Goal: Information Seeking & Learning: Learn about a topic

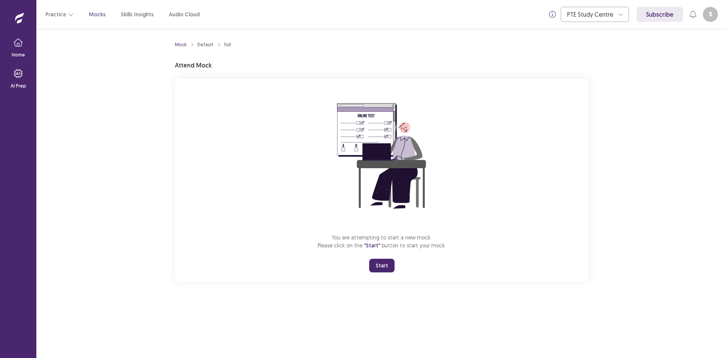
click at [384, 266] on button "Start" at bounding box center [381, 266] width 25 height 14
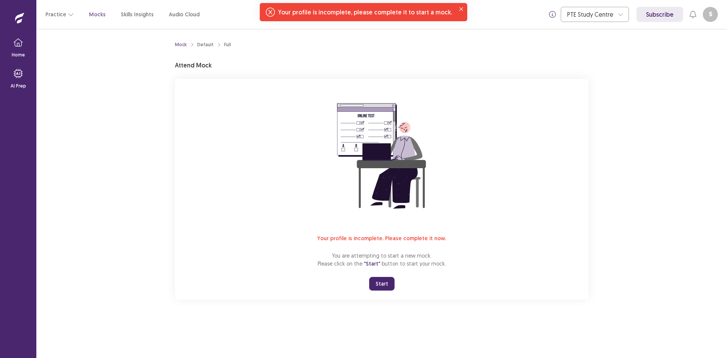
click at [378, 280] on button "Start" at bounding box center [381, 284] width 25 height 14
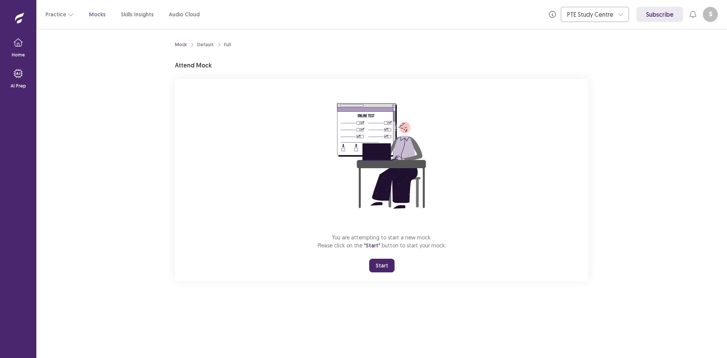
click at [395, 264] on div "You are attempting to start a new mock. Please click on the "Start" button to s…" at bounding box center [382, 180] width 414 height 203
click at [384, 269] on button "Start" at bounding box center [381, 266] width 25 height 14
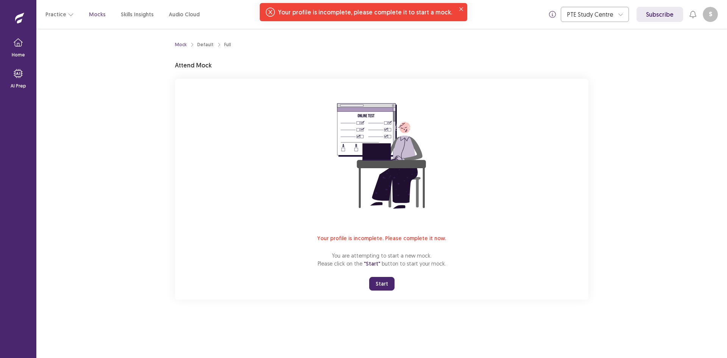
click at [711, 9] on button "S" at bounding box center [710, 14] width 15 height 15
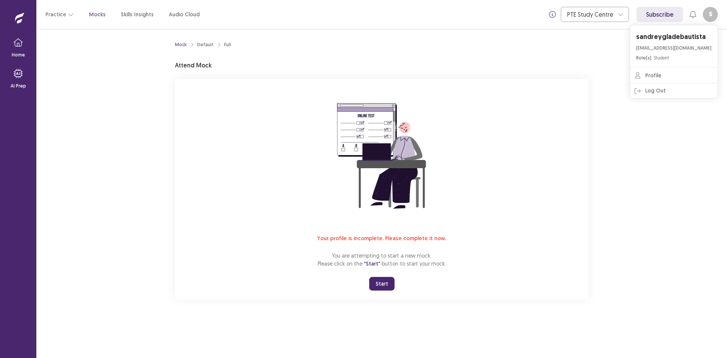
click at [350, 56] on div "Mock Default Full Attend Mock Your profile is incomplete. Please complete it no…" at bounding box center [382, 169] width 414 height 262
click at [382, 286] on button "Start" at bounding box center [381, 284] width 25 height 14
click at [708, 15] on button "S" at bounding box center [710, 14] width 15 height 15
click at [656, 75] on link "Profile" at bounding box center [674, 75] width 88 height 15
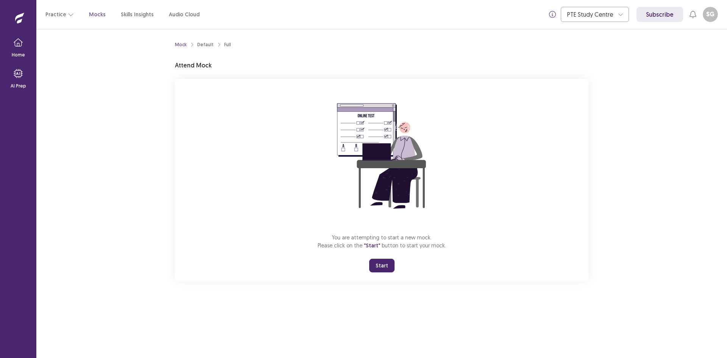
click at [389, 264] on button "Start" at bounding box center [381, 266] width 25 height 14
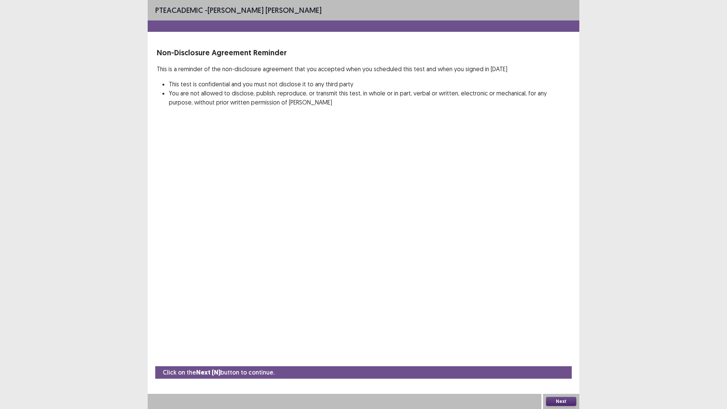
click at [558, 358] on button "Next" at bounding box center [561, 401] width 30 height 9
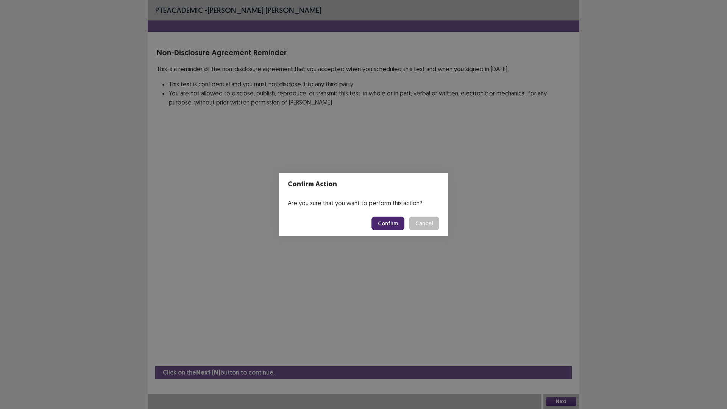
click at [392, 225] on button "Confirm" at bounding box center [388, 224] width 33 height 14
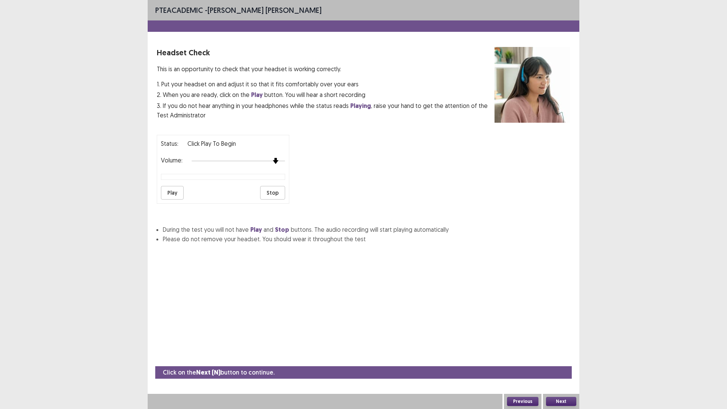
click at [277, 167] on div "Status: Click Play to Begin Volume: Play Stop" at bounding box center [223, 169] width 133 height 69
click at [173, 195] on button "Play" at bounding box center [172, 193] width 23 height 14
click at [299, 158] on div "Status: playing Volume: Play Stop" at bounding box center [364, 166] width 414 height 75
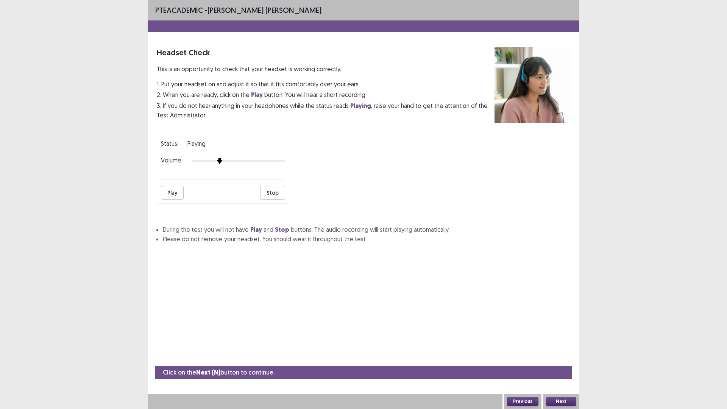
click at [203, 165] on div "Status: playing Volume: Play Stop" at bounding box center [223, 169] width 133 height 69
drag, startPoint x: 203, startPoint y: 165, endPoint x: 331, endPoint y: 167, distance: 128.4
click at [331, 167] on div "Status: playing Volume: Play Stop" at bounding box center [364, 166] width 414 height 75
click at [243, 161] on div at bounding box center [239, 161] width 94 height 2
click at [261, 161] on div at bounding box center [239, 161] width 94 height 2
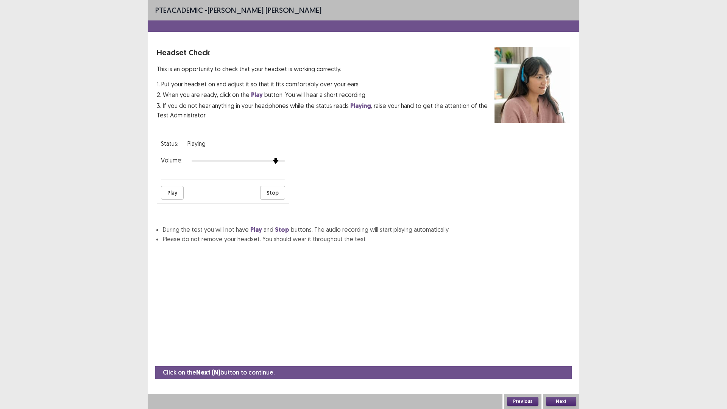
click at [280, 158] on div at bounding box center [239, 161] width 94 height 6
click at [169, 194] on button "Play" at bounding box center [172, 193] width 23 height 14
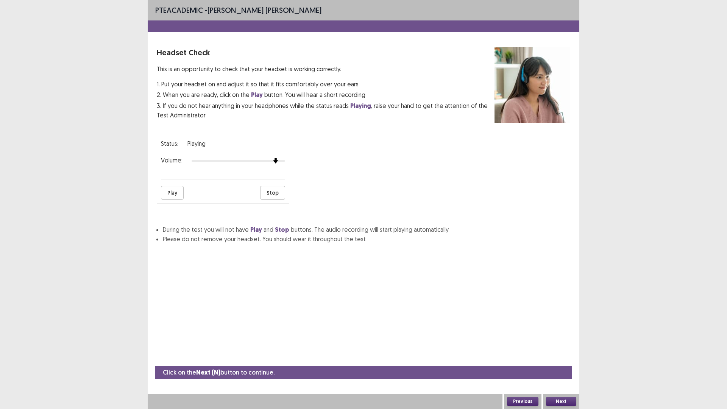
click at [522, 358] on button "Previous" at bounding box center [522, 401] width 31 height 9
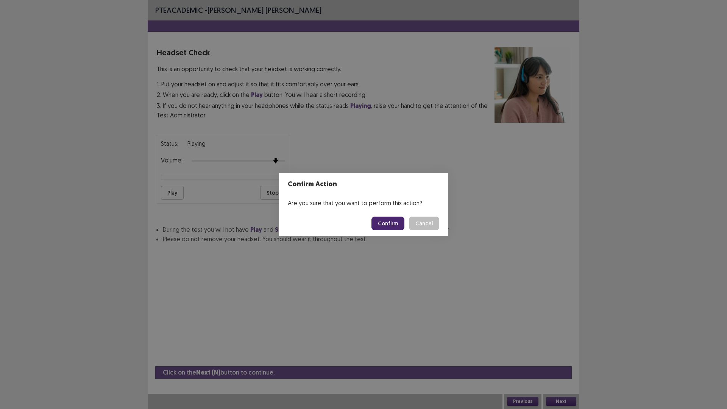
click at [390, 222] on button "Confirm" at bounding box center [388, 224] width 33 height 14
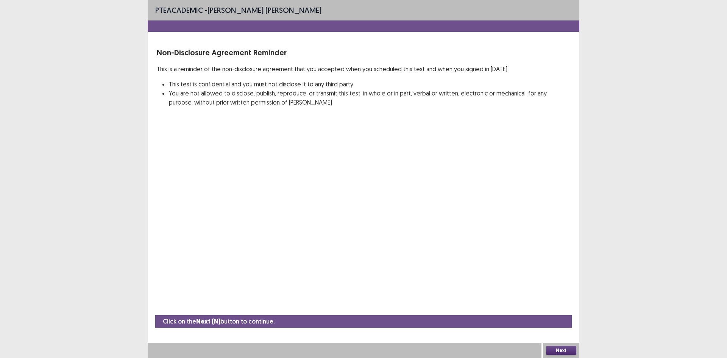
click at [555, 349] on button "Next" at bounding box center [561, 350] width 30 height 9
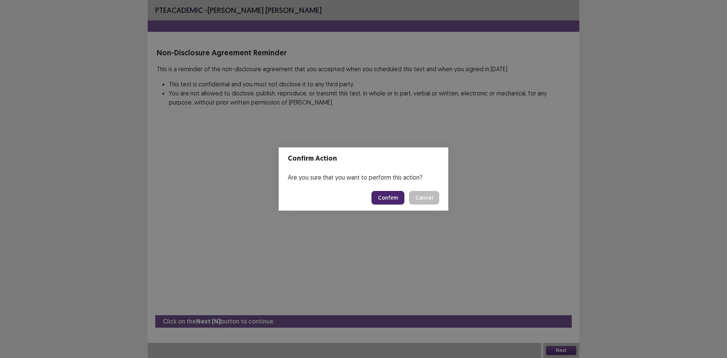
click at [394, 200] on button "Confirm" at bounding box center [388, 198] width 33 height 14
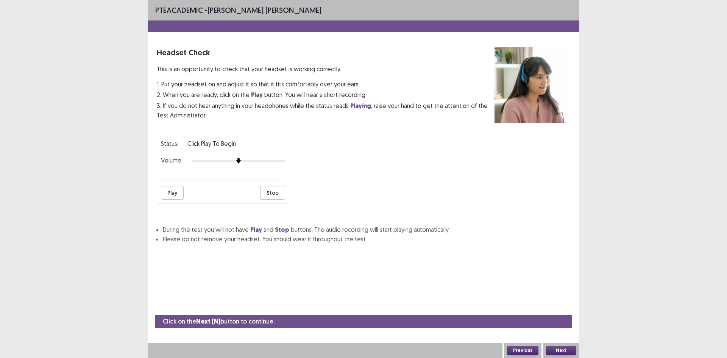
click at [180, 193] on button "Play" at bounding box center [172, 193] width 23 height 14
click at [273, 157] on div "Volume:" at bounding box center [223, 161] width 124 height 8
click at [219, 166] on div "Status: playing Volume: Play Stop" at bounding box center [223, 169] width 133 height 69
drag, startPoint x: 219, startPoint y: 166, endPoint x: 270, endPoint y: 162, distance: 51.7
click at [270, 162] on div "Status: playing Volume: Play Stop" at bounding box center [223, 169] width 133 height 69
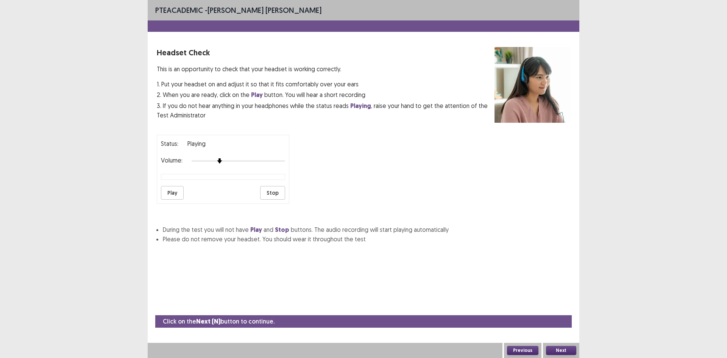
click at [176, 186] on button "Play" at bounding box center [172, 193] width 23 height 14
click at [260, 164] on div "Volume:" at bounding box center [223, 161] width 124 height 8
click at [258, 161] on div at bounding box center [239, 161] width 94 height 6
click at [556, 349] on button "Next" at bounding box center [561, 350] width 30 height 9
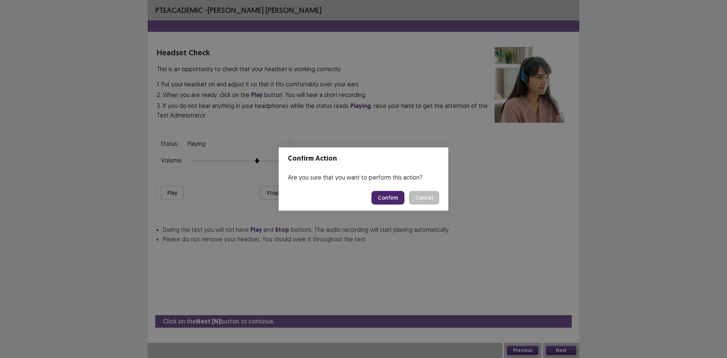
click at [394, 198] on button "Confirm" at bounding box center [388, 198] width 33 height 14
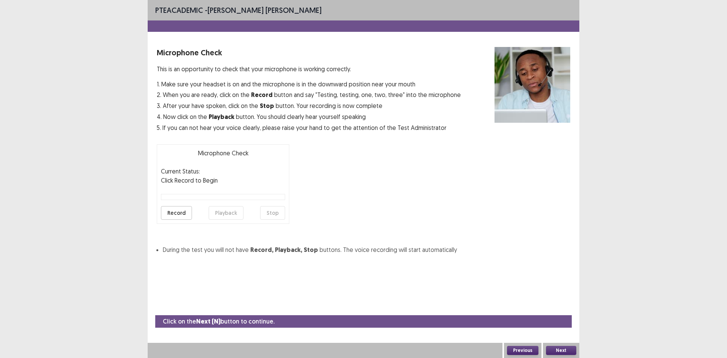
click at [184, 211] on button "Record" at bounding box center [176, 213] width 31 height 14
click at [278, 206] on button "Stop" at bounding box center [272, 213] width 25 height 14
click at [225, 211] on button "Playback" at bounding box center [226, 213] width 35 height 14
click at [234, 218] on button "Playback" at bounding box center [226, 213] width 35 height 14
click at [181, 211] on button "Record" at bounding box center [176, 213] width 31 height 14
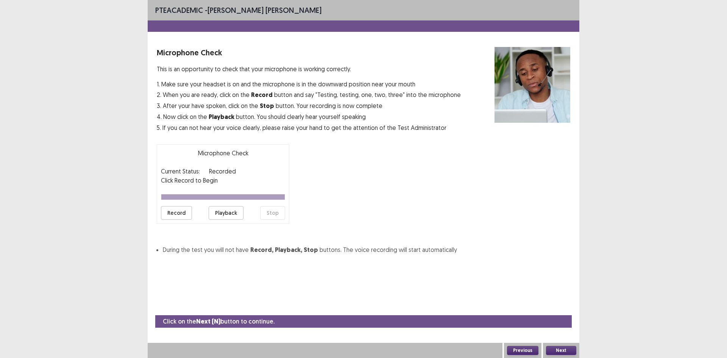
click at [224, 214] on button "Playback" at bounding box center [226, 213] width 35 height 14
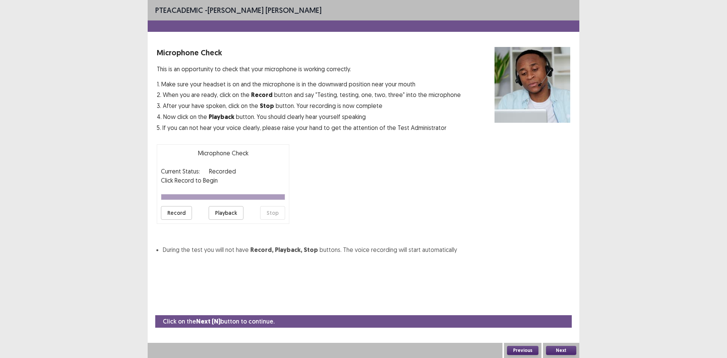
click at [224, 214] on button "Playback" at bounding box center [226, 213] width 35 height 14
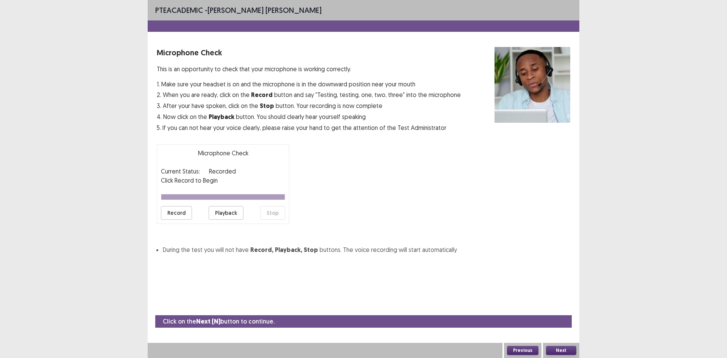
click at [224, 214] on button "Playback" at bounding box center [226, 213] width 35 height 14
click at [558, 350] on button "Next" at bounding box center [561, 350] width 30 height 9
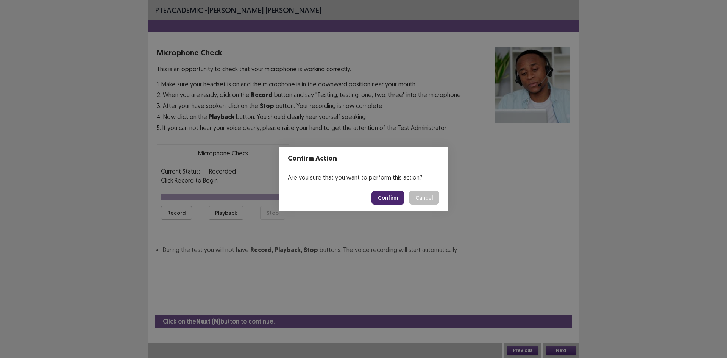
click at [396, 203] on button "Confirm" at bounding box center [388, 198] width 33 height 14
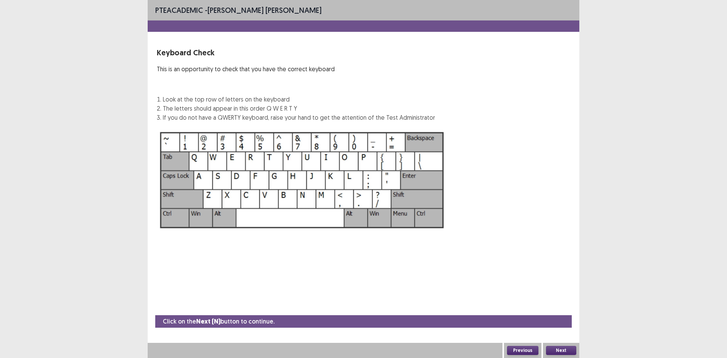
click at [560, 346] on button "Next" at bounding box center [561, 350] width 30 height 9
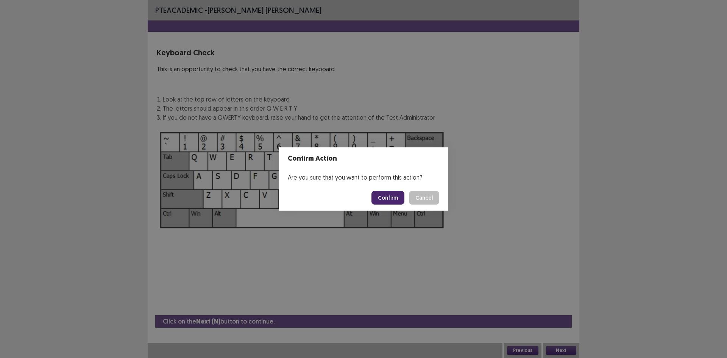
click at [394, 198] on button "Confirm" at bounding box center [388, 198] width 33 height 14
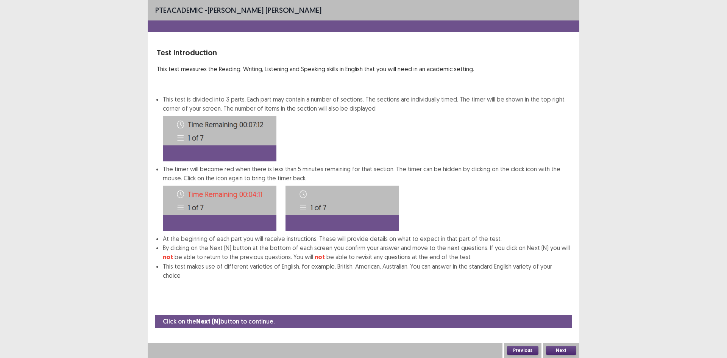
click at [569, 351] on button "Next" at bounding box center [561, 350] width 30 height 9
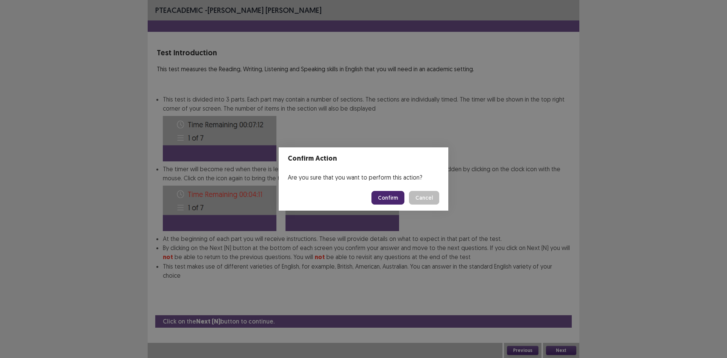
click at [422, 194] on button "Cancel" at bounding box center [424, 198] width 30 height 14
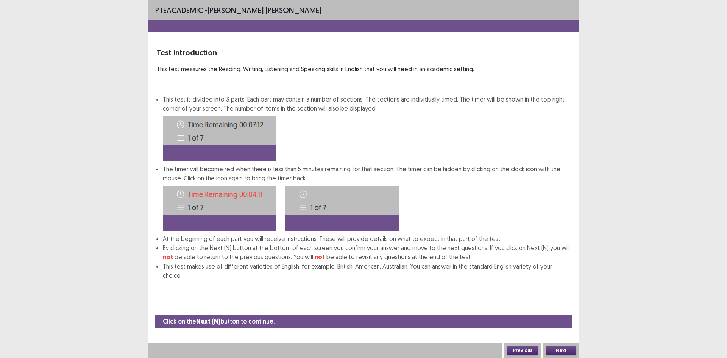
click at [566, 348] on button "Next" at bounding box center [561, 350] width 30 height 9
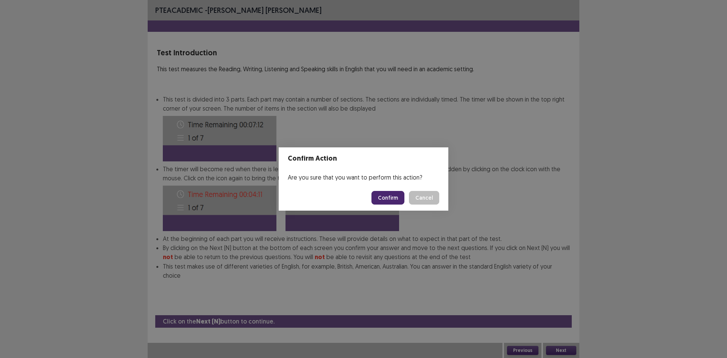
click at [390, 199] on button "Confirm" at bounding box center [388, 198] width 33 height 14
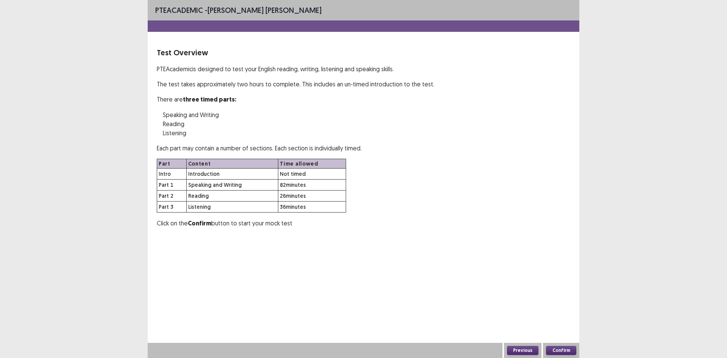
click at [560, 350] on button "Confirm" at bounding box center [561, 350] width 30 height 9
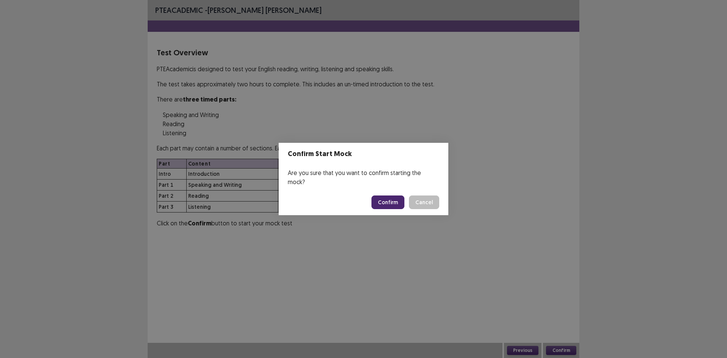
click at [392, 201] on button "Confirm" at bounding box center [388, 202] width 33 height 14
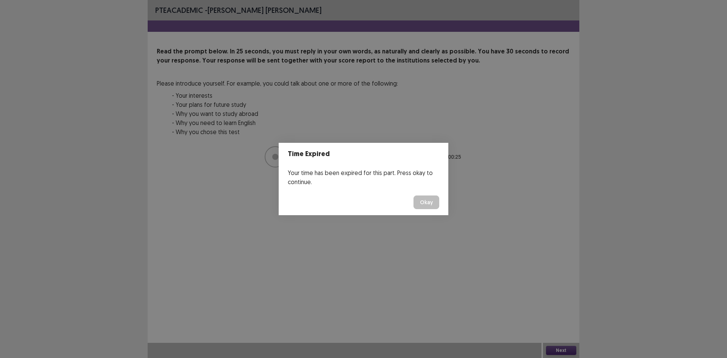
click at [425, 200] on button "Okay" at bounding box center [427, 202] width 26 height 14
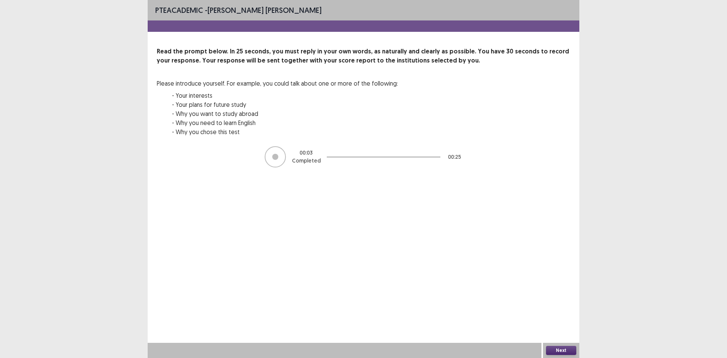
click at [565, 349] on button "Next" at bounding box center [561, 350] width 30 height 9
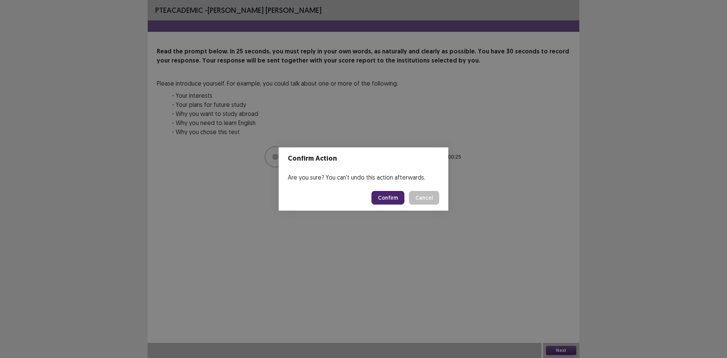
click at [400, 195] on button "Confirm" at bounding box center [388, 198] width 33 height 14
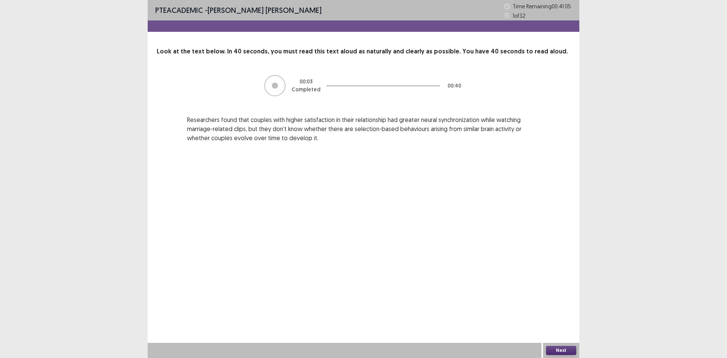
click at [564, 349] on button "Next" at bounding box center [561, 350] width 30 height 9
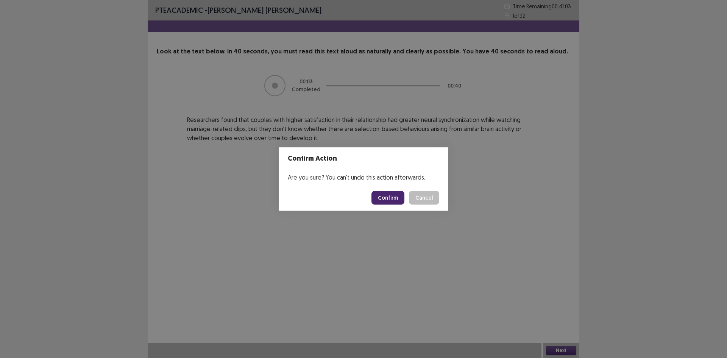
click at [391, 199] on button "Confirm" at bounding box center [388, 198] width 33 height 14
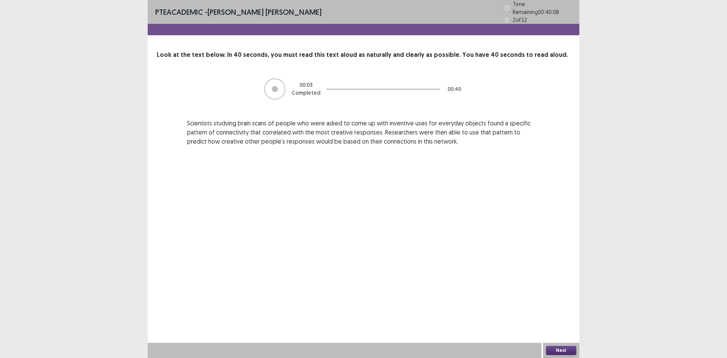
click at [569, 346] on button "Next" at bounding box center [561, 350] width 30 height 9
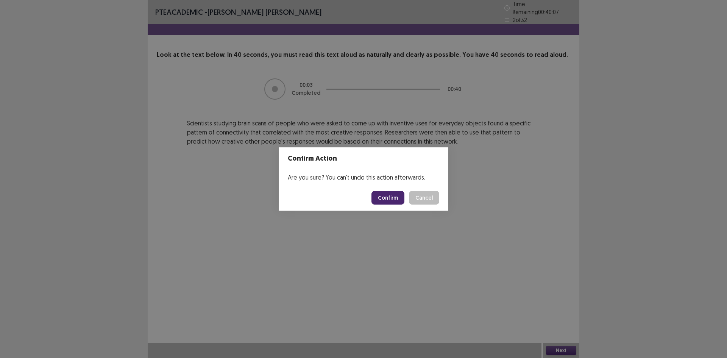
click at [400, 197] on button "Confirm" at bounding box center [388, 198] width 33 height 14
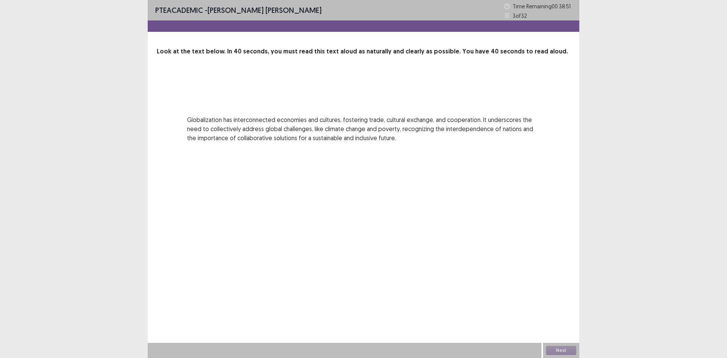
click at [557, 346] on div "Next" at bounding box center [561, 350] width 36 height 15
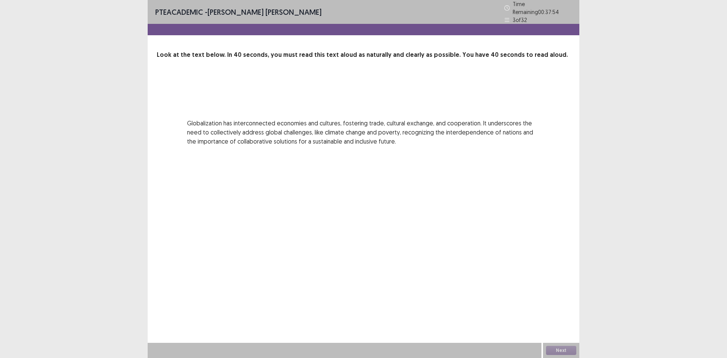
click at [500, 175] on div "PTE academic - Sandrey Glade Bautista Time Remaining 00 : 37 : 54 3 of 32 Look …" at bounding box center [364, 179] width 432 height 358
click at [582, 116] on div "PTE academic - Sandrey Glade Bautista Time Remaining 00 : 37 : 49 3 of 32 Look …" at bounding box center [363, 179] width 727 height 358
click at [488, 130] on p "Globalization has interconnected economies and cultures, fostering trade, cultu…" at bounding box center [363, 132] width 353 height 27
drag, startPoint x: 556, startPoint y: 345, endPoint x: 564, endPoint y: 349, distance: 8.7
click at [564, 349] on div "Next" at bounding box center [561, 350] width 36 height 15
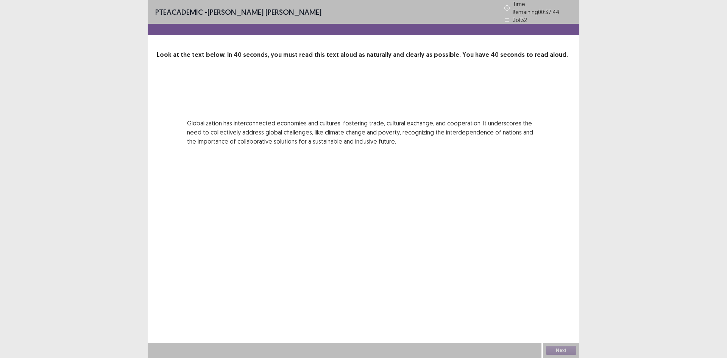
click at [564, 349] on div "Next" at bounding box center [561, 350] width 36 height 15
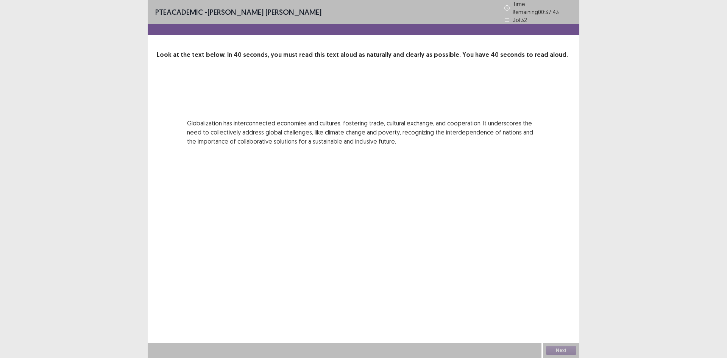
click at [564, 349] on div "Next" at bounding box center [561, 350] width 36 height 15
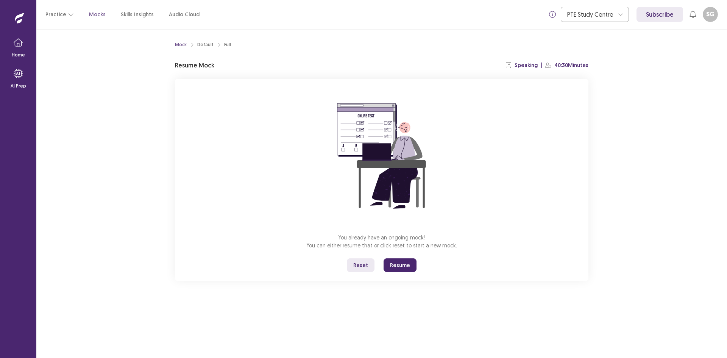
click at [401, 261] on button "Resume" at bounding box center [400, 265] width 33 height 14
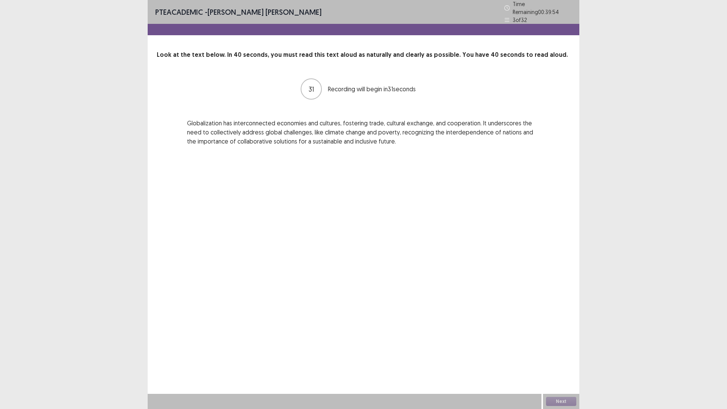
click at [546, 335] on div "PTE academic - [PERSON_NAME] [PERSON_NAME] Time Remaining 00 : 39 : 54 3 of 32 …" at bounding box center [364, 204] width 432 height 409
click at [546, 335] on div "PTE academic - [PERSON_NAME] [PERSON_NAME] Time Remaining 00 : 39 : 53 3 of 32 …" at bounding box center [364, 204] width 432 height 409
click at [678, 210] on div "PTE academic - [PERSON_NAME] [PERSON_NAME] Time Remaining 00 : 39 : 52 3 of 32 …" at bounding box center [363, 204] width 727 height 409
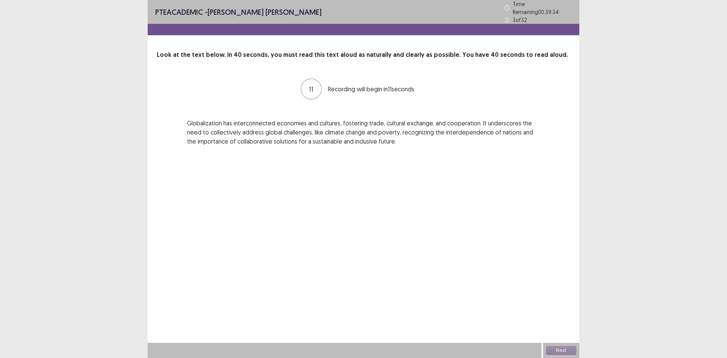
click at [540, 255] on div "PTE academic - [PERSON_NAME] [PERSON_NAME] Time Remaining 00 : 39 : 34 3 of 32 …" at bounding box center [364, 179] width 432 height 358
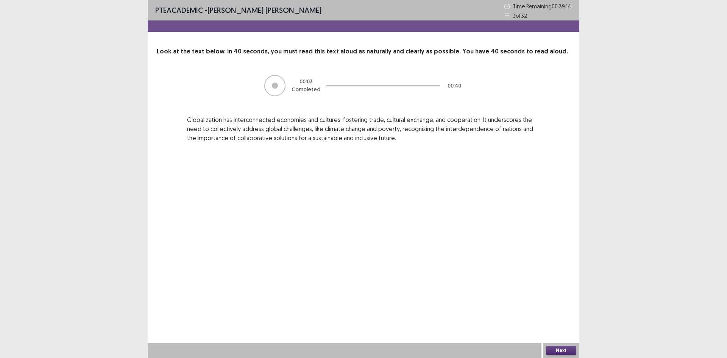
click at [275, 89] on div at bounding box center [274, 85] width 21 height 21
click at [557, 349] on button "Next" at bounding box center [561, 350] width 30 height 9
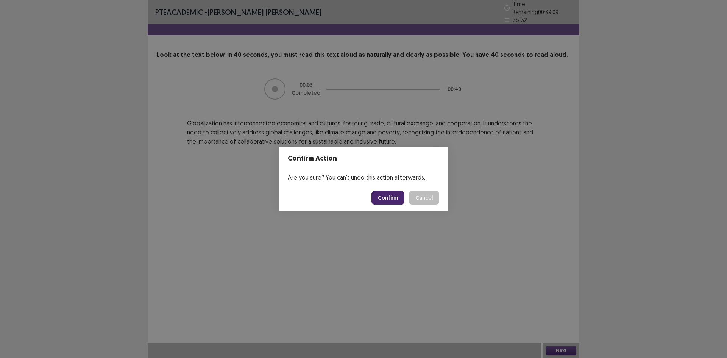
click at [391, 192] on button "Confirm" at bounding box center [388, 198] width 33 height 14
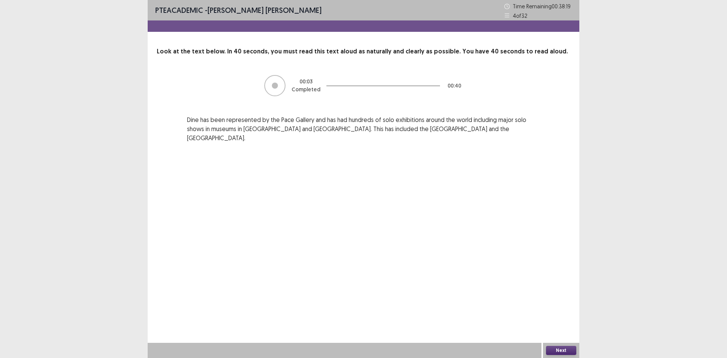
click at [567, 353] on button "Next" at bounding box center [561, 350] width 30 height 9
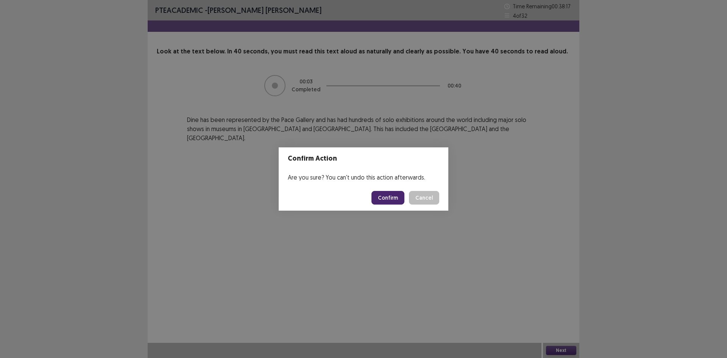
click at [397, 198] on button "Confirm" at bounding box center [388, 198] width 33 height 14
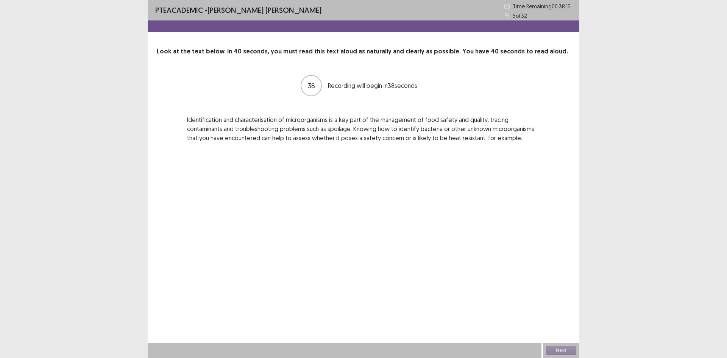
click at [314, 81] on p "38" at bounding box center [311, 86] width 7 height 10
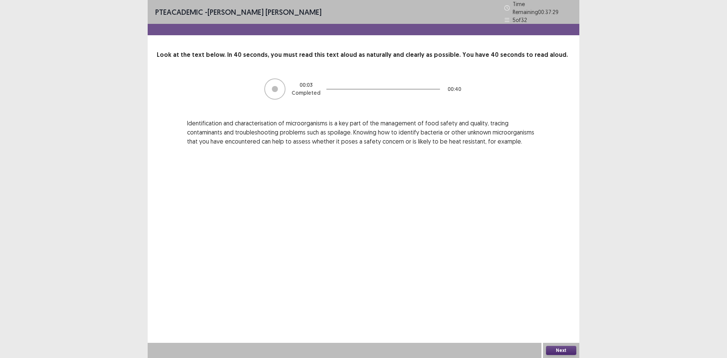
click at [559, 347] on button "Next" at bounding box center [561, 350] width 30 height 9
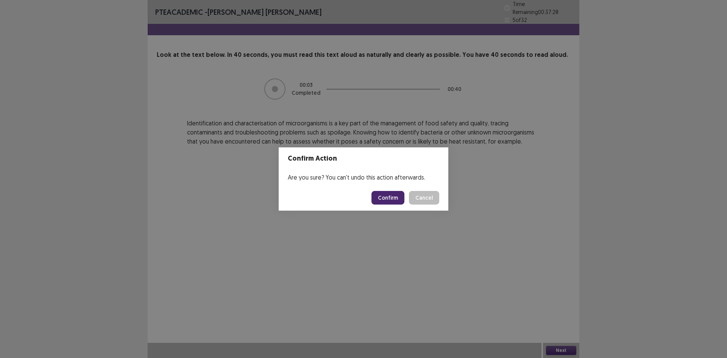
click at [381, 199] on button "Confirm" at bounding box center [388, 198] width 33 height 14
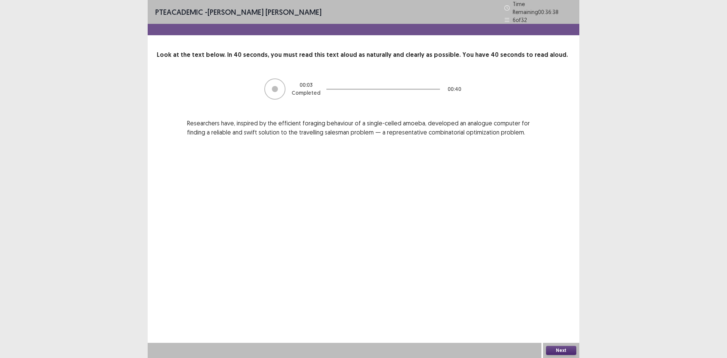
click at [302, 280] on div "PTE academic - [PERSON_NAME] [PERSON_NAME] Time Remaining 00 : 36 : 38 6 of 32 …" at bounding box center [364, 179] width 432 height 358
click at [560, 350] on button "Next" at bounding box center [561, 350] width 30 height 9
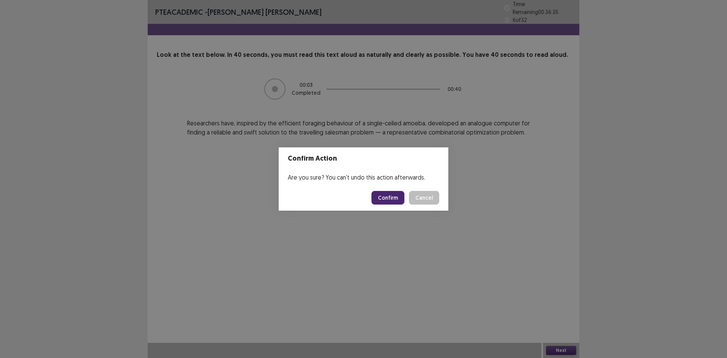
click at [394, 196] on button "Confirm" at bounding box center [388, 198] width 33 height 14
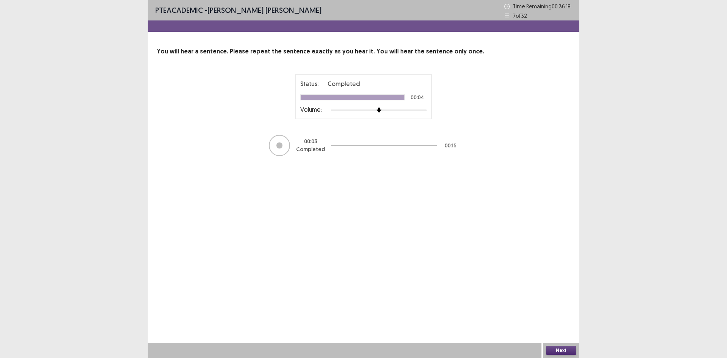
click at [562, 349] on button "Next" at bounding box center [561, 350] width 30 height 9
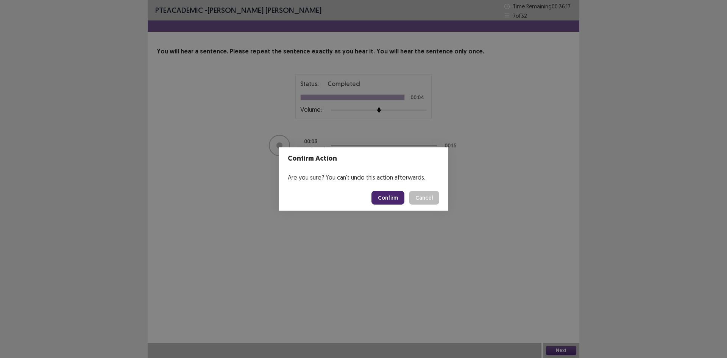
click at [393, 202] on button "Confirm" at bounding box center [388, 198] width 33 height 14
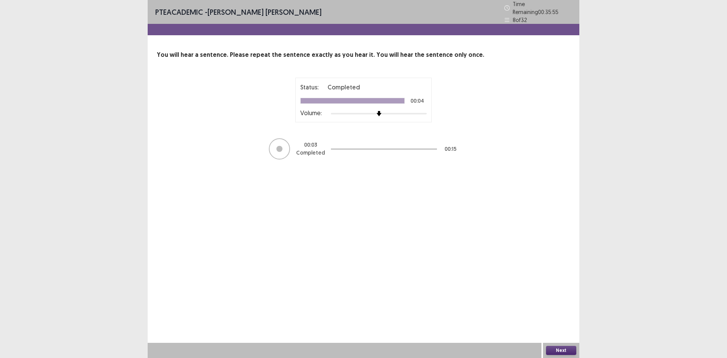
click at [553, 348] on button "Next" at bounding box center [561, 350] width 30 height 9
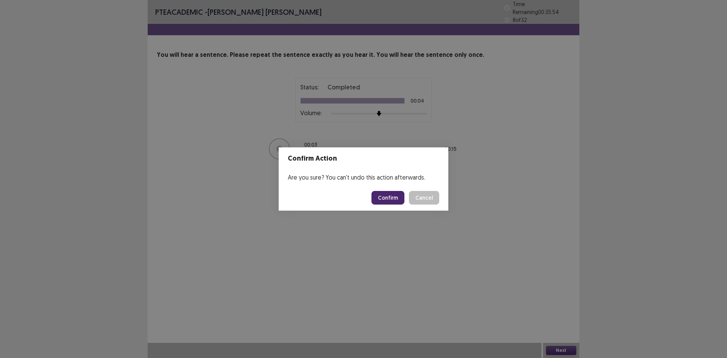
click at [392, 192] on button "Confirm" at bounding box center [388, 198] width 33 height 14
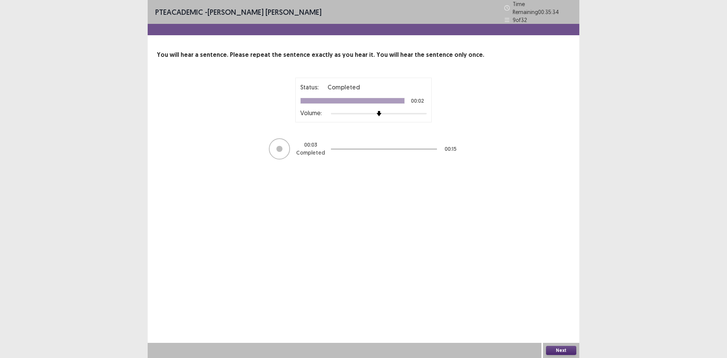
click at [564, 349] on button "Next" at bounding box center [561, 350] width 30 height 9
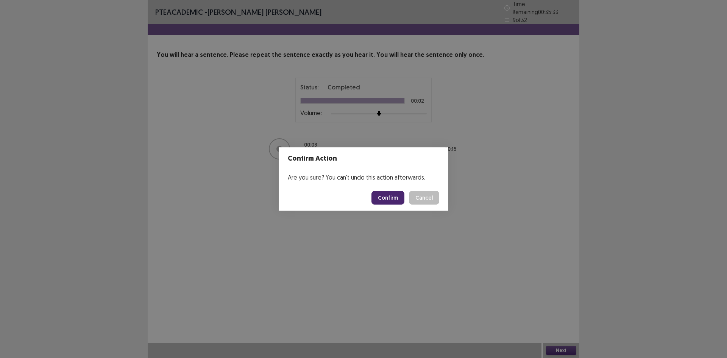
click at [384, 202] on button "Confirm" at bounding box center [388, 198] width 33 height 14
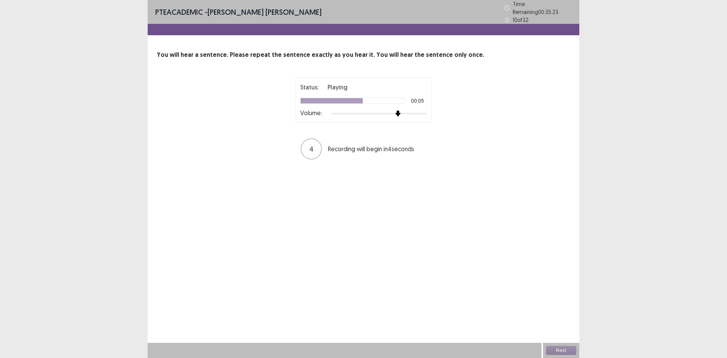
click at [395, 111] on div at bounding box center [379, 114] width 96 height 6
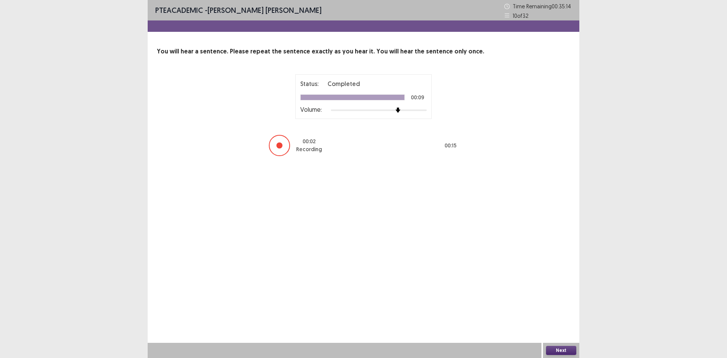
click at [564, 350] on button "Next" at bounding box center [561, 350] width 30 height 9
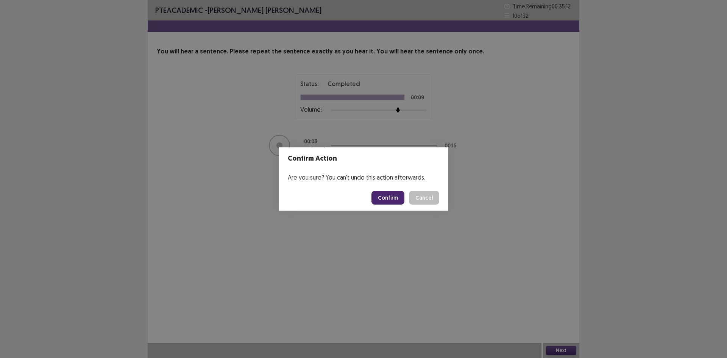
click at [402, 197] on button "Confirm" at bounding box center [388, 198] width 33 height 14
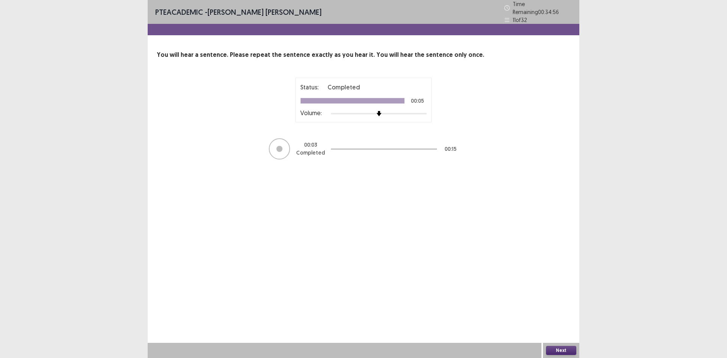
click at [558, 346] on button "Next" at bounding box center [561, 350] width 30 height 9
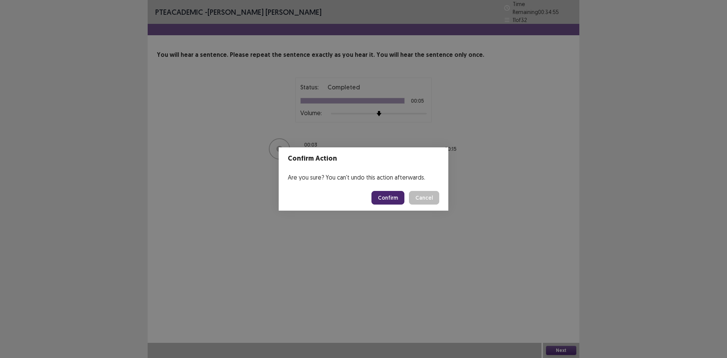
click at [384, 197] on button "Confirm" at bounding box center [388, 198] width 33 height 14
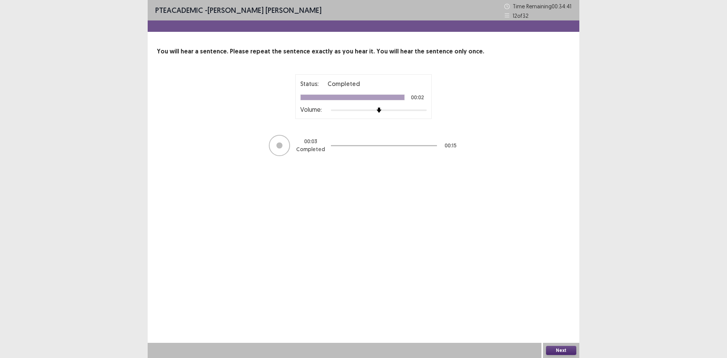
click at [558, 346] on button "Next" at bounding box center [561, 350] width 30 height 9
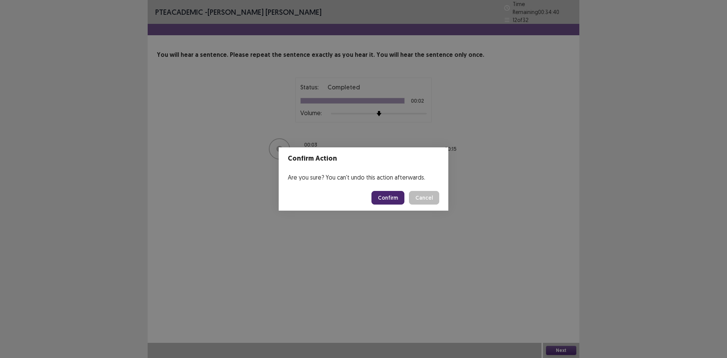
click at [390, 199] on button "Confirm" at bounding box center [388, 198] width 33 height 14
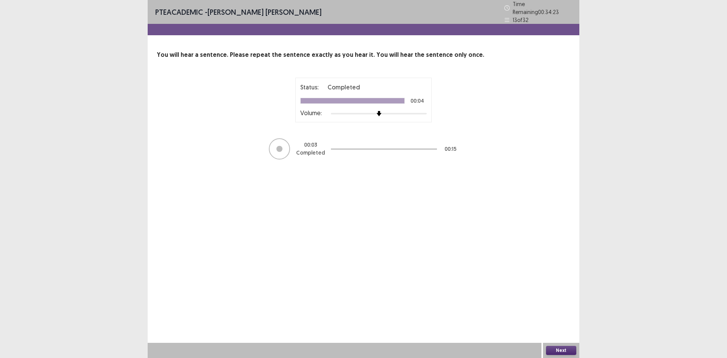
click at [552, 346] on button "Next" at bounding box center [561, 350] width 30 height 9
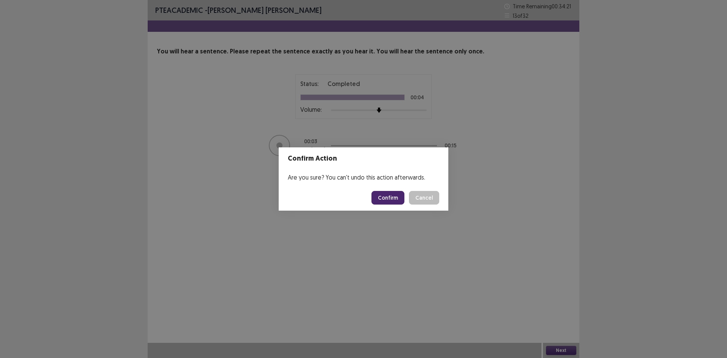
click at [395, 201] on button "Confirm" at bounding box center [388, 198] width 33 height 14
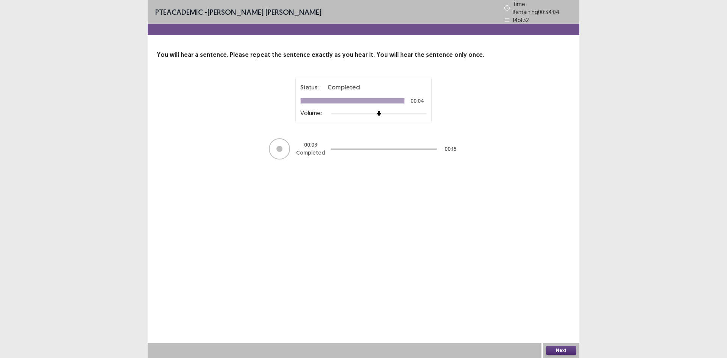
click at [564, 348] on button "Next" at bounding box center [561, 350] width 30 height 9
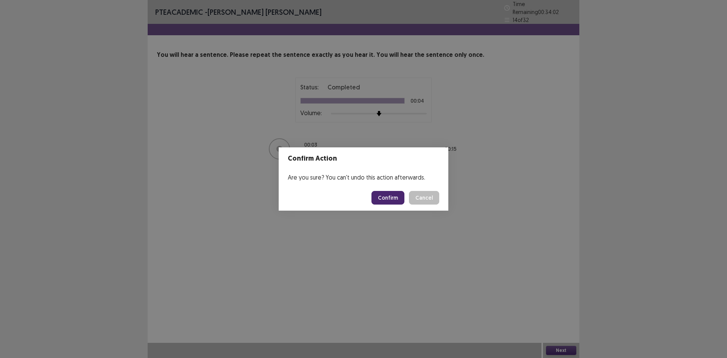
click at [391, 198] on button "Confirm" at bounding box center [388, 198] width 33 height 14
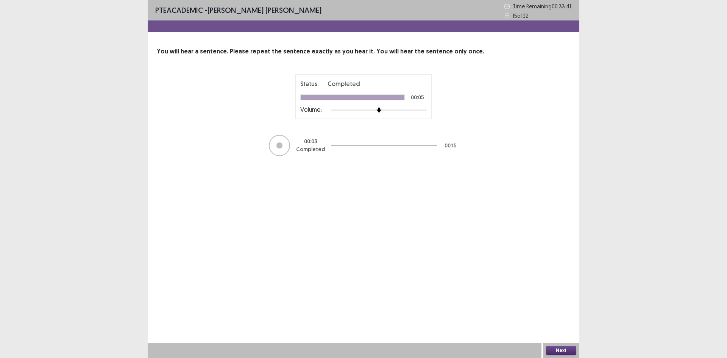
click at [554, 345] on div "Next" at bounding box center [561, 350] width 36 height 15
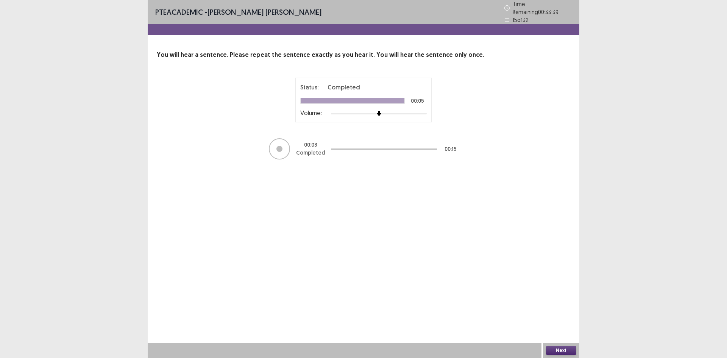
click at [562, 344] on div "Next" at bounding box center [561, 350] width 36 height 15
click at [563, 351] on button "Next" at bounding box center [561, 350] width 30 height 9
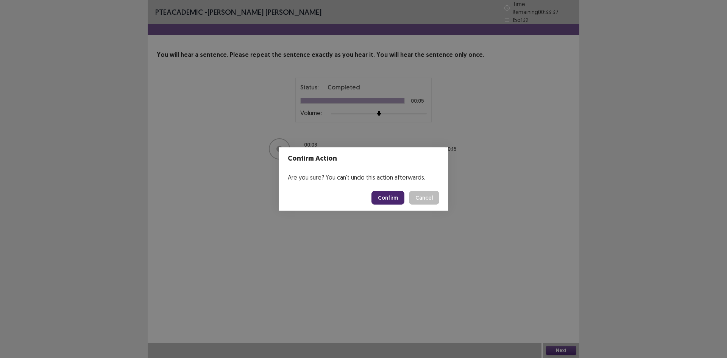
click at [398, 195] on button "Confirm" at bounding box center [388, 198] width 33 height 14
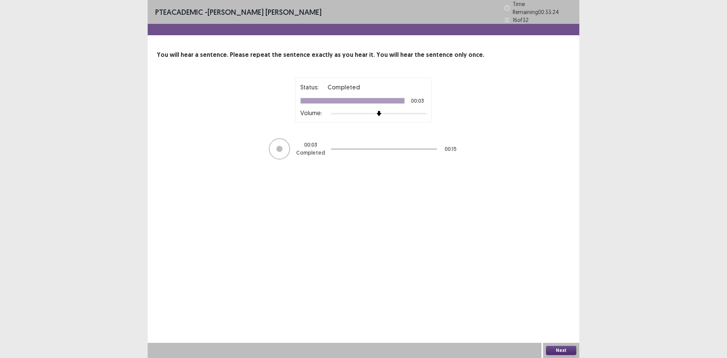
click at [566, 353] on button "Next" at bounding box center [561, 350] width 30 height 9
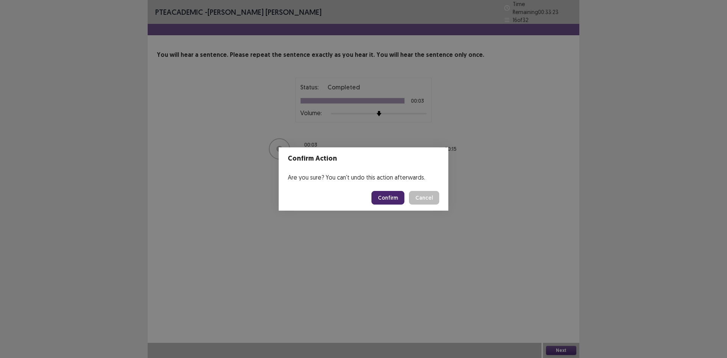
click at [394, 198] on button "Confirm" at bounding box center [388, 198] width 33 height 14
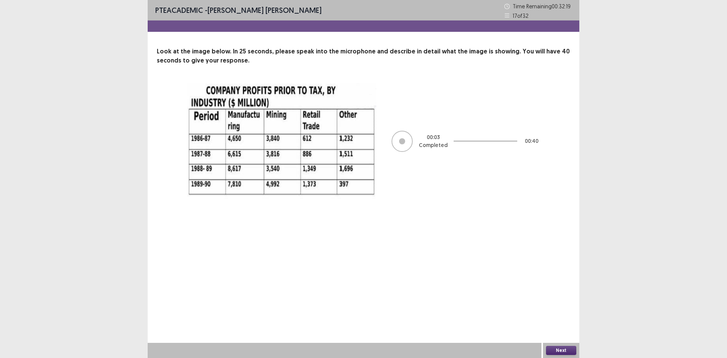
click at [567, 350] on button "Next" at bounding box center [561, 350] width 30 height 9
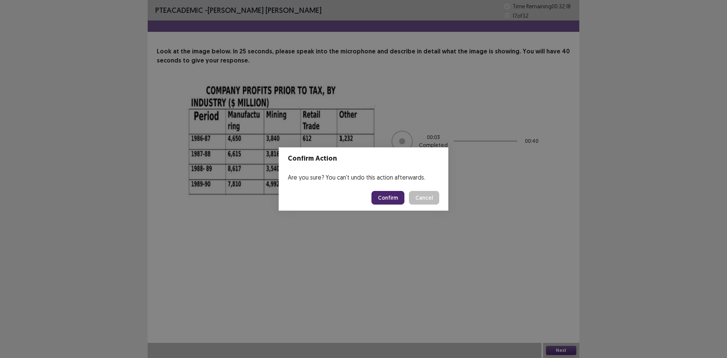
click at [392, 194] on button "Confirm" at bounding box center [388, 198] width 33 height 14
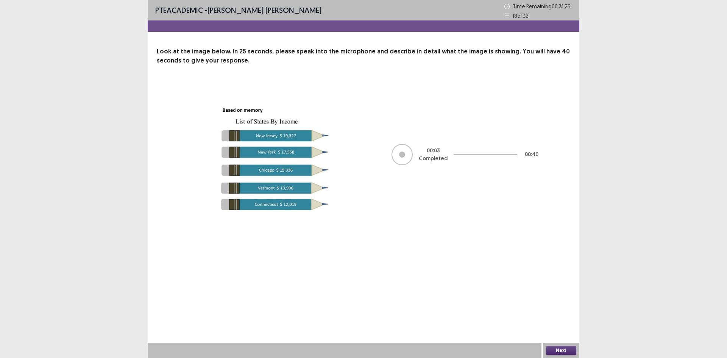
click at [567, 350] on button "Next" at bounding box center [561, 350] width 30 height 9
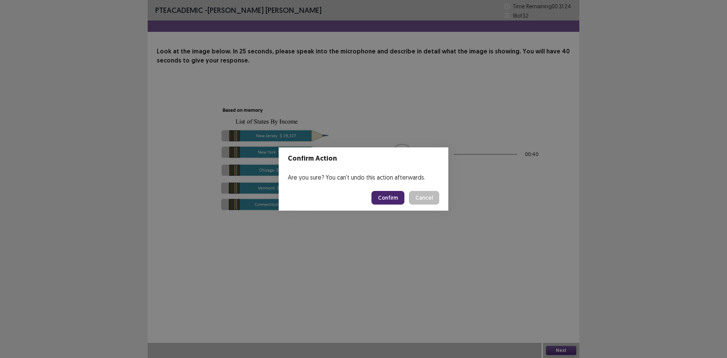
click at [397, 195] on button "Confirm" at bounding box center [388, 198] width 33 height 14
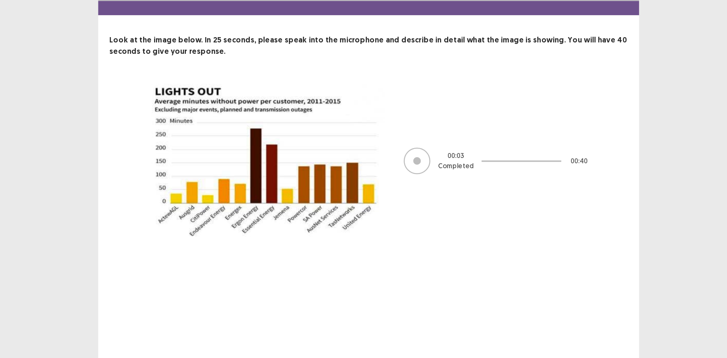
click at [410, 176] on div "00 : 03 Completed 00 : 40" at bounding box center [363, 152] width 353 height 130
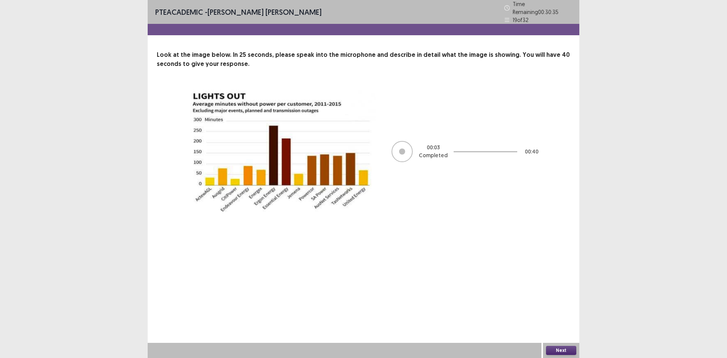
click at [561, 350] on button "Next" at bounding box center [561, 350] width 30 height 9
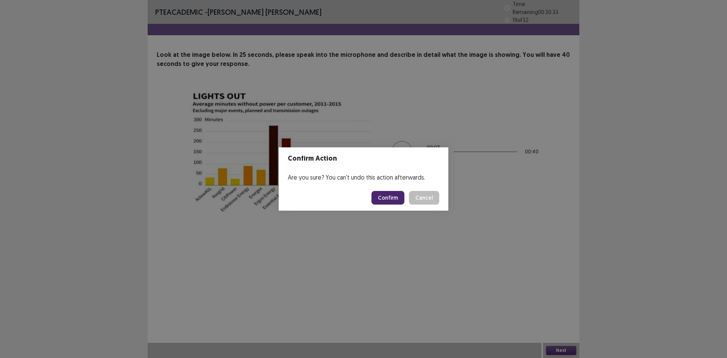
click at [401, 195] on button "Confirm" at bounding box center [388, 198] width 33 height 14
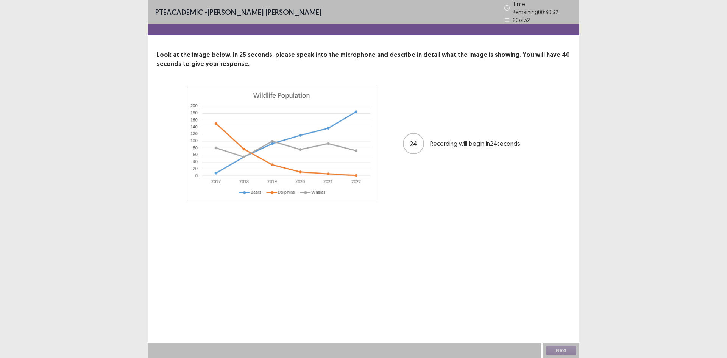
click at [401, 195] on div "24 Recording will begin in 24 seconds" at bounding box center [363, 144] width 353 height 114
click at [564, 345] on div "Next" at bounding box center [561, 350] width 36 height 15
click at [558, 349] on button "Next" at bounding box center [561, 350] width 30 height 9
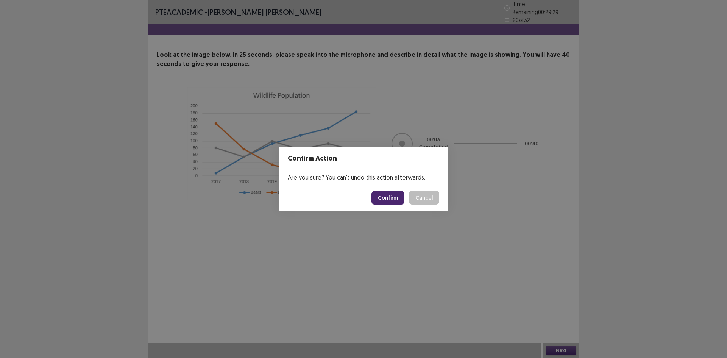
click at [388, 201] on button "Confirm" at bounding box center [388, 198] width 33 height 14
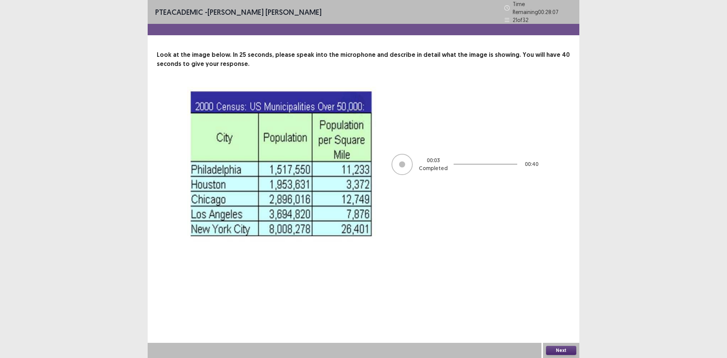
click at [553, 350] on button "Next" at bounding box center [561, 350] width 30 height 9
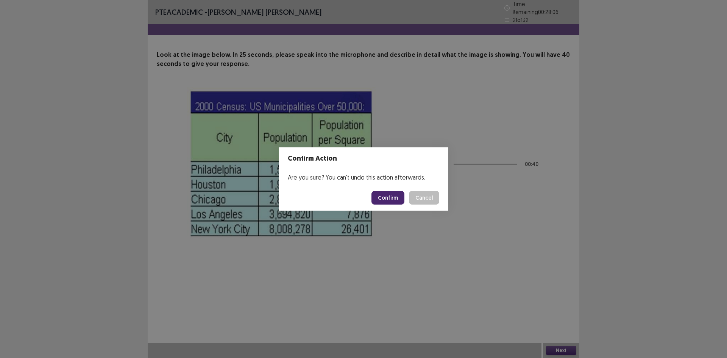
click at [397, 200] on button "Confirm" at bounding box center [388, 198] width 33 height 14
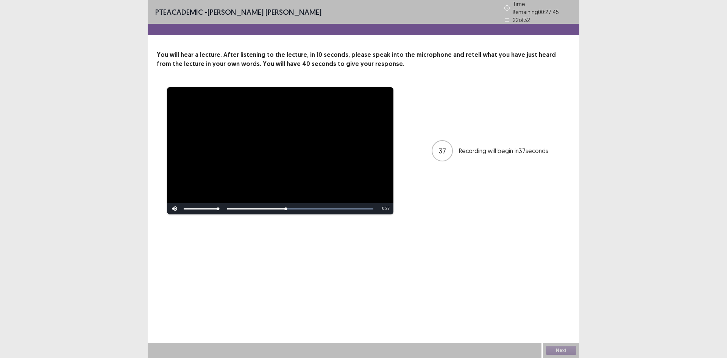
click at [367, 205] on div "Skip Backward Skip Forward Mute Current Time 0:17 / Duration 0:44 Loaded : 100.…" at bounding box center [280, 208] width 227 height 11
click at [369, 206] on div "Skip Backward Skip Forward Mute Current Time 0:18 / Duration 0:44 Loaded : 100.…" at bounding box center [280, 208] width 227 height 11
click at [564, 351] on button "Next" at bounding box center [561, 350] width 30 height 9
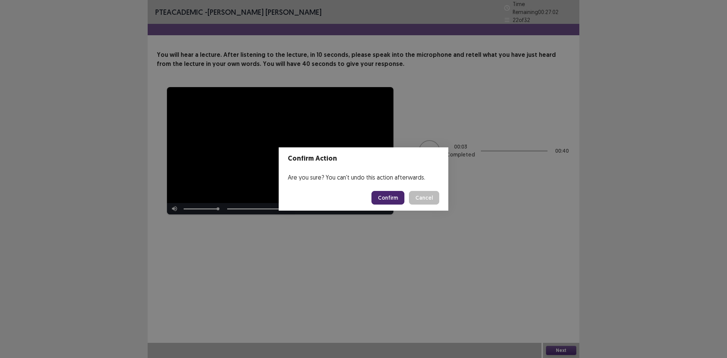
click at [391, 197] on button "Confirm" at bounding box center [388, 198] width 33 height 14
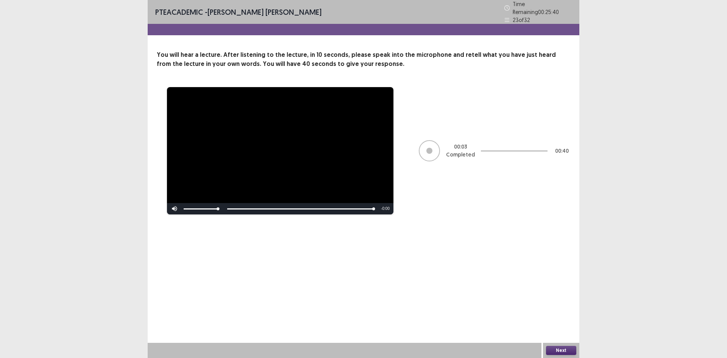
click at [556, 350] on button "Next" at bounding box center [561, 350] width 30 height 9
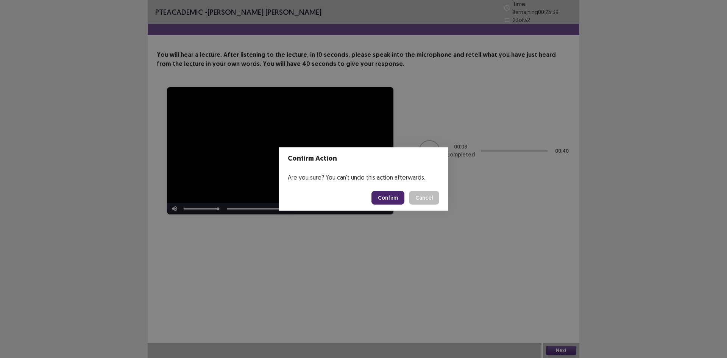
click at [387, 194] on button "Confirm" at bounding box center [388, 198] width 33 height 14
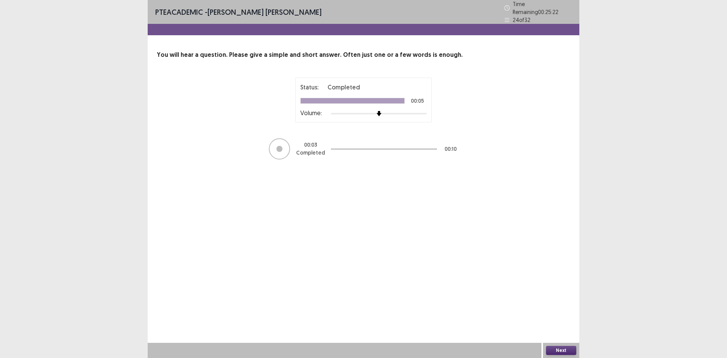
click at [563, 347] on button "Next" at bounding box center [561, 350] width 30 height 9
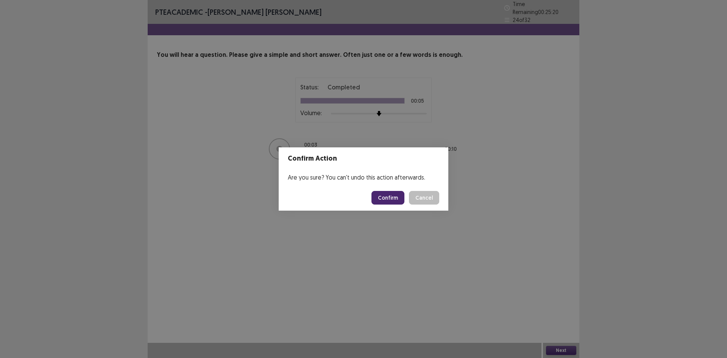
click at [394, 198] on button "Confirm" at bounding box center [388, 198] width 33 height 14
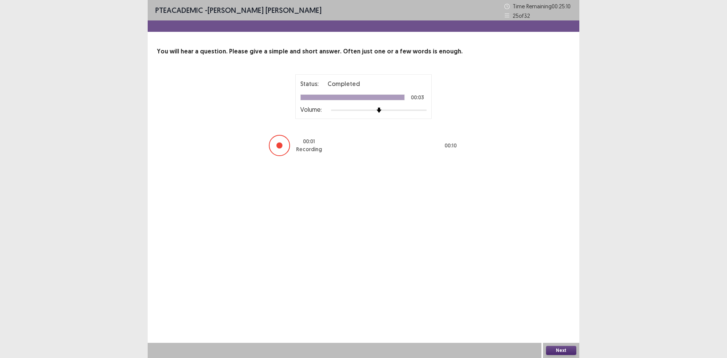
click at [558, 348] on button "Next" at bounding box center [561, 350] width 30 height 9
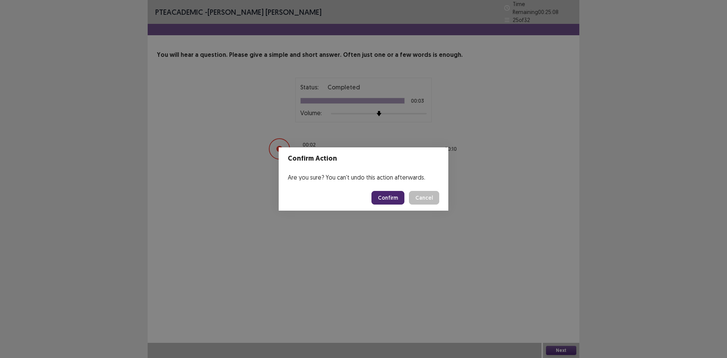
click at [384, 200] on button "Confirm" at bounding box center [388, 198] width 33 height 14
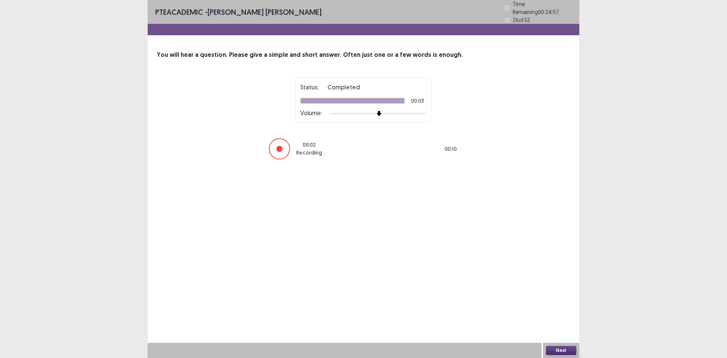
click at [564, 348] on button "Next" at bounding box center [561, 350] width 30 height 9
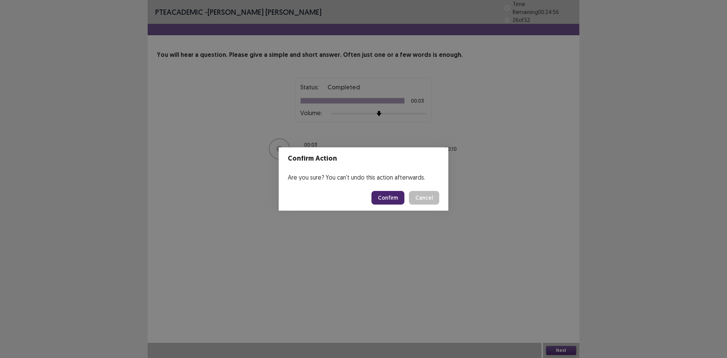
click at [392, 203] on button "Confirm" at bounding box center [388, 198] width 33 height 14
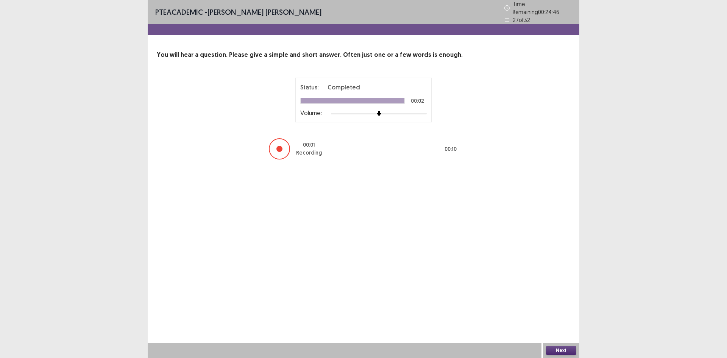
click at [569, 351] on button "Next" at bounding box center [561, 350] width 30 height 9
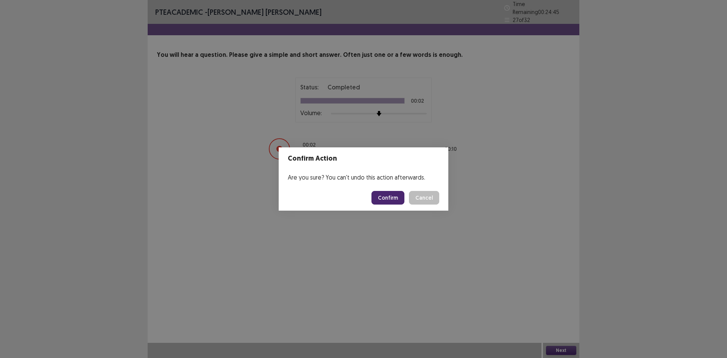
click at [394, 195] on button "Confirm" at bounding box center [388, 198] width 33 height 14
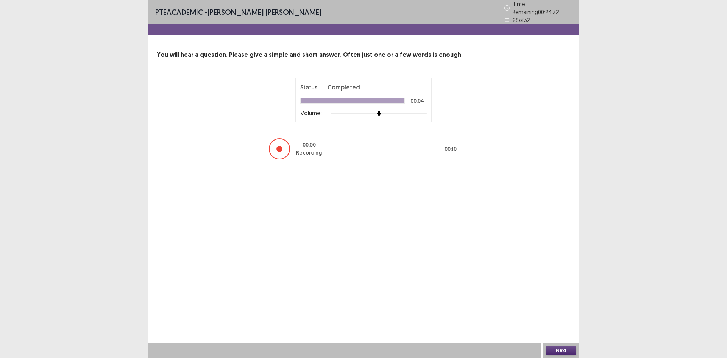
click at [564, 348] on button "Next" at bounding box center [561, 350] width 30 height 9
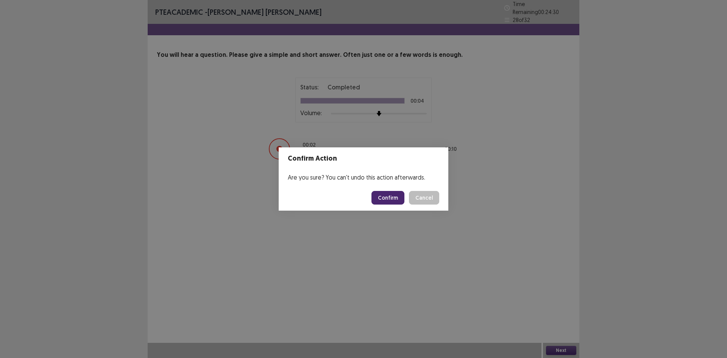
click at [391, 199] on button "Confirm" at bounding box center [388, 198] width 33 height 14
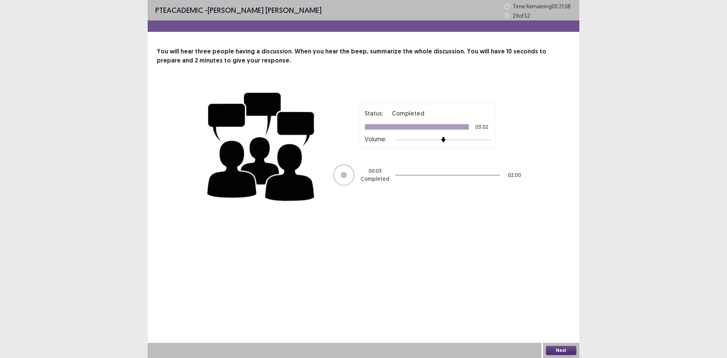
click at [561, 350] on button "Next" at bounding box center [561, 350] width 30 height 9
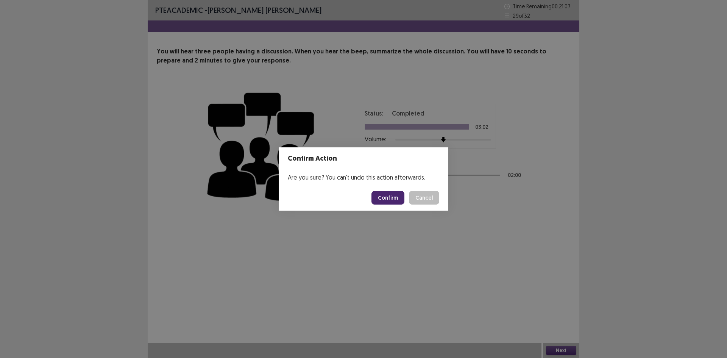
click at [402, 192] on button "Confirm" at bounding box center [388, 198] width 33 height 14
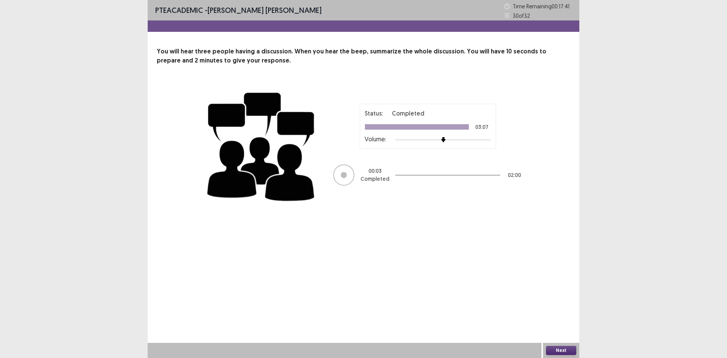
click at [351, 174] on div at bounding box center [343, 174] width 21 height 21
click at [556, 349] on button "Next" at bounding box center [561, 350] width 30 height 9
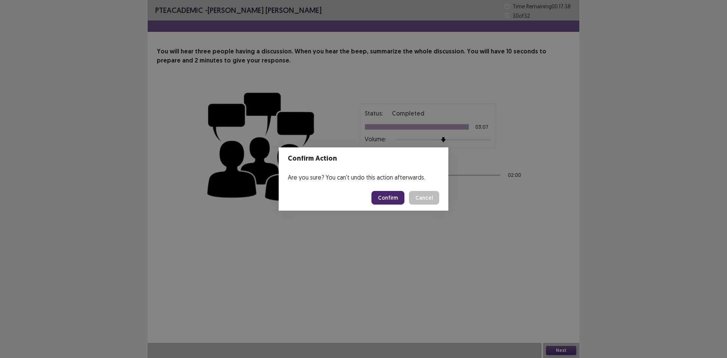
click at [397, 202] on button "Confirm" at bounding box center [388, 198] width 33 height 14
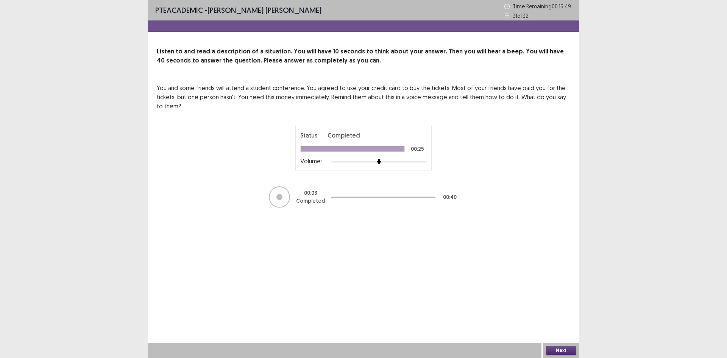
click at [556, 347] on button "Next" at bounding box center [561, 350] width 30 height 9
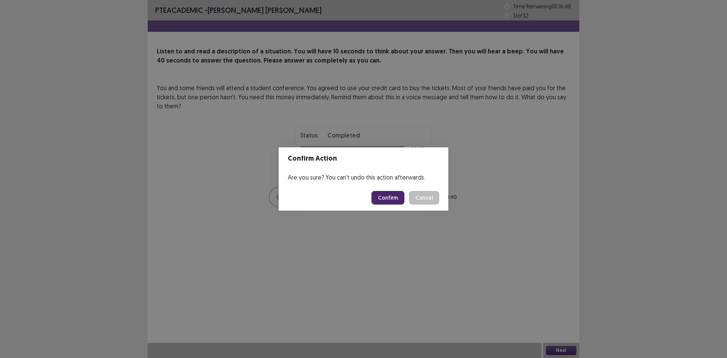
click at [393, 201] on button "Confirm" at bounding box center [388, 198] width 33 height 14
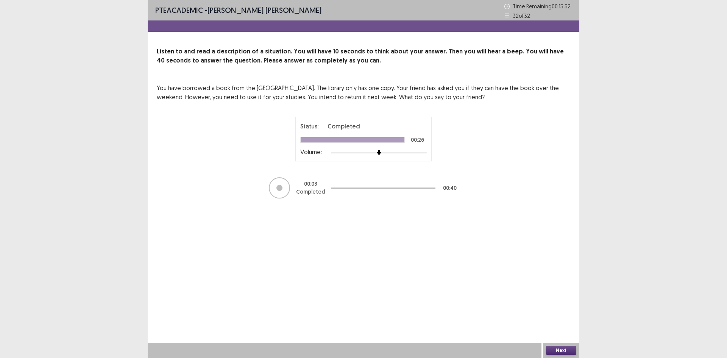
click at [561, 346] on button "Next" at bounding box center [561, 350] width 30 height 9
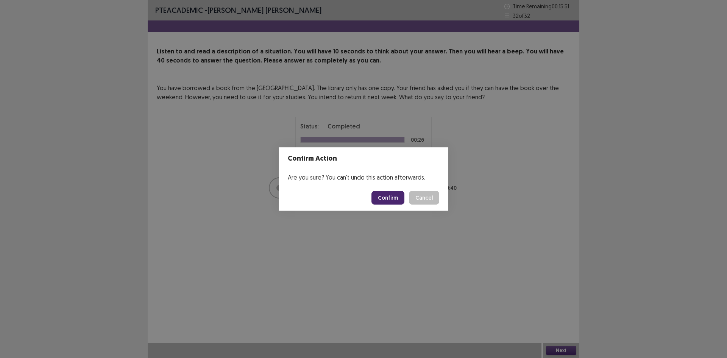
click at [391, 198] on button "Confirm" at bounding box center [388, 198] width 33 height 14
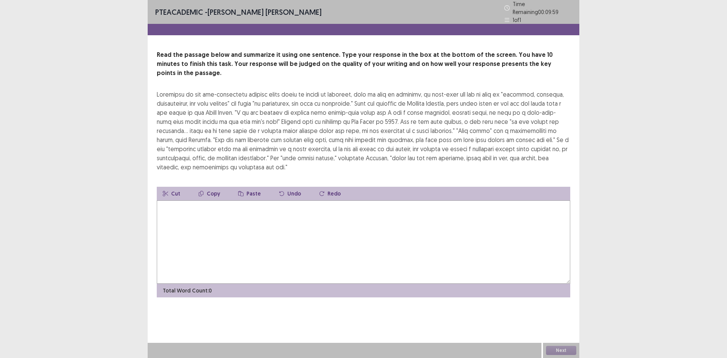
click at [374, 234] on textarea at bounding box center [364, 241] width 414 height 83
click at [216, 233] on textarea at bounding box center [364, 241] width 414 height 83
drag, startPoint x: 159, startPoint y: 82, endPoint x: 186, endPoint y: 86, distance: 27.7
click at [186, 90] on div at bounding box center [364, 131] width 414 height 82
click at [226, 200] on textarea "*********" at bounding box center [364, 241] width 414 height 83
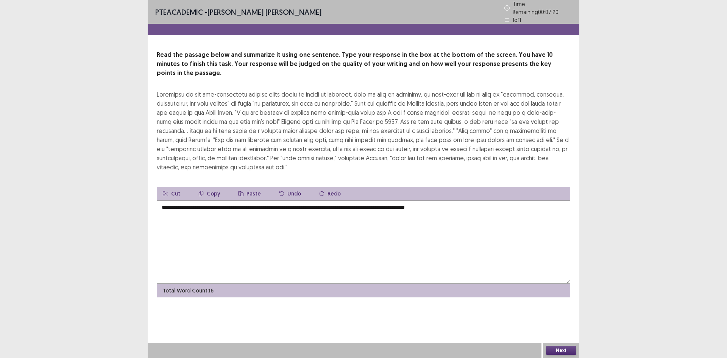
drag, startPoint x: 226, startPoint y: 195, endPoint x: 486, endPoint y: 201, distance: 260.3
click at [486, 201] on textarea "**********" at bounding box center [364, 241] width 414 height 83
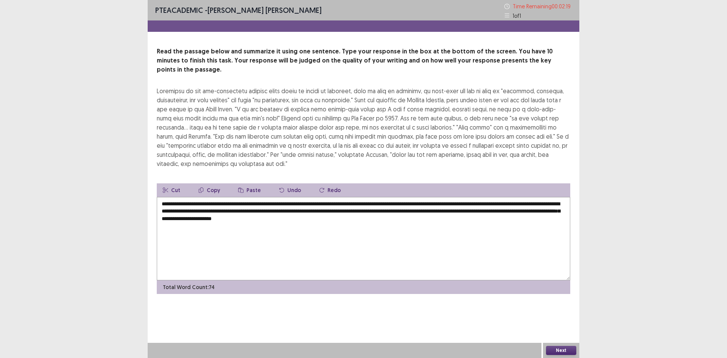
click at [238, 211] on textarea "**********" at bounding box center [364, 238] width 414 height 83
click at [274, 211] on textarea "**********" at bounding box center [364, 238] width 414 height 83
type textarea "**********"
click at [556, 352] on button "Next" at bounding box center [561, 350] width 30 height 9
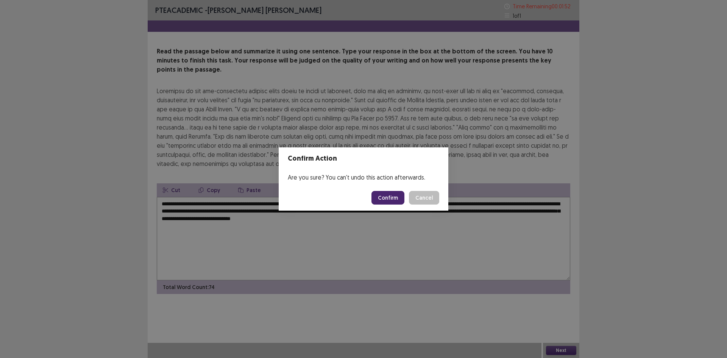
click at [385, 196] on button "Confirm" at bounding box center [388, 198] width 33 height 14
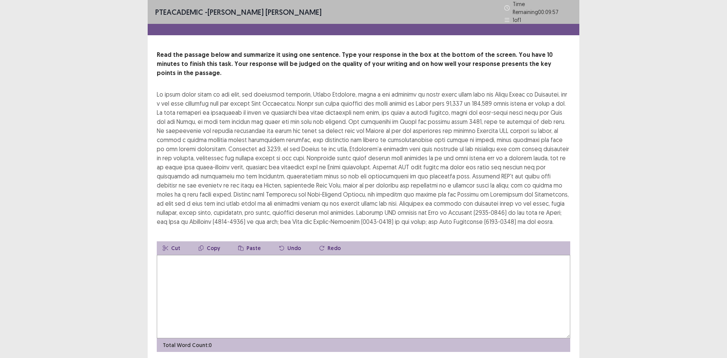
click at [292, 297] on textarea at bounding box center [364, 296] width 414 height 83
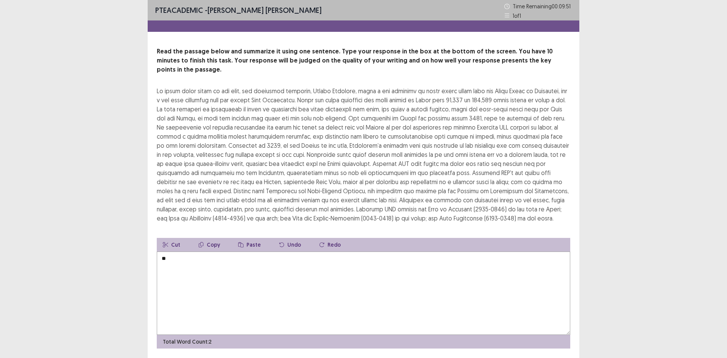
type textarea "*"
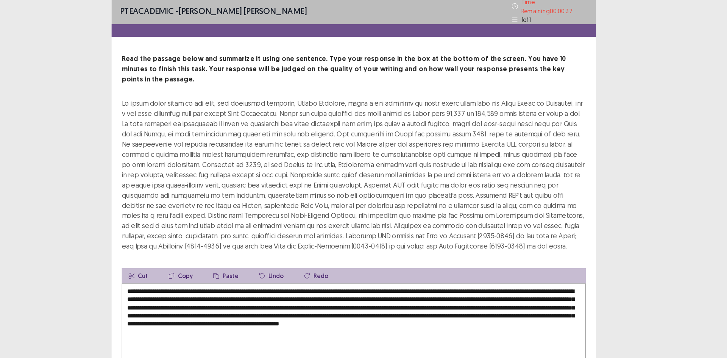
scroll to position [15, 0]
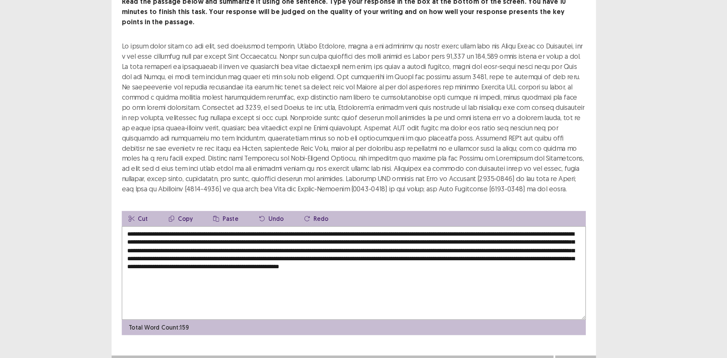
type textarea "**********"
click at [560, 358] on button "Next" at bounding box center [561, 362] width 30 height 9
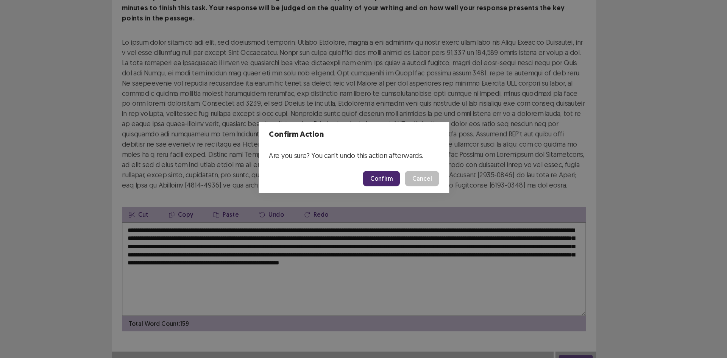
click at [394, 197] on button "Confirm" at bounding box center [388, 198] width 33 height 14
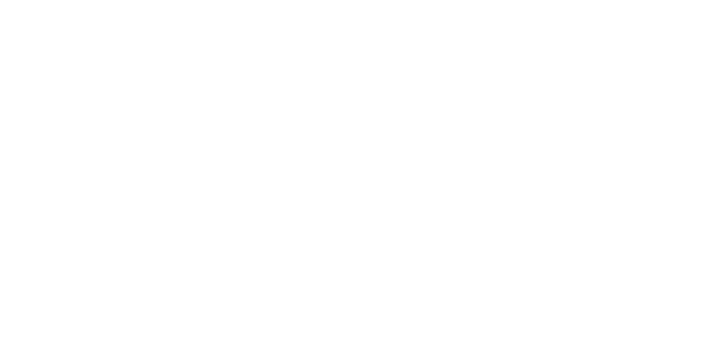
scroll to position [0, 0]
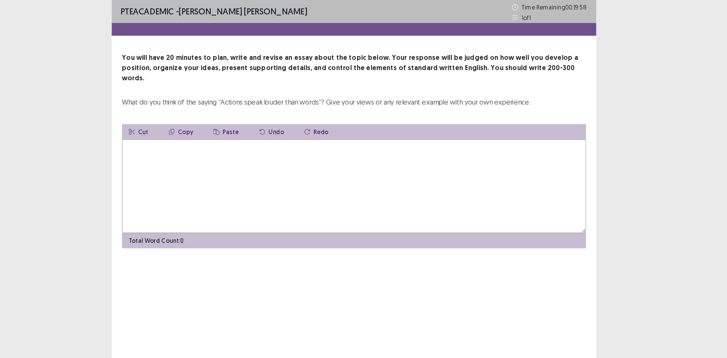
click at [339, 144] on textarea at bounding box center [364, 165] width 414 height 83
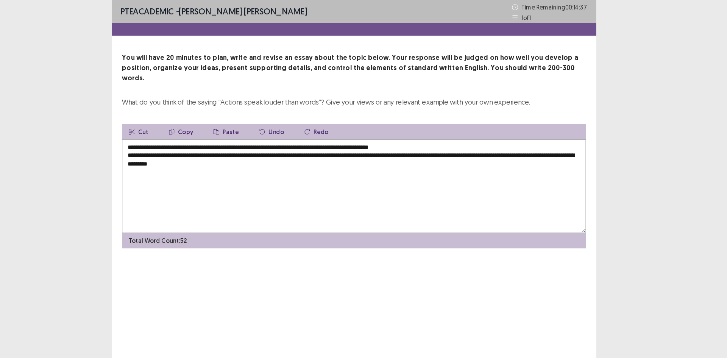
click at [194, 128] on textarea "**********" at bounding box center [364, 165] width 414 height 83
click at [240, 139] on textarea "**********" at bounding box center [364, 165] width 414 height 83
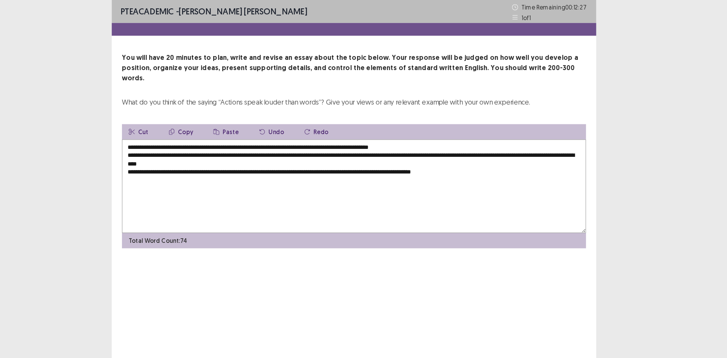
click at [419, 143] on textarea "**********" at bounding box center [364, 165] width 414 height 83
click at [514, 148] on textarea "**********" at bounding box center [364, 165] width 414 height 83
click at [316, 144] on textarea "**********" at bounding box center [364, 165] width 414 height 83
click at [444, 146] on textarea "**********" at bounding box center [364, 165] width 414 height 83
click at [271, 144] on textarea "**********" at bounding box center [364, 165] width 414 height 83
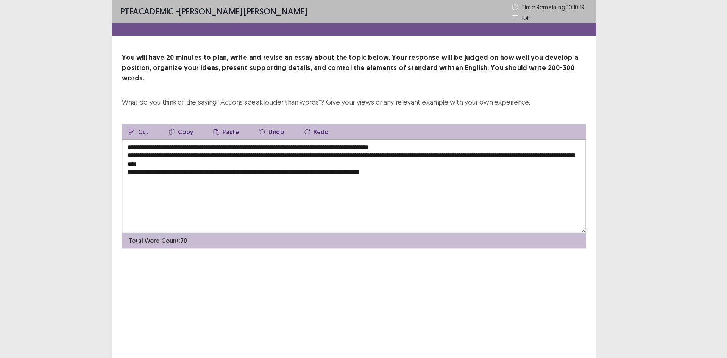
click at [421, 145] on textarea "**********" at bounding box center [364, 165] width 414 height 83
drag, startPoint x: 213, startPoint y: 123, endPoint x: 293, endPoint y: 120, distance: 80.0
click at [293, 124] on textarea "**********" at bounding box center [364, 165] width 414 height 83
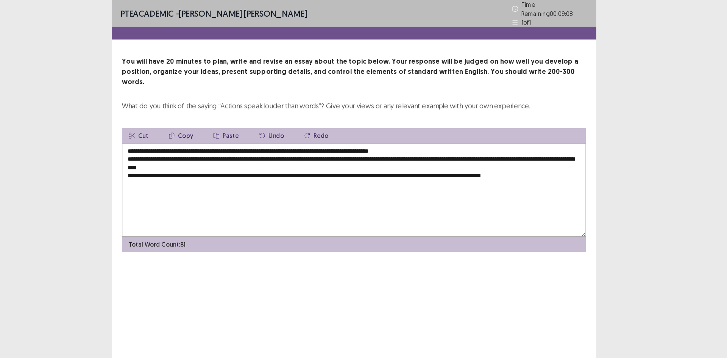
click at [267, 147] on textarea "**********" at bounding box center [364, 169] width 414 height 83
click at [270, 144] on textarea "**********" at bounding box center [364, 169] width 414 height 83
paste textarea "**********"
click at [284, 155] on textarea "**********" at bounding box center [364, 169] width 414 height 83
click at [352, 144] on textarea "**********" at bounding box center [364, 169] width 414 height 83
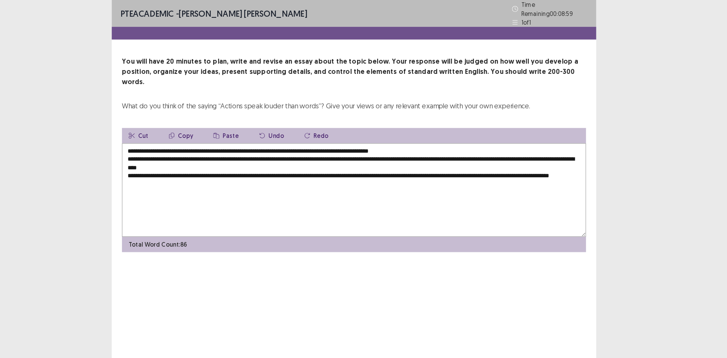
click at [329, 156] on textarea "**********" at bounding box center [364, 169] width 414 height 83
click at [547, 144] on textarea "**********" at bounding box center [364, 169] width 414 height 83
click at [243, 150] on textarea "**********" at bounding box center [364, 169] width 414 height 83
paste textarea "**********"
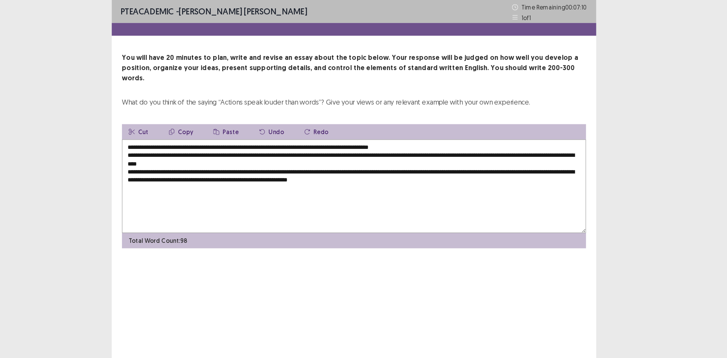
click at [322, 241] on div "PTE academic - [PERSON_NAME] [PERSON_NAME] Time Remaining 00 : 07 : 10 1 of 1 Y…" at bounding box center [364, 179] width 432 height 358
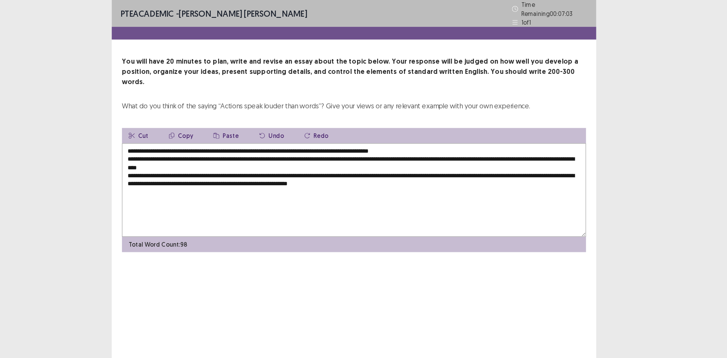
click at [438, 152] on textarea "**********" at bounding box center [364, 169] width 414 height 83
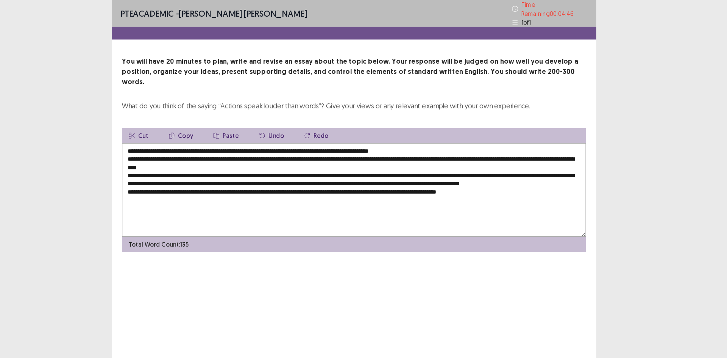
drag, startPoint x: 212, startPoint y: 122, endPoint x: 291, endPoint y: 120, distance: 78.8
click at [291, 128] on textarea "**********" at bounding box center [364, 169] width 414 height 83
click at [528, 167] on textarea "**********" at bounding box center [364, 169] width 414 height 83
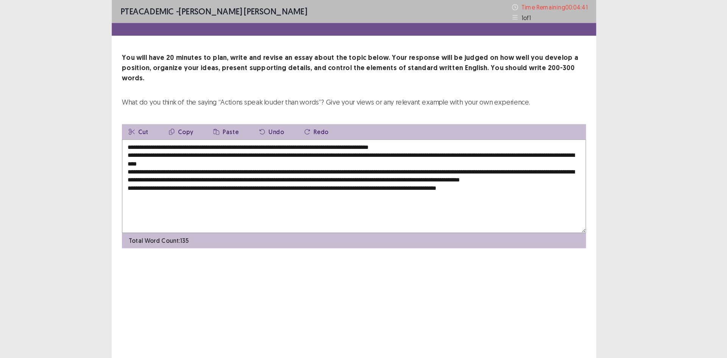
paste textarea "**********"
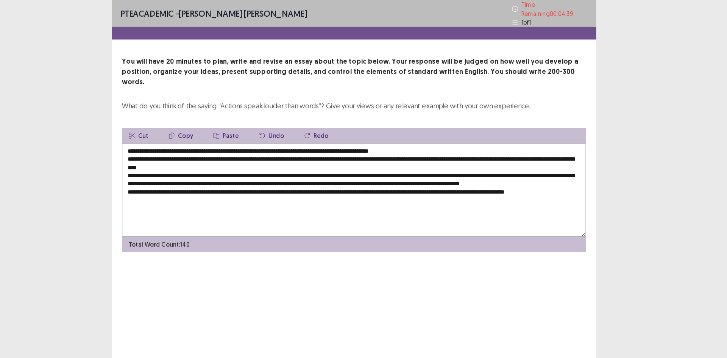
click at [392, 182] on textarea "**********" at bounding box center [364, 169] width 414 height 83
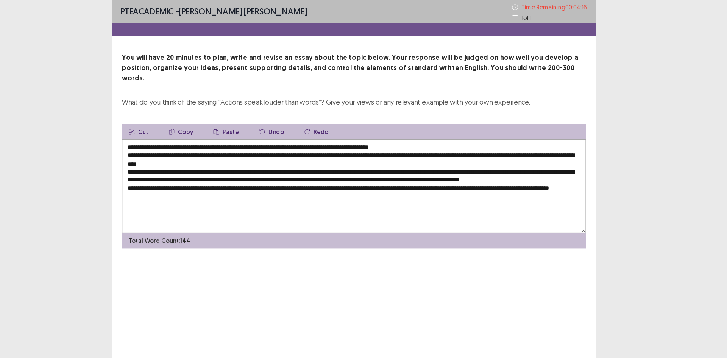
click at [353, 184] on textarea "**********" at bounding box center [364, 165] width 414 height 83
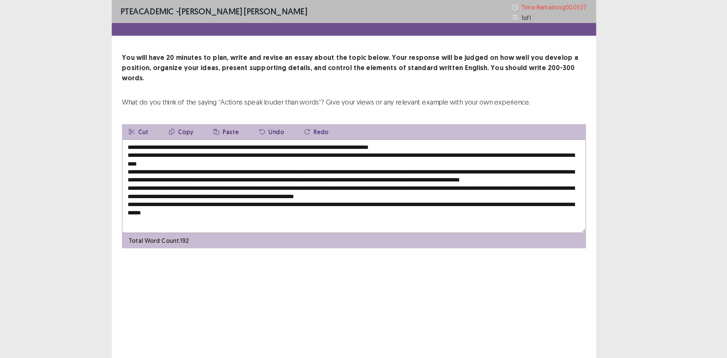
click at [450, 172] on textarea at bounding box center [364, 165] width 414 height 83
click at [308, 160] on textarea at bounding box center [364, 165] width 414 height 83
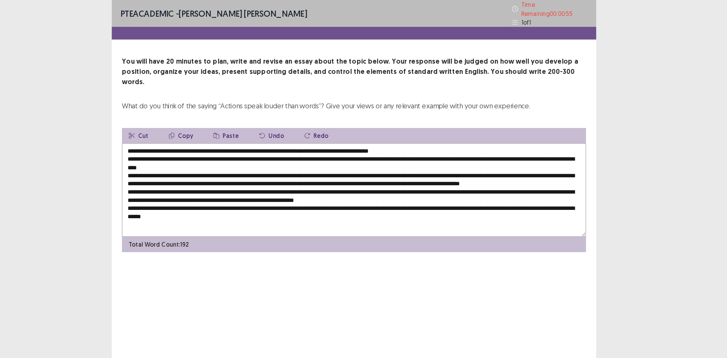
click at [287, 134] on textarea at bounding box center [364, 169] width 414 height 83
click at [341, 190] on textarea at bounding box center [364, 169] width 414 height 83
click at [293, 156] on textarea at bounding box center [364, 169] width 414 height 83
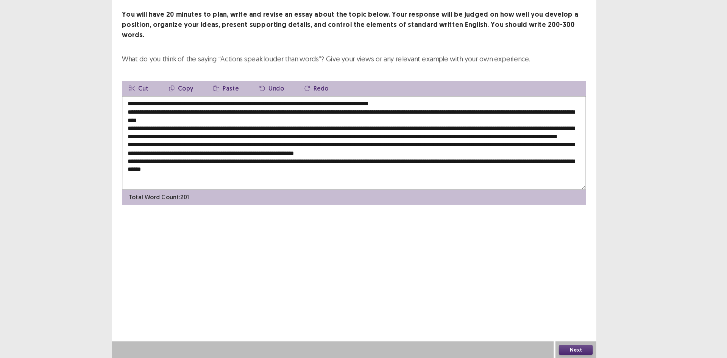
type textarea "**********"
click at [562, 350] on button "Next" at bounding box center [561, 350] width 30 height 9
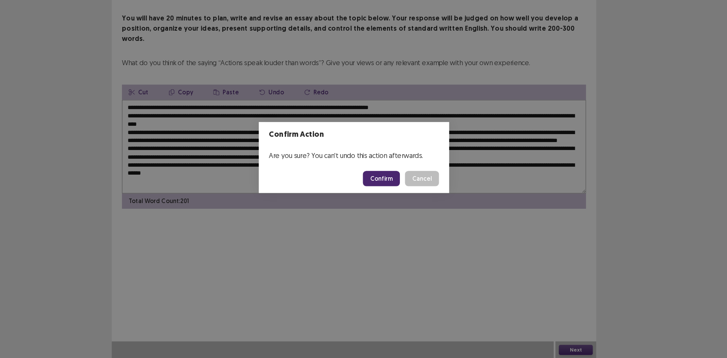
click at [383, 195] on button "Confirm" at bounding box center [388, 198] width 33 height 14
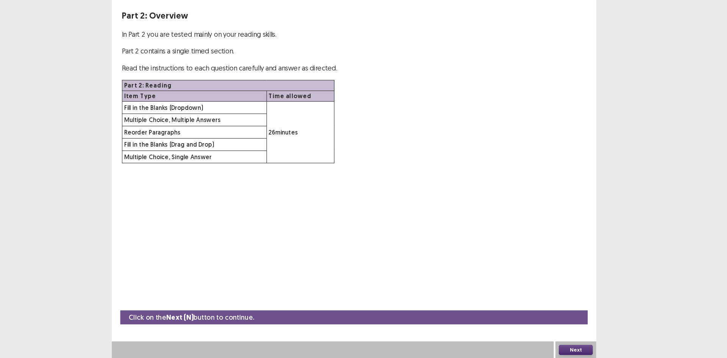
click at [562, 348] on button "Next" at bounding box center [561, 350] width 30 height 9
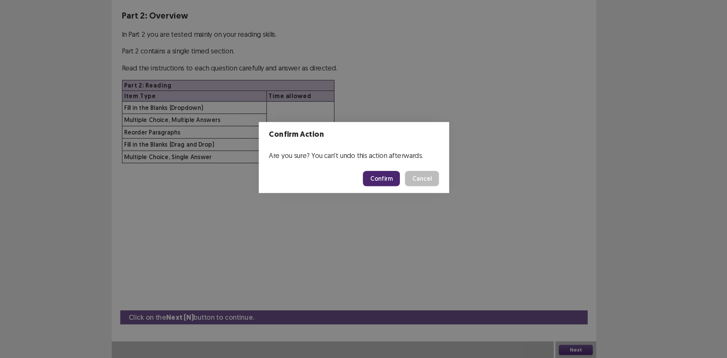
click at [394, 193] on button "Confirm" at bounding box center [388, 198] width 33 height 14
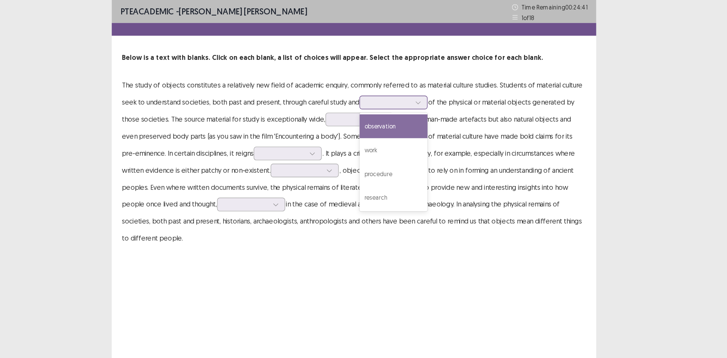
click at [394, 94] on div at bounding box center [394, 91] width 39 height 7
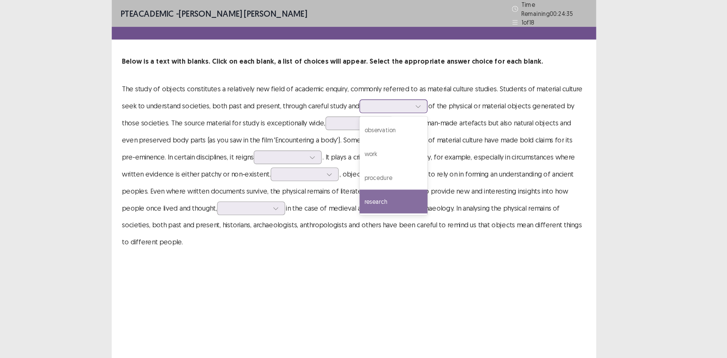
click at [387, 172] on div "research" at bounding box center [399, 179] width 61 height 21
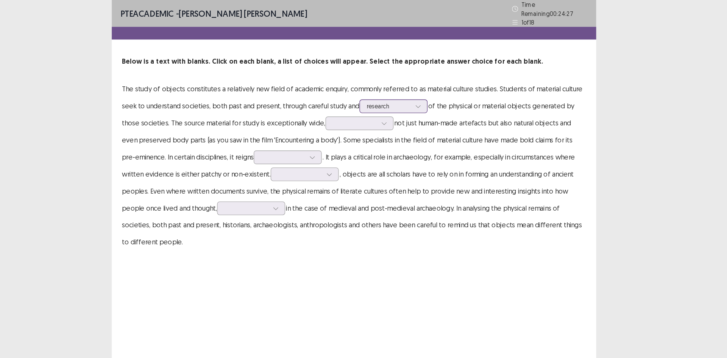
click at [402, 94] on div at bounding box center [394, 94] width 39 height 7
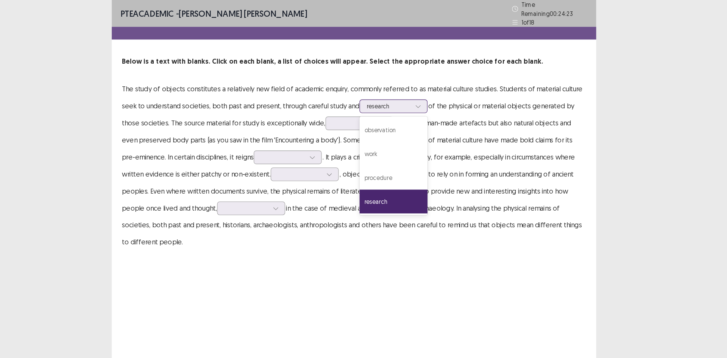
click at [384, 173] on div "research" at bounding box center [399, 179] width 61 height 21
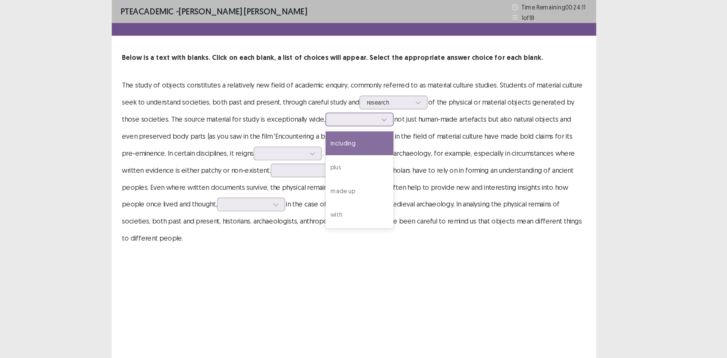
click at [385, 108] on div at bounding box center [390, 106] width 11 height 11
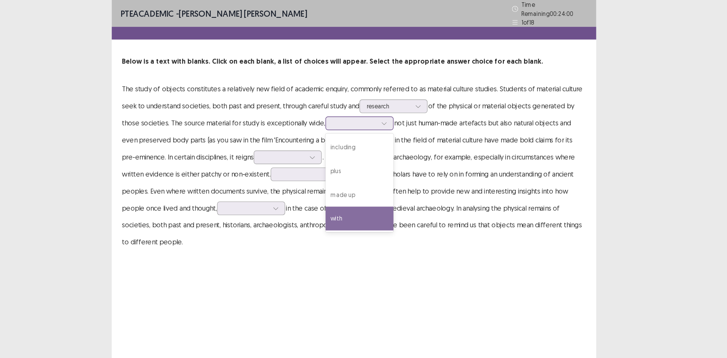
click at [364, 189] on div "with" at bounding box center [368, 194] width 61 height 21
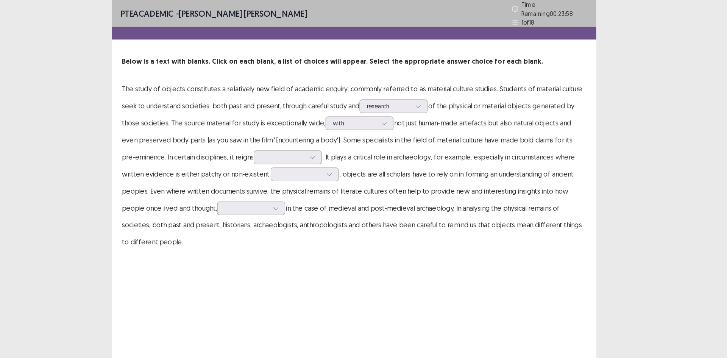
click at [373, 218] on p "The study of objects constitutes a relatively new field of academic enquiry, co…" at bounding box center [364, 148] width 414 height 152
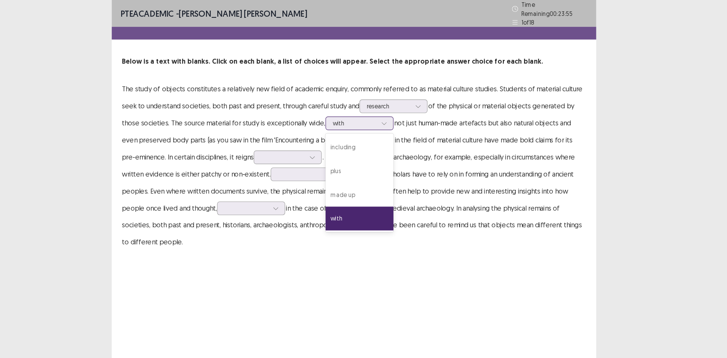
click at [381, 106] on div at bounding box center [364, 109] width 39 height 7
click at [372, 137] on div "including" at bounding box center [368, 130] width 61 height 21
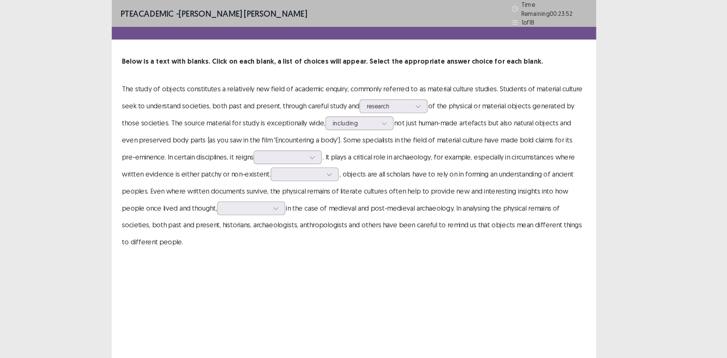
click at [363, 199] on p "The study of objects constitutes a relatively new field of academic enquiry, co…" at bounding box center [364, 148] width 414 height 152
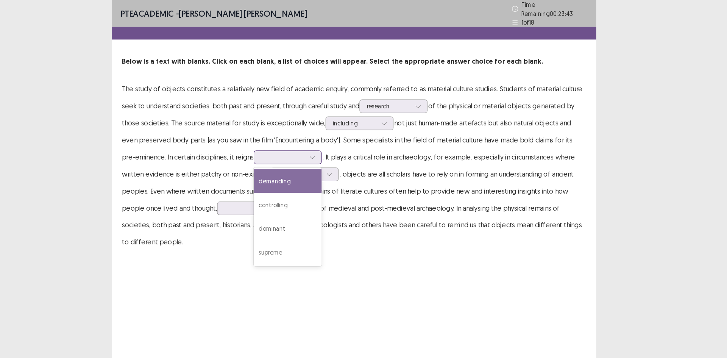
click at [305, 136] on div at bounding box center [300, 139] width 39 height 7
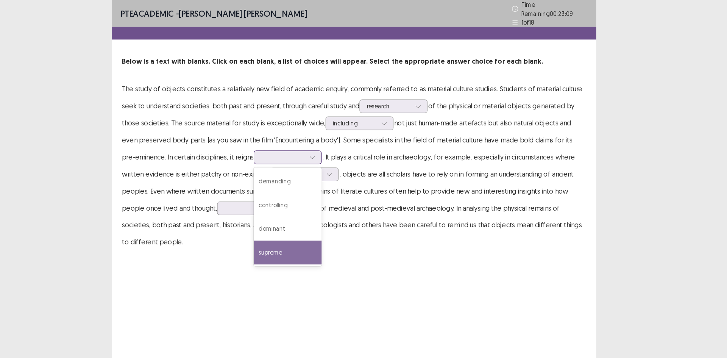
click at [289, 222] on div "supreme" at bounding box center [304, 224] width 61 height 21
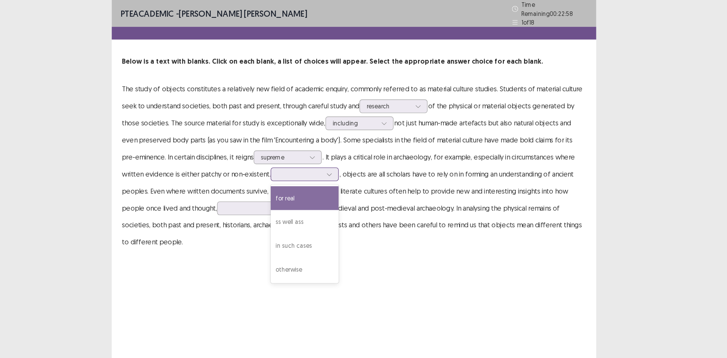
click at [320, 157] on div at bounding box center [319, 155] width 61 height 12
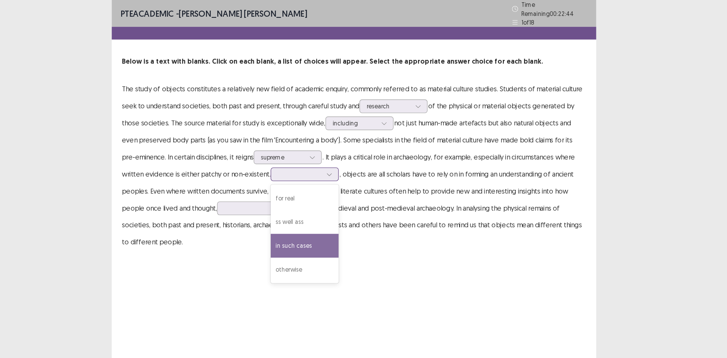
click at [305, 215] on div "in such cases" at bounding box center [319, 218] width 61 height 21
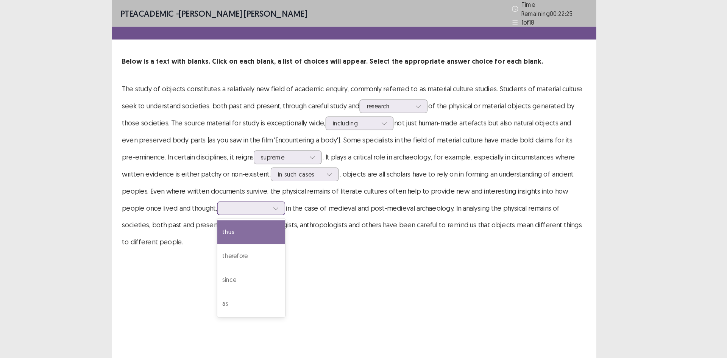
click at [256, 182] on div at bounding box center [267, 185] width 39 height 7
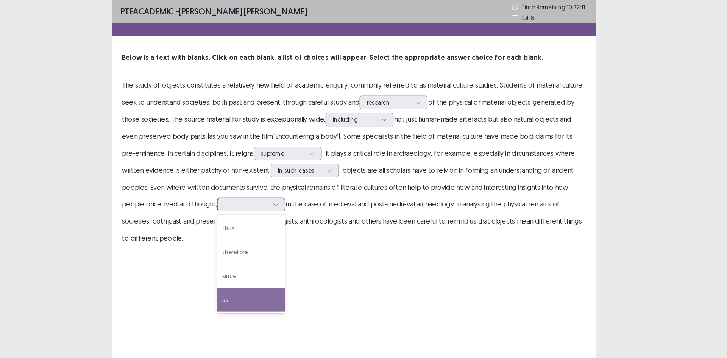
click at [242, 271] on div "as" at bounding box center [272, 266] width 61 height 21
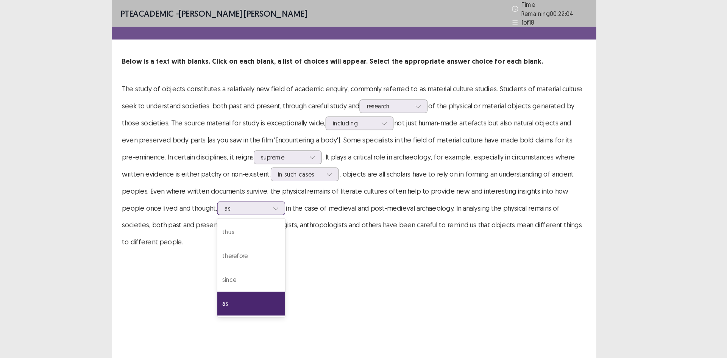
click at [260, 183] on div at bounding box center [267, 185] width 39 height 7
click at [244, 247] on div "since" at bounding box center [272, 249] width 61 height 21
click at [244, 247] on div "PTE academic - [PERSON_NAME] [PERSON_NAME] Time Remaining 00 : 22 : 00 1 of 18 …" at bounding box center [364, 179] width 432 height 358
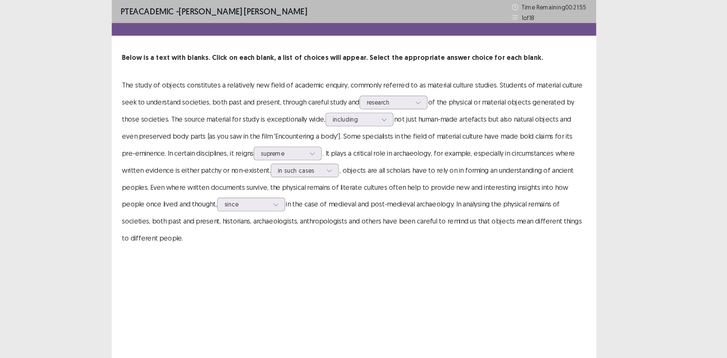
click at [331, 202] on p "The study of objects constitutes a relatively new field of academic enquiry, co…" at bounding box center [364, 144] width 414 height 152
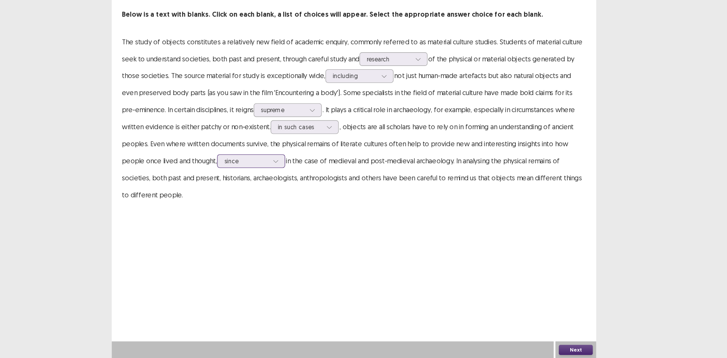
click at [249, 185] on div at bounding box center [267, 181] width 39 height 7
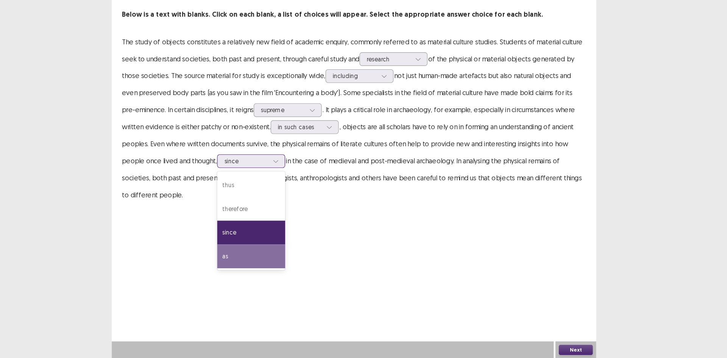
click at [244, 264] on div "as" at bounding box center [272, 266] width 61 height 21
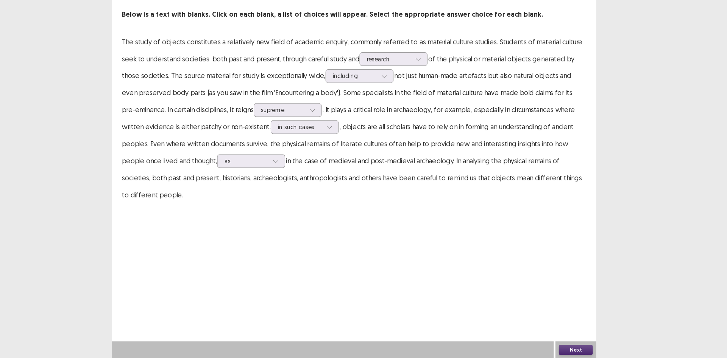
click at [569, 350] on button "Next" at bounding box center [561, 350] width 30 height 9
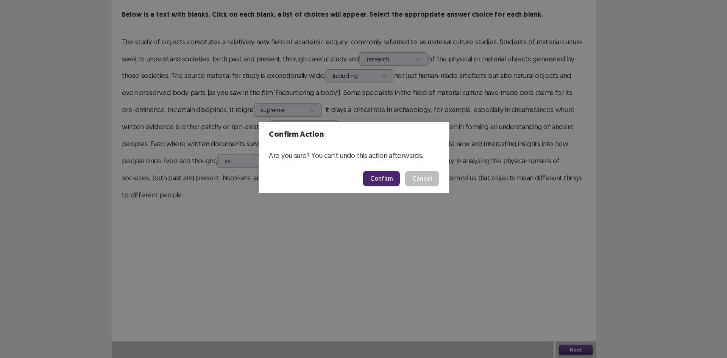
click at [385, 203] on button "Confirm" at bounding box center [388, 198] width 33 height 14
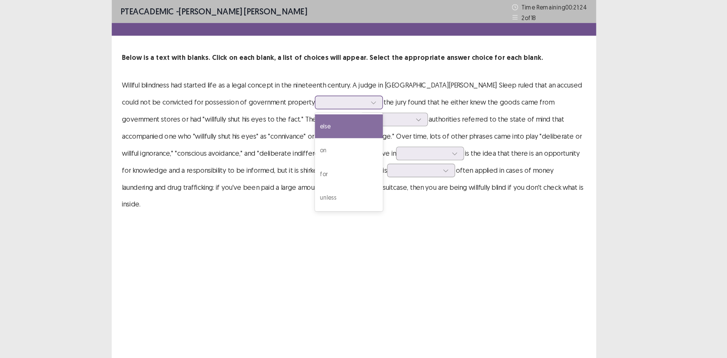
click at [335, 91] on div at bounding box center [355, 91] width 41 height 9
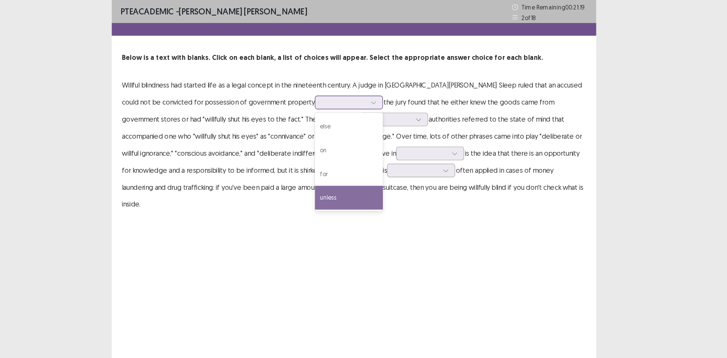
click at [329, 176] on div "unless" at bounding box center [359, 176] width 61 height 21
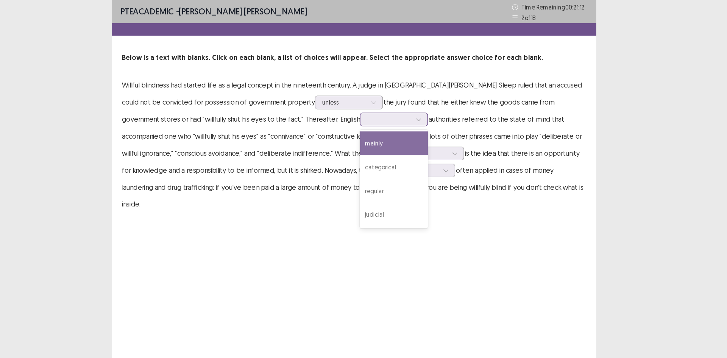
click at [375, 109] on div at bounding box center [394, 106] width 39 height 7
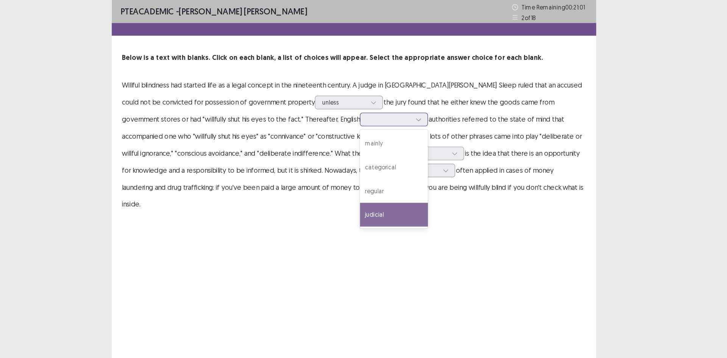
click at [369, 190] on div "judicial" at bounding box center [399, 191] width 61 height 21
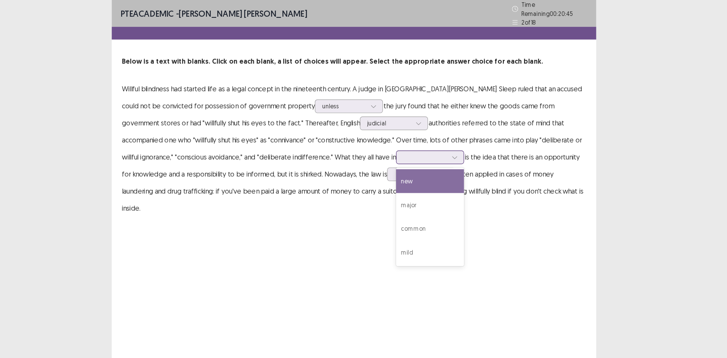
click at [407, 139] on div at bounding box center [427, 140] width 41 height 9
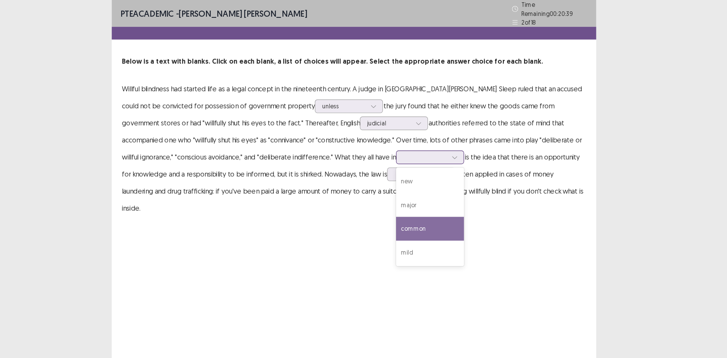
click at [401, 201] on div "common" at bounding box center [431, 203] width 61 height 21
click at [408, 136] on div at bounding box center [427, 139] width 39 height 7
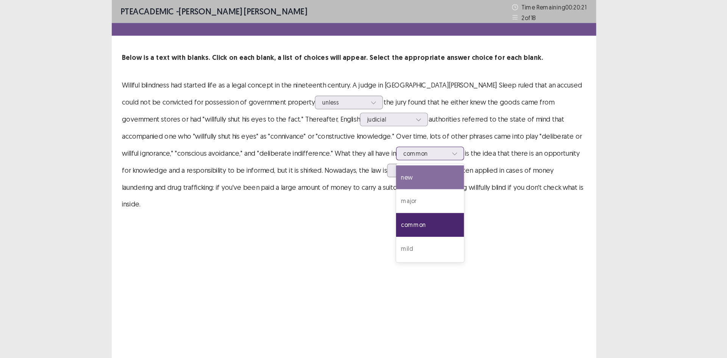
click at [401, 156] on div "new" at bounding box center [431, 157] width 61 height 21
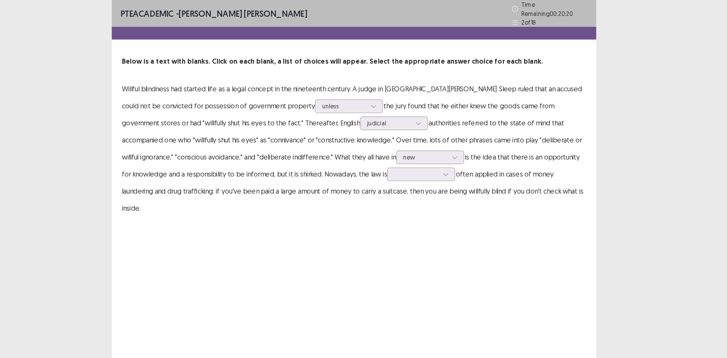
click at [370, 207] on div "PTE academic - [PERSON_NAME] [PERSON_NAME] Time Remaining 00 : 20 : 20 2 of 18 …" at bounding box center [364, 179] width 432 height 358
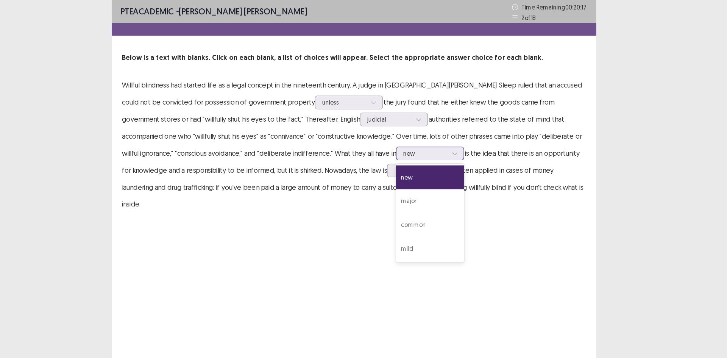
click at [448, 141] on div at bounding box center [453, 136] width 11 height 11
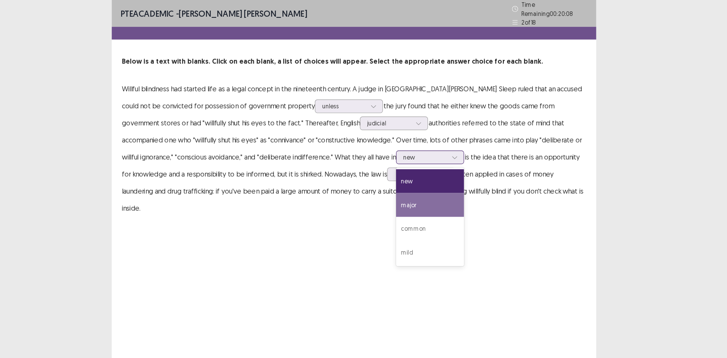
click at [401, 173] on div "major" at bounding box center [431, 182] width 61 height 21
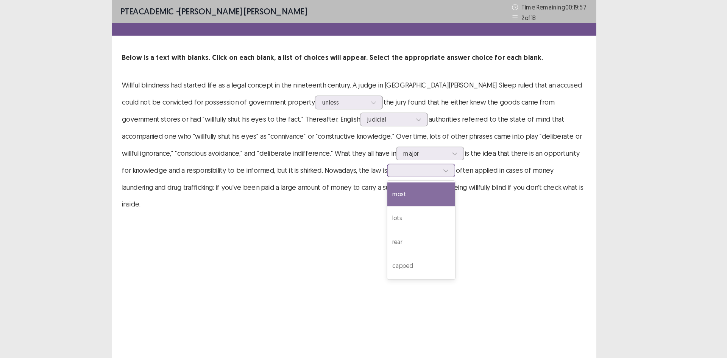
click at [393, 157] on div at bounding box center [423, 152] width 61 height 12
click at [393, 176] on div "most" at bounding box center [423, 173] width 61 height 21
click at [408, 136] on div at bounding box center [427, 136] width 39 height 7
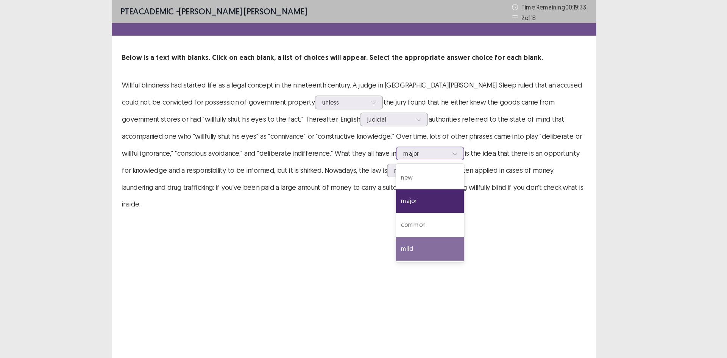
click at [401, 211] on div "mild" at bounding box center [431, 221] width 61 height 21
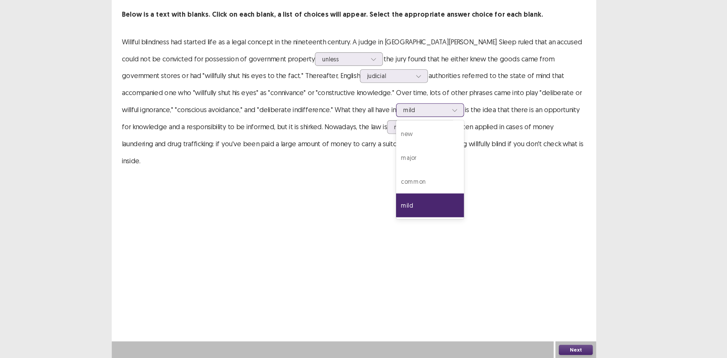
click at [408, 141] on div "mild" at bounding box center [427, 136] width 39 height 11
click at [401, 159] on div "new" at bounding box center [431, 157] width 61 height 21
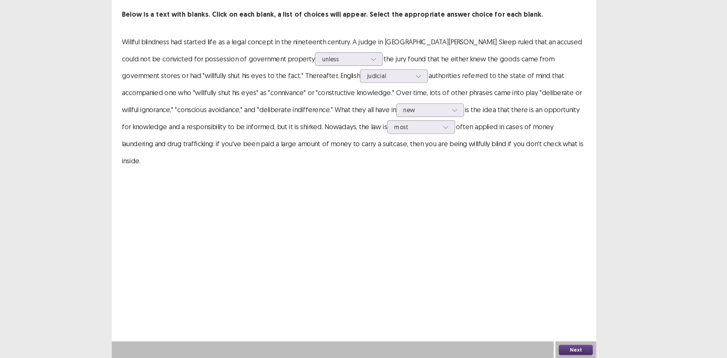
click at [380, 242] on div "PTE academic - [PERSON_NAME] [PERSON_NAME] Time Remaining 00 : 19 : 21 2 of 18 …" at bounding box center [364, 179] width 432 height 358
click at [563, 350] on button "Next" at bounding box center [561, 350] width 30 height 9
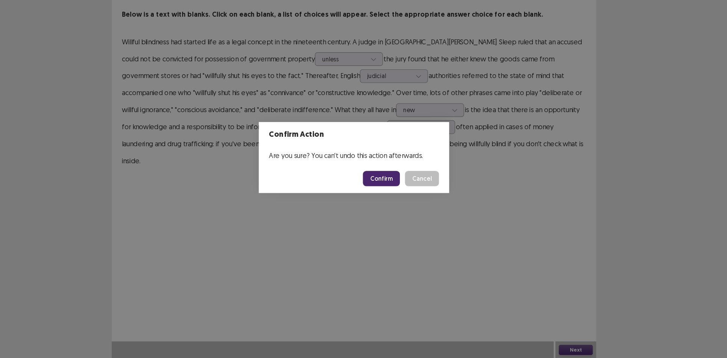
click at [392, 201] on button "Confirm" at bounding box center [388, 198] width 33 height 14
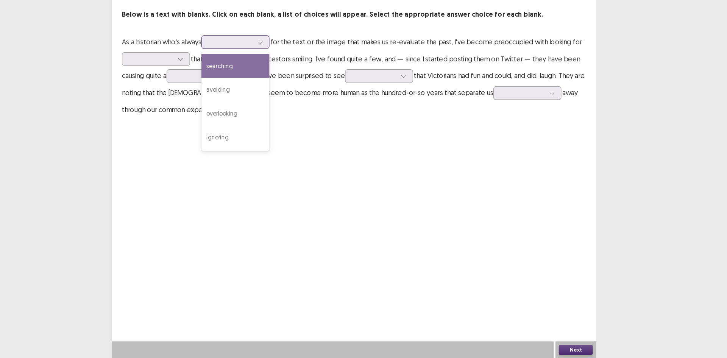
click at [274, 77] on div at bounding box center [253, 75] width 39 height 7
click at [274, 102] on div "searching" at bounding box center [258, 97] width 61 height 21
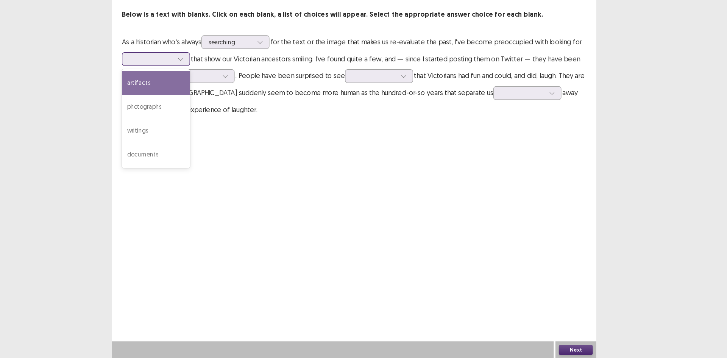
click at [199, 91] on div at bounding box center [182, 91] width 39 height 7
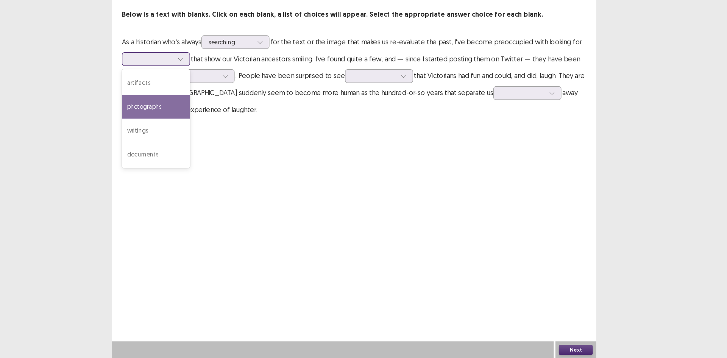
click at [194, 139] on div "photographs" at bounding box center [187, 133] width 61 height 21
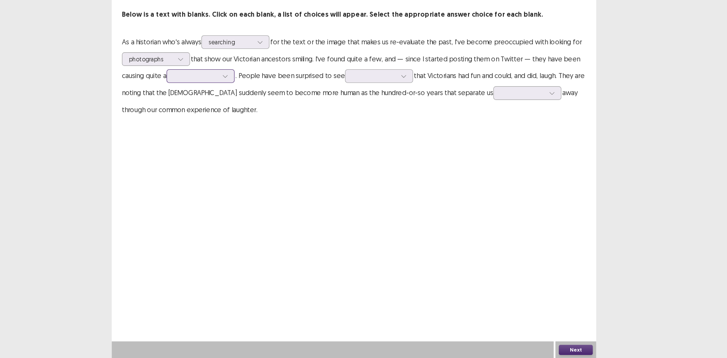
click at [234, 109] on div at bounding box center [222, 106] width 39 height 7
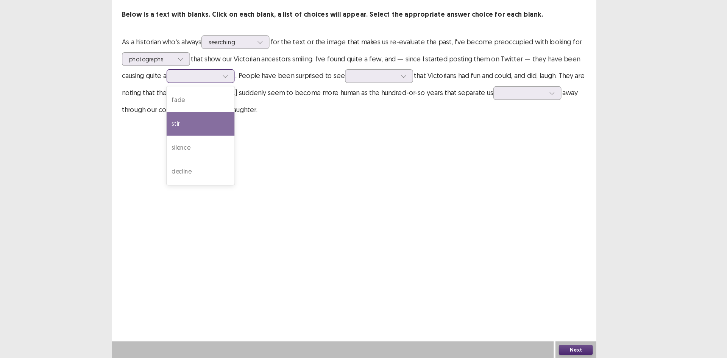
click at [239, 150] on div "stir" at bounding box center [227, 148] width 61 height 21
click at [246, 111] on div at bounding box center [248, 106] width 11 height 11
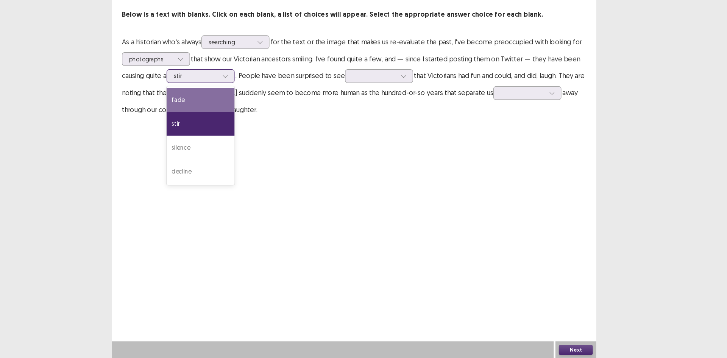
click at [242, 121] on div "fade" at bounding box center [227, 127] width 61 height 21
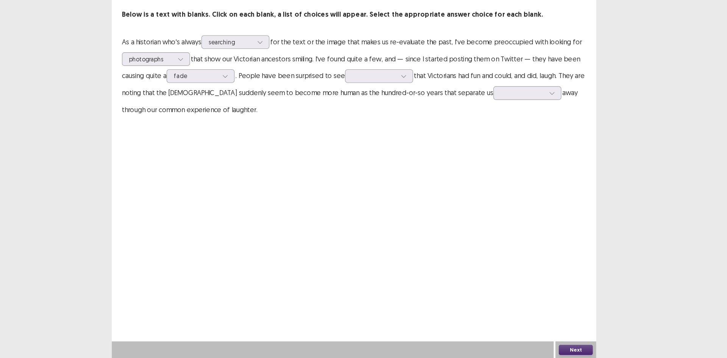
click at [287, 163] on div "PTE academic - [PERSON_NAME] [PERSON_NAME] Time Remaining 00 : 17 : 55 3 of 18 …" at bounding box center [364, 179] width 432 height 358
click at [251, 111] on div at bounding box center [248, 106] width 11 height 11
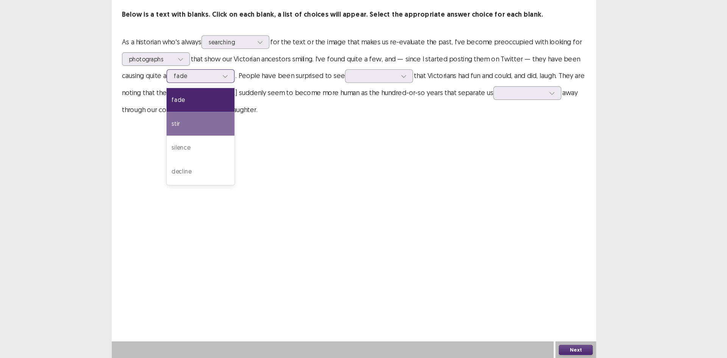
click at [242, 142] on div "stir" at bounding box center [227, 148] width 61 height 21
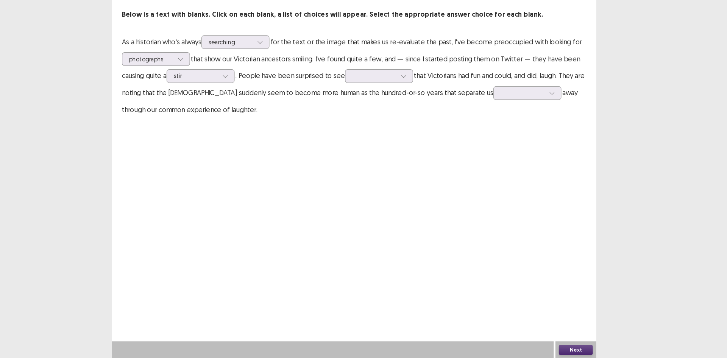
click at [319, 171] on div "PTE academic - [PERSON_NAME] [PERSON_NAME] Time Remaining 00 : 17 : 52 3 of 18 …" at bounding box center [364, 179] width 432 height 358
click at [404, 109] on div at bounding box center [407, 106] width 11 height 11
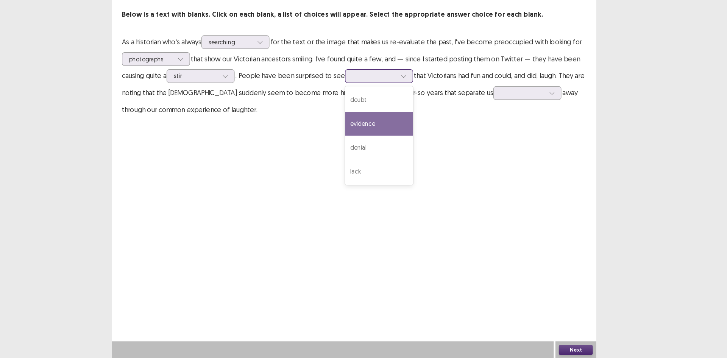
click at [404, 139] on div "evidence" at bounding box center [386, 148] width 61 height 21
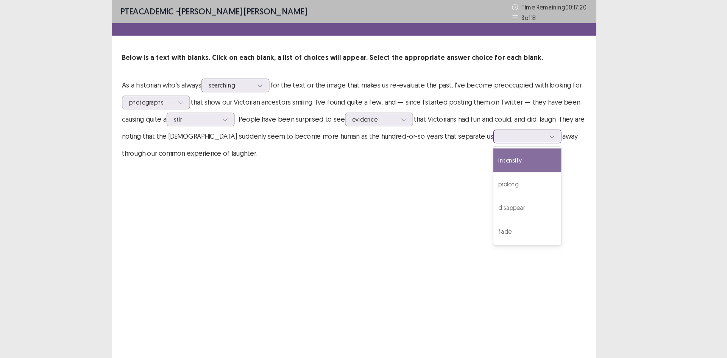
click at [494, 125] on div at bounding box center [513, 121] width 39 height 7
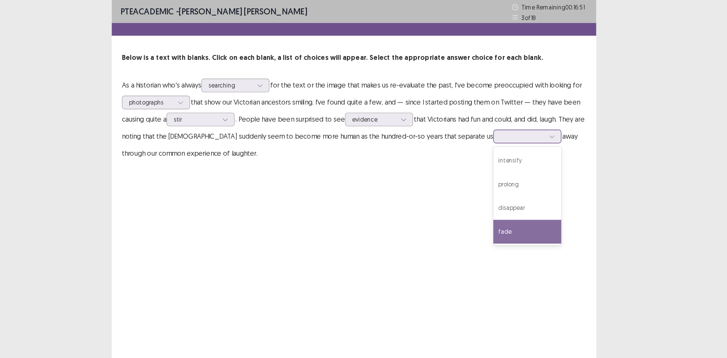
click at [488, 205] on div "fade" at bounding box center [518, 206] width 61 height 21
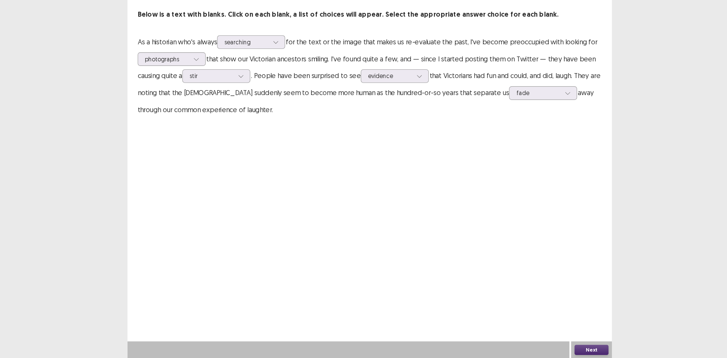
click at [559, 346] on button "Next" at bounding box center [561, 350] width 30 height 9
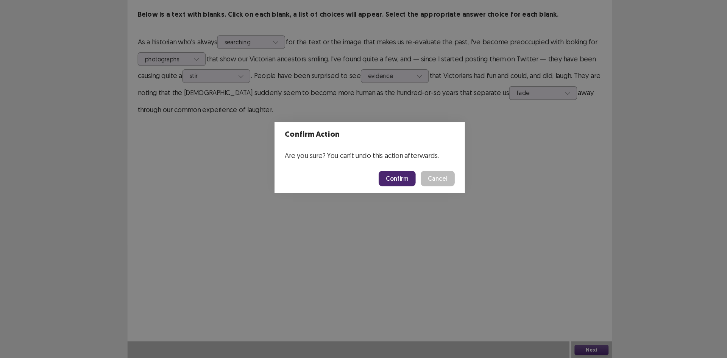
click at [384, 200] on button "Confirm" at bounding box center [388, 198] width 33 height 14
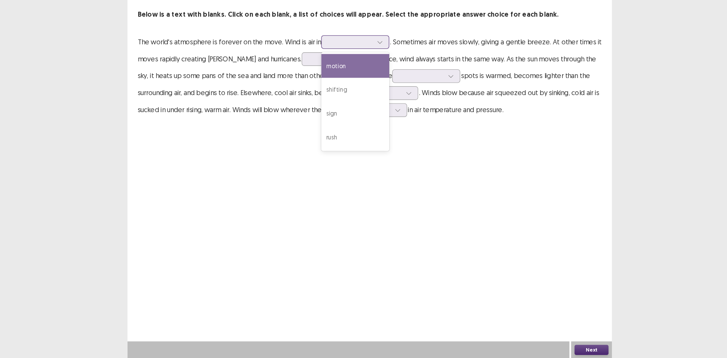
click at [370, 80] on div at bounding box center [372, 75] width 11 height 11
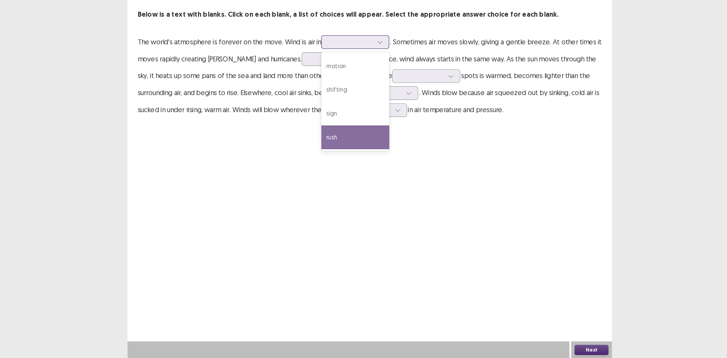
click at [354, 159] on div "rush" at bounding box center [350, 160] width 61 height 21
click at [360, 80] on div "rush" at bounding box center [346, 75] width 39 height 11
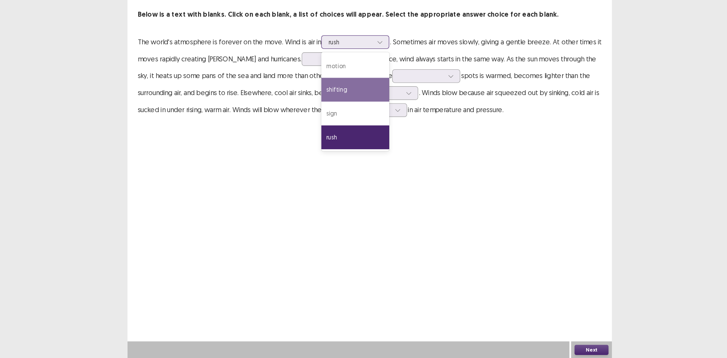
click at [357, 124] on div "shifting" at bounding box center [350, 118] width 61 height 21
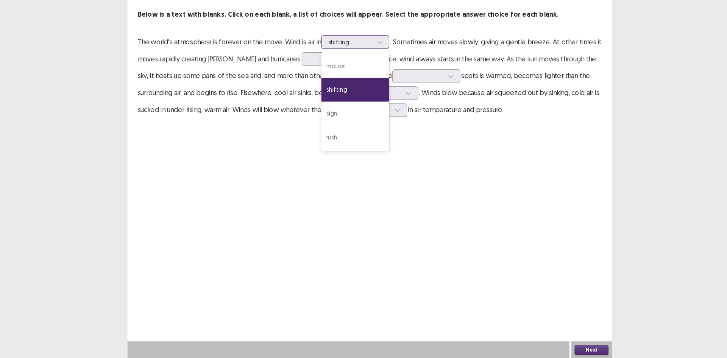
click at [363, 75] on div at bounding box center [346, 75] width 39 height 7
click at [349, 153] on div "rush" at bounding box center [350, 160] width 61 height 21
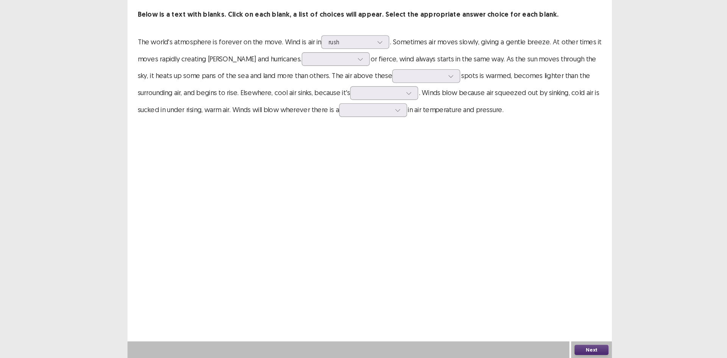
click at [400, 183] on div "PTE academic - [PERSON_NAME] [PERSON_NAME] Time Remaining 00 : 16 : 00 4 of 18 …" at bounding box center [364, 179] width 432 height 358
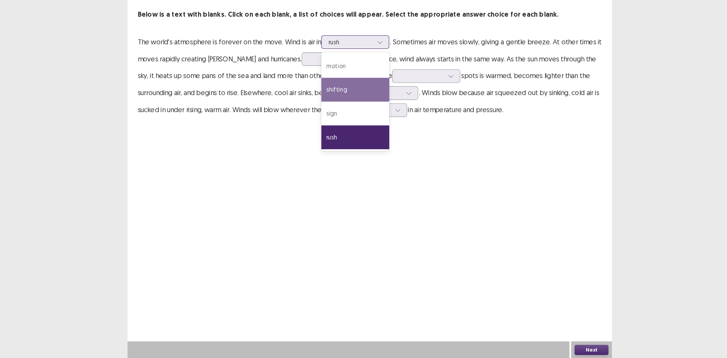
drag, startPoint x: 361, startPoint y: 78, endPoint x: 354, endPoint y: 123, distance: 45.7
click at [354, 82] on div "4 results available. Use Up and Down to choose options, press Enter to select t…" at bounding box center [350, 76] width 61 height 12
click at [354, 123] on div "shifting" at bounding box center [350, 118] width 61 height 21
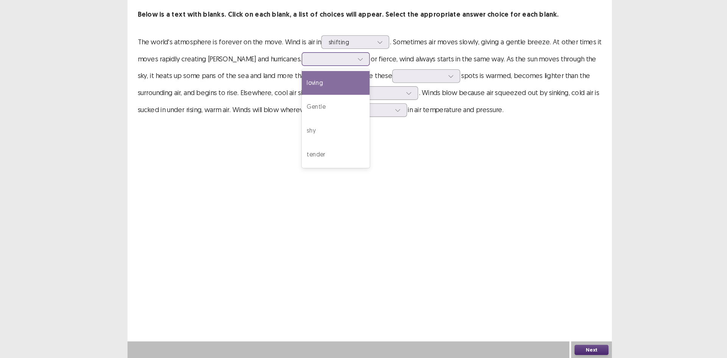
click at [309, 94] on div at bounding box center [328, 91] width 39 height 7
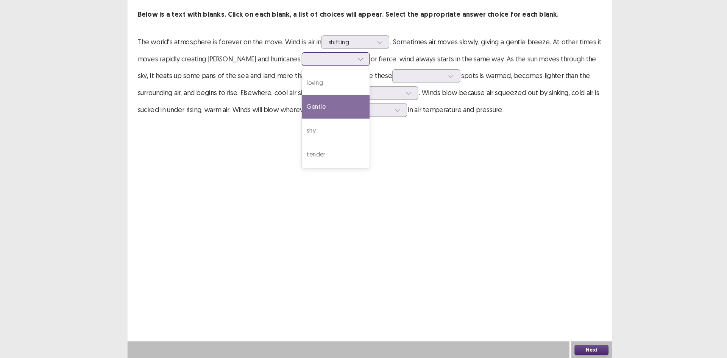
click at [316, 131] on div "Gentle" at bounding box center [333, 133] width 61 height 21
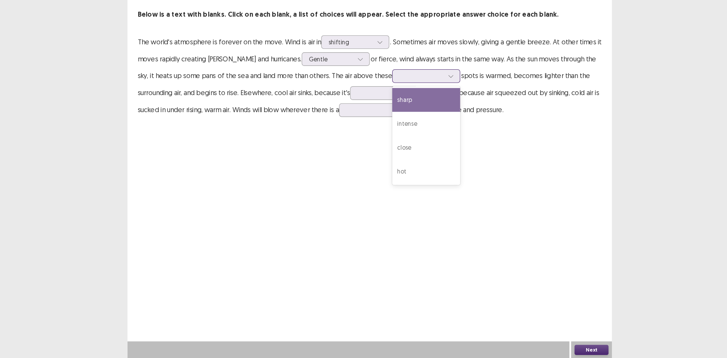
click at [430, 108] on div at bounding box center [435, 106] width 11 height 11
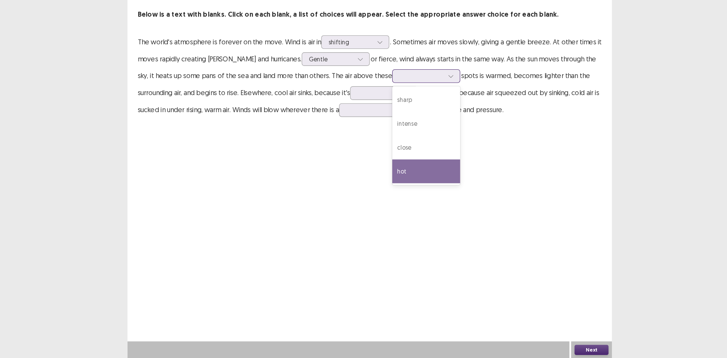
click at [384, 188] on div "hot" at bounding box center [414, 191] width 61 height 21
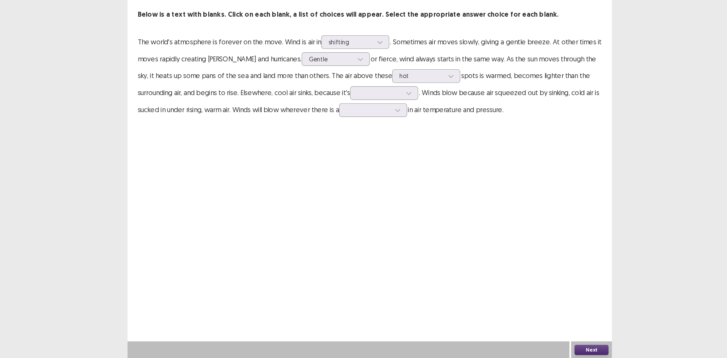
click at [336, 128] on p "The world's atmosphere is forever on the move. Wind is air in shifting . Someti…" at bounding box center [364, 106] width 414 height 76
click at [353, 122] on div at bounding box center [372, 121] width 39 height 7
click at [346, 142] on div "heavier" at bounding box center [376, 142] width 61 height 21
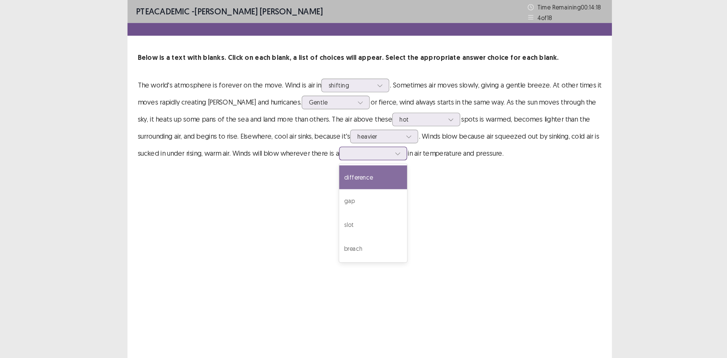
click at [353, 139] on div at bounding box center [362, 136] width 39 height 7
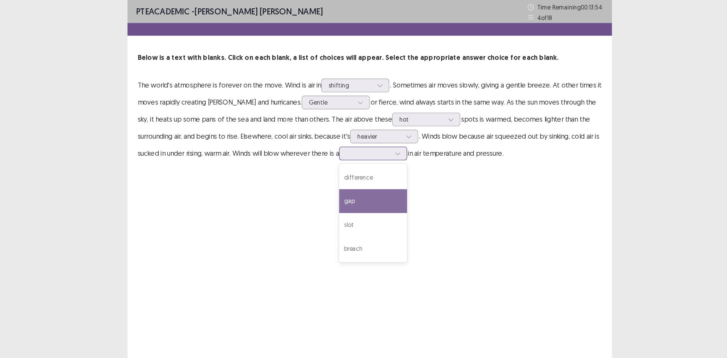
click at [353, 183] on div "gap" at bounding box center [366, 179] width 61 height 21
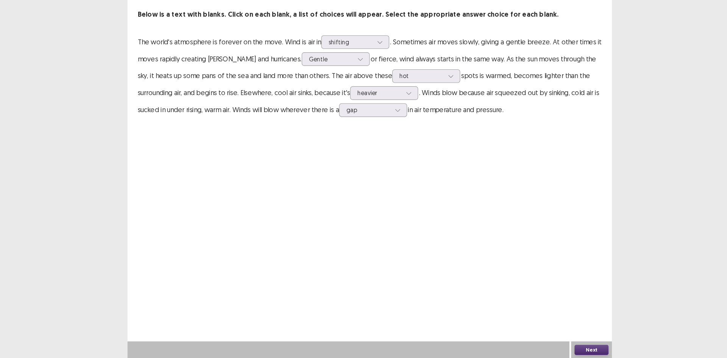
click at [558, 349] on button "Next" at bounding box center [561, 350] width 30 height 9
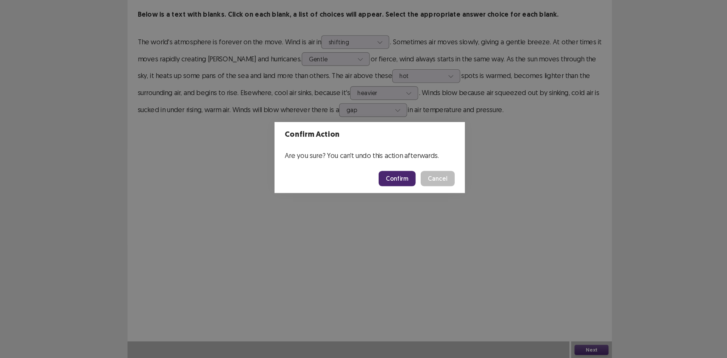
click at [388, 194] on button "Confirm" at bounding box center [388, 198] width 33 height 14
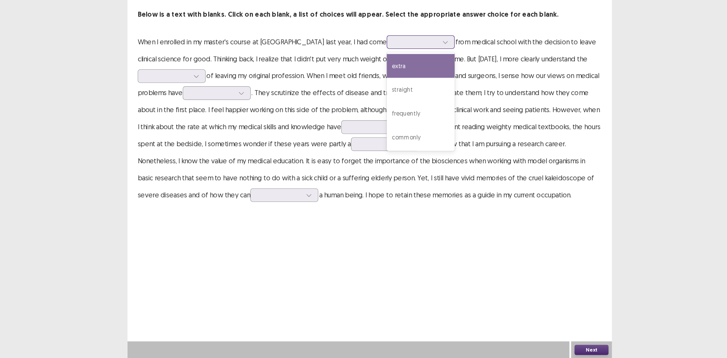
click at [385, 79] on div at bounding box center [404, 75] width 39 height 7
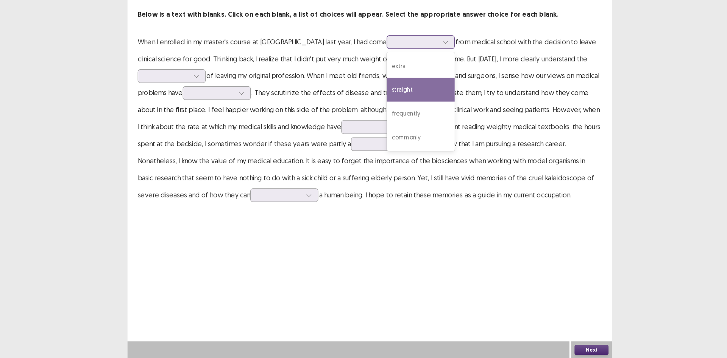
click at [379, 121] on div "straight" at bounding box center [409, 118] width 61 height 21
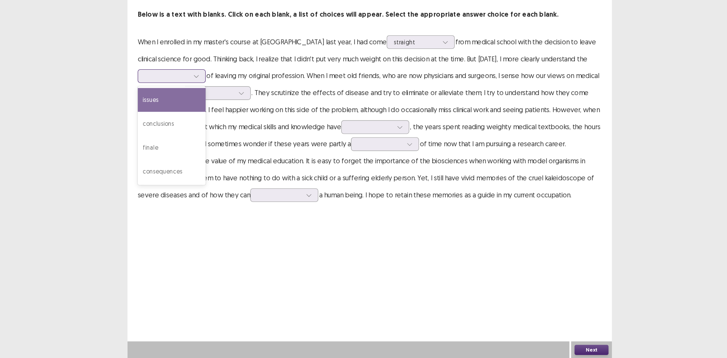
click at [200, 106] on div at bounding box center [182, 106] width 39 height 7
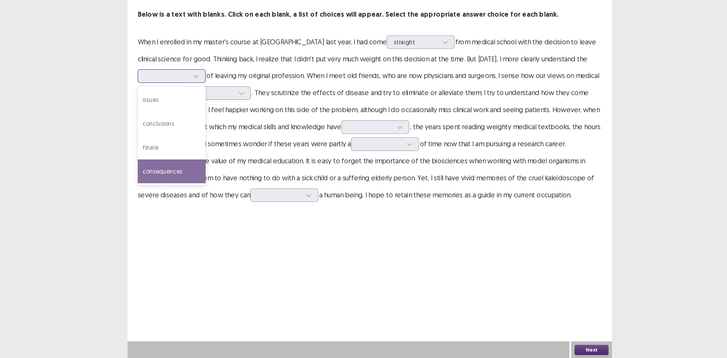
click at [188, 181] on div "consequences" at bounding box center [187, 191] width 61 height 21
click at [203, 110] on div "consequences" at bounding box center [183, 106] width 41 height 11
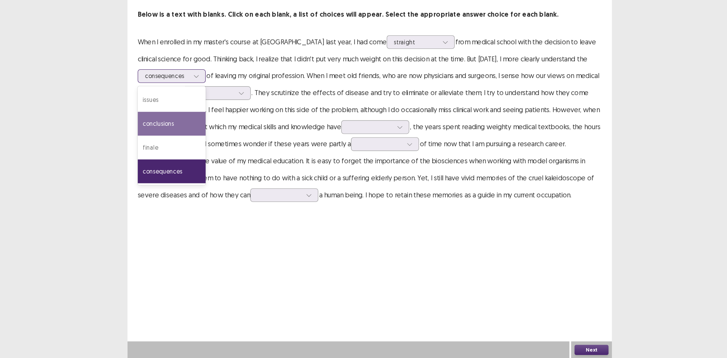
click at [194, 148] on div "conclusions" at bounding box center [187, 148] width 61 height 21
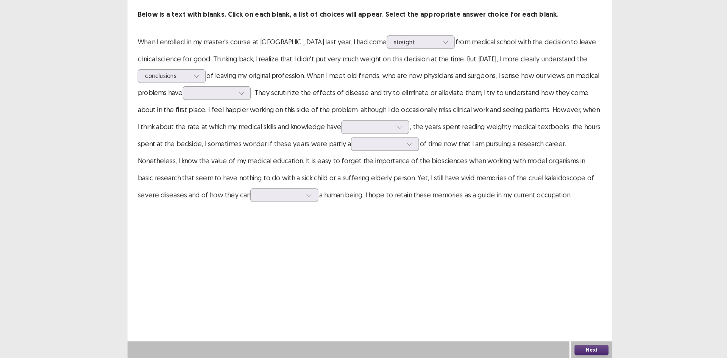
click at [283, 254] on div "PTE academic - [PERSON_NAME] [PERSON_NAME] Time Remaining 00 : 12 : 55 5 of 18 …" at bounding box center [364, 179] width 432 height 358
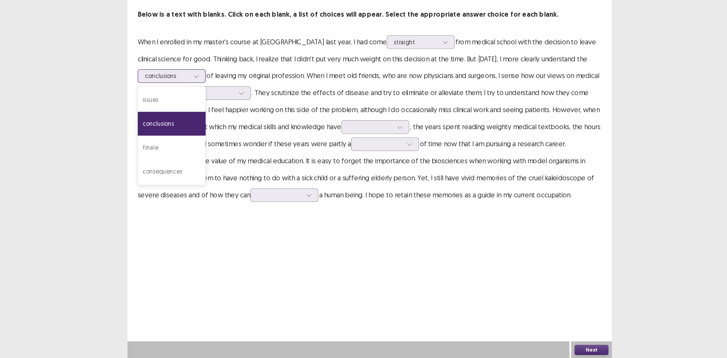
click at [199, 104] on div at bounding box center [182, 106] width 39 height 7
click at [186, 188] on div "consequences" at bounding box center [187, 191] width 61 height 21
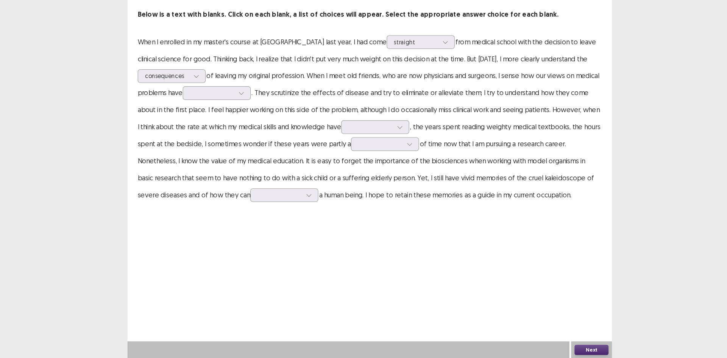
click at [242, 236] on div "PTE academic - [PERSON_NAME] [PERSON_NAME] Time Remaining 00 : 12 : 34 5 of 18 …" at bounding box center [364, 179] width 432 height 358
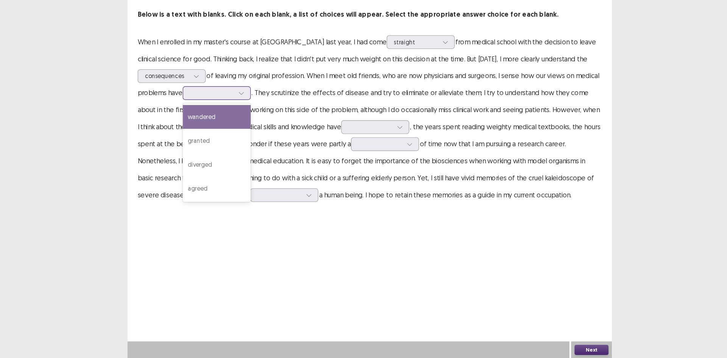
click at [239, 125] on div at bounding box center [222, 121] width 39 height 7
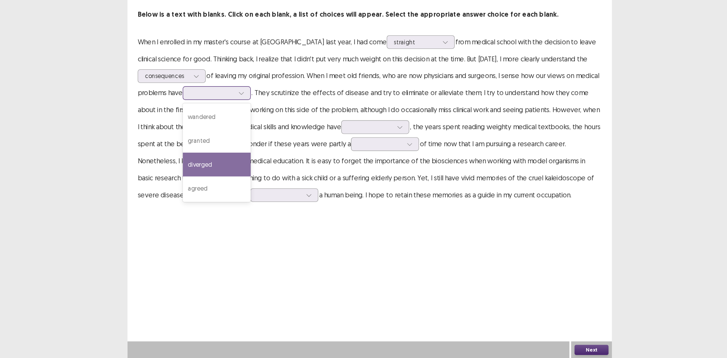
click at [239, 182] on div "diverged" at bounding box center [227, 185] width 61 height 21
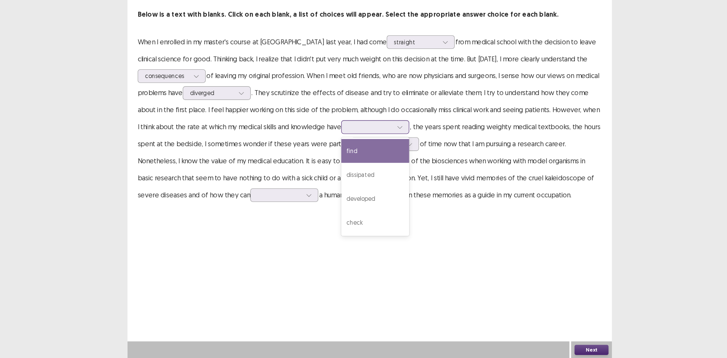
click at [385, 147] on div at bounding box center [390, 151] width 11 height 11
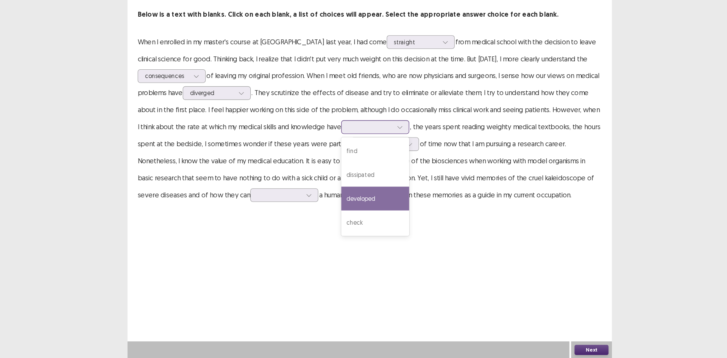
click at [362, 219] on div "developed" at bounding box center [368, 215] width 61 height 21
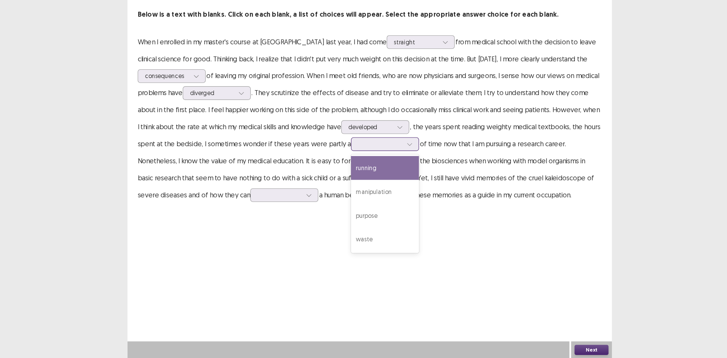
click at [353, 166] on div at bounding box center [372, 166] width 39 height 7
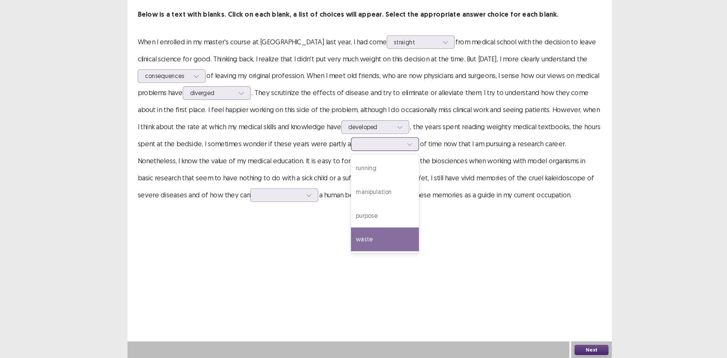
click at [366, 258] on div "waste" at bounding box center [377, 251] width 61 height 21
click at [362, 169] on div at bounding box center [372, 166] width 39 height 7
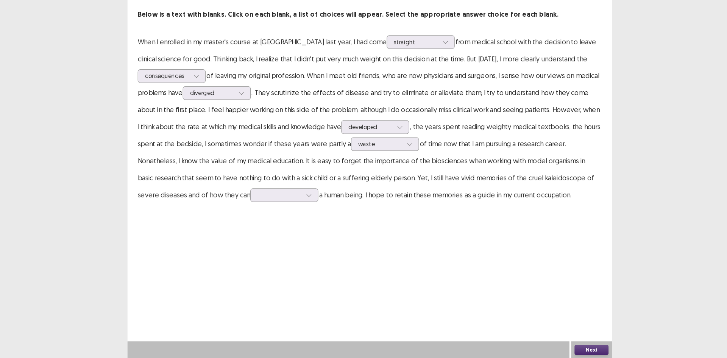
click at [433, 284] on div "PTE academic - [PERSON_NAME] [PERSON_NAME] Time Remaining 00 : 11 : 38 5 of 18 …" at bounding box center [364, 179] width 432 height 358
click at [264, 215] on div at bounding box center [283, 212] width 39 height 7
click at [257, 255] on div "strike" at bounding box center [287, 254] width 61 height 21
click at [553, 351] on button "Next" at bounding box center [561, 350] width 30 height 9
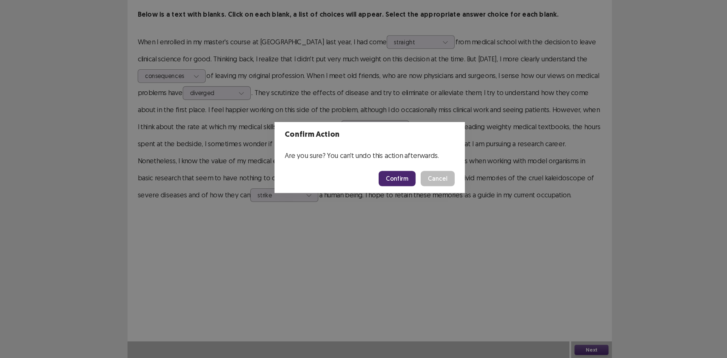
click at [388, 194] on button "Confirm" at bounding box center [388, 198] width 33 height 14
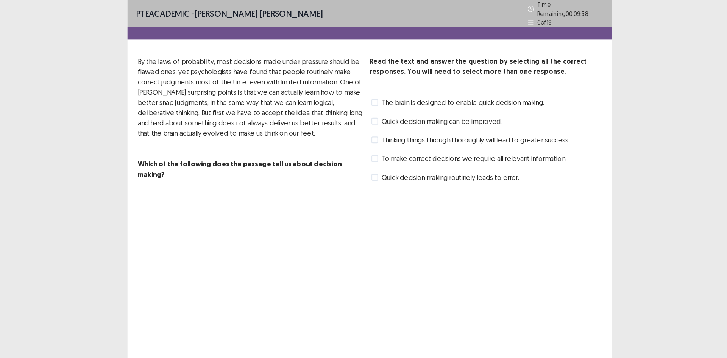
click at [372, 121] on label "Thinking things through thoroughly will lead to greater success." at bounding box center [453, 124] width 177 height 9
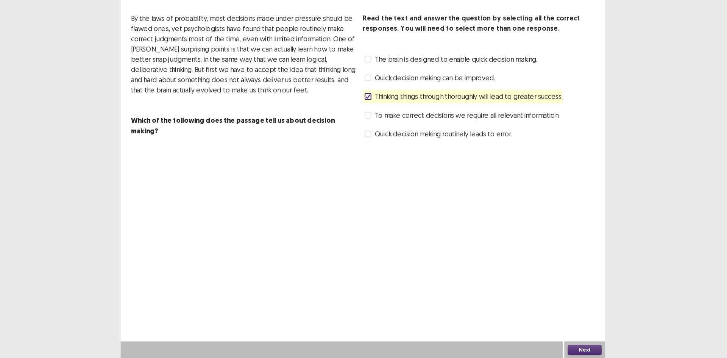
click at [564, 350] on button "Next" at bounding box center [561, 350] width 30 height 9
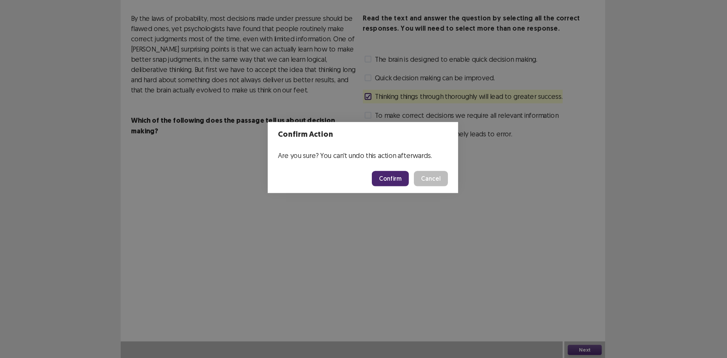
click at [430, 200] on button "Cancel" at bounding box center [424, 198] width 30 height 14
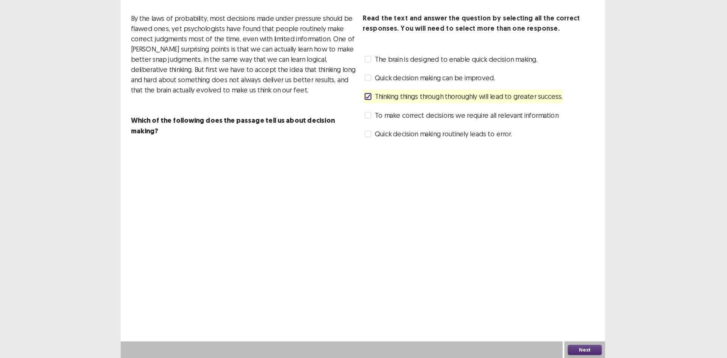
click at [369, 105] on span at bounding box center [368, 108] width 6 height 6
click at [365, 122] on span at bounding box center [368, 125] width 6 height 6
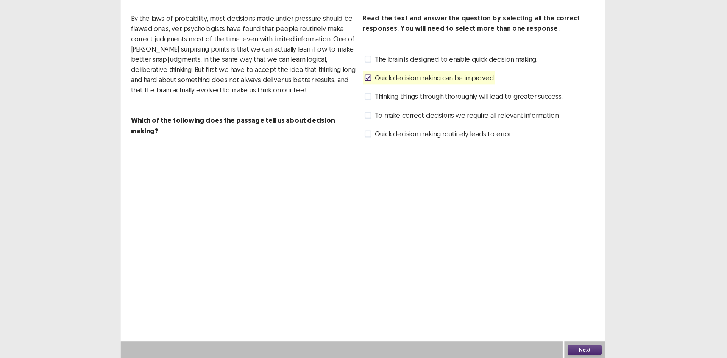
drag, startPoint x: 370, startPoint y: 108, endPoint x: 375, endPoint y: 124, distance: 16.1
click at [375, 124] on div "Read the text and answer the question by selecting all the correct responses. Y…" at bounding box center [467, 107] width 207 height 114
click at [366, 122] on span at bounding box center [368, 125] width 6 height 6
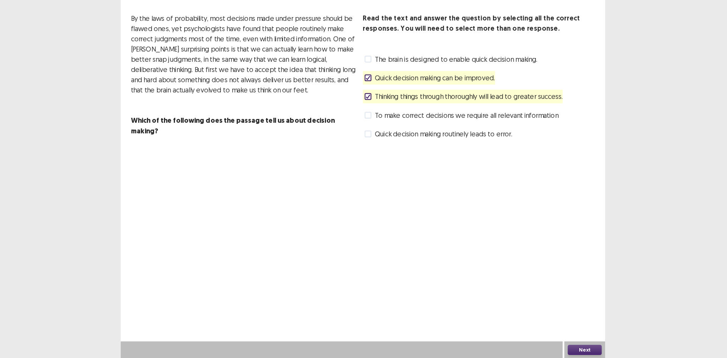
click at [367, 106] on icon at bounding box center [368, 108] width 5 height 4
click at [557, 354] on button "Next" at bounding box center [561, 350] width 30 height 9
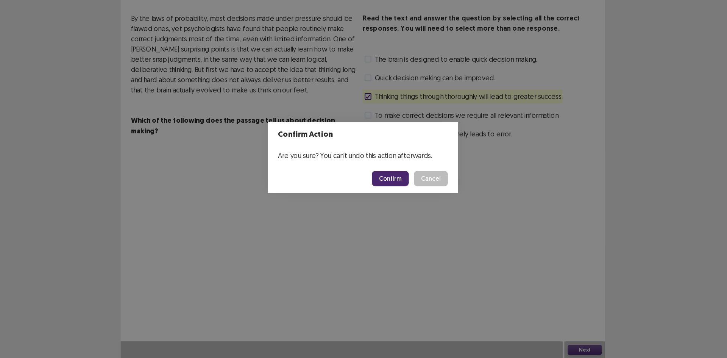
click at [397, 203] on button "Confirm" at bounding box center [388, 198] width 33 height 14
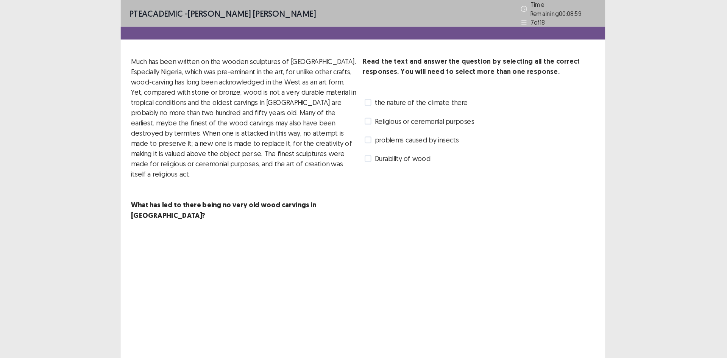
click at [371, 88] on span at bounding box center [368, 91] width 6 height 6
click at [372, 104] on label "Religious or ceremonial purposes" at bounding box center [414, 107] width 98 height 9
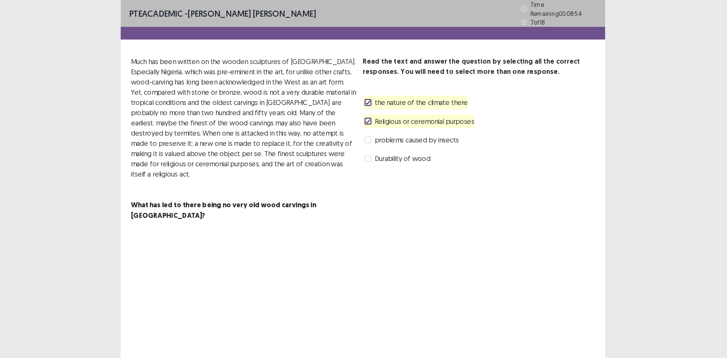
click at [368, 90] on div at bounding box center [368, 91] width 5 height 5
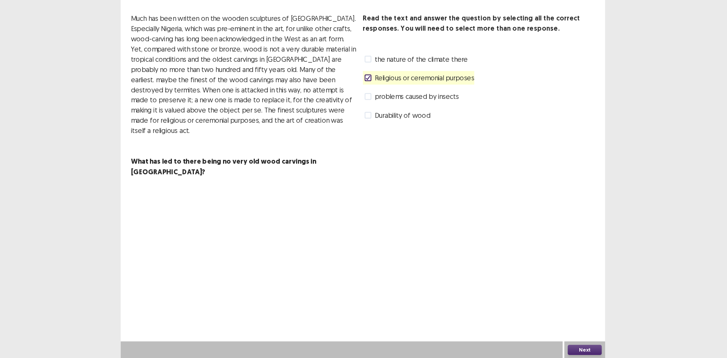
click at [370, 122] on span at bounding box center [368, 125] width 6 height 6
click at [559, 351] on button "Next" at bounding box center [561, 350] width 30 height 9
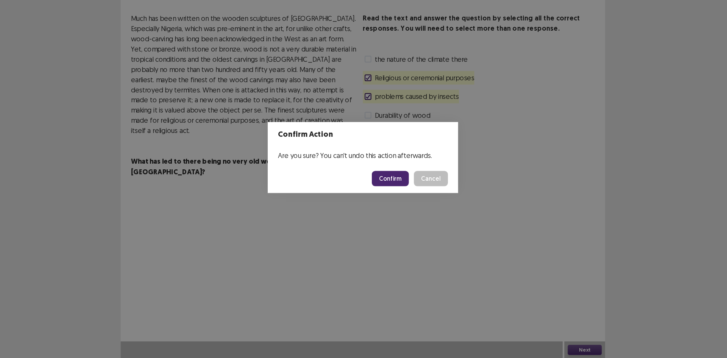
click at [390, 193] on button "Confirm" at bounding box center [388, 198] width 33 height 14
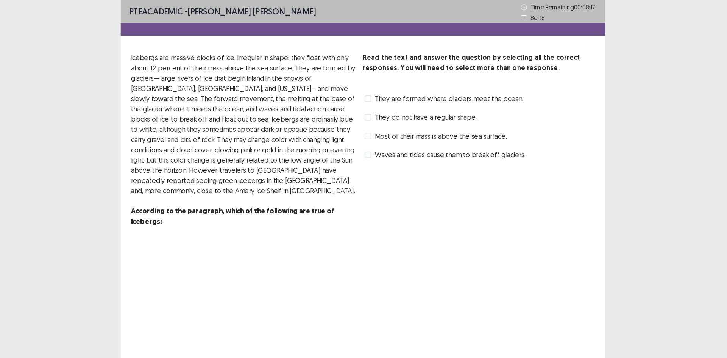
click at [370, 104] on span at bounding box center [368, 105] width 6 height 6
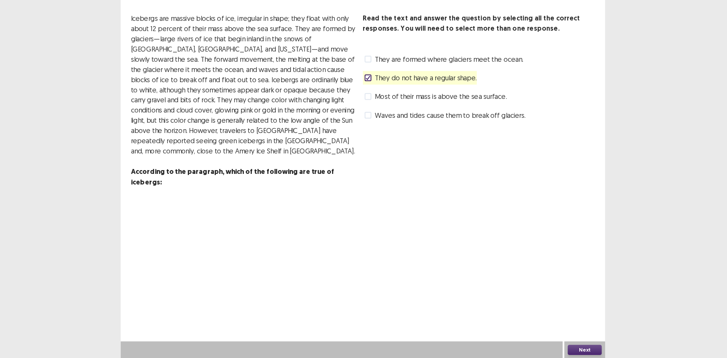
click at [555, 347] on button "Next" at bounding box center [561, 350] width 30 height 9
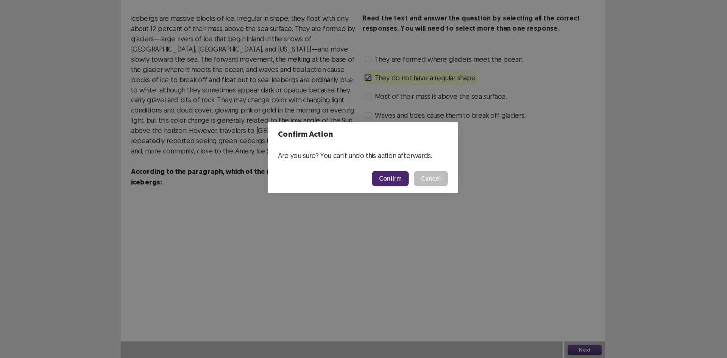
click at [390, 194] on button "Confirm" at bounding box center [388, 198] width 33 height 14
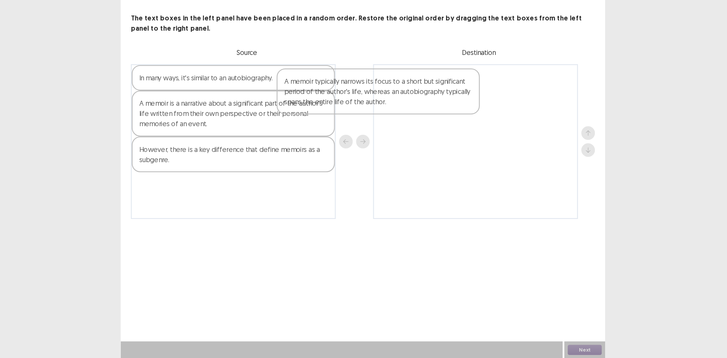
drag, startPoint x: 295, startPoint y: 108, endPoint x: 474, endPoint y: 106, distance: 178.4
click at [474, 106] on div "A memoir typically narrows its focus to a short but significant period of the a…" at bounding box center [364, 165] width 414 height 138
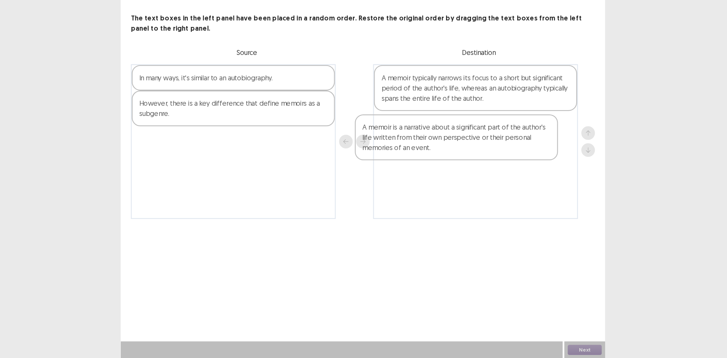
drag, startPoint x: 281, startPoint y: 140, endPoint x: 474, endPoint y: 164, distance: 193.6
click at [474, 164] on div "In many ways, it's similar to an autobiography. A memoir is a narrative about a…" at bounding box center [364, 165] width 414 height 138
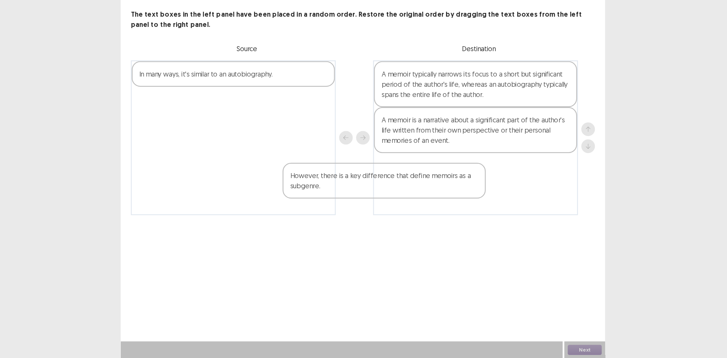
drag, startPoint x: 306, startPoint y: 136, endPoint x: 443, endPoint y: 204, distance: 153.0
click at [443, 204] on div "In many ways, it's similar to an autobiography. However, there is a key differe…" at bounding box center [364, 161] width 414 height 138
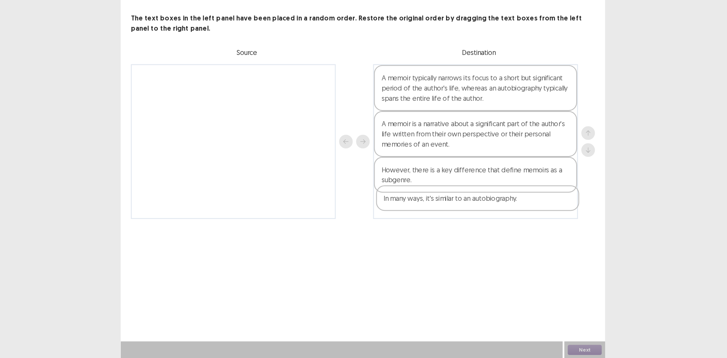
drag, startPoint x: 268, startPoint y: 111, endPoint x: 492, endPoint y: 221, distance: 249.4
click at [492, 221] on div "In many ways, it's similar to an autobiography. A memoir typically narrows its …" at bounding box center [364, 165] width 414 height 138
click at [565, 351] on button "Next" at bounding box center [561, 350] width 30 height 9
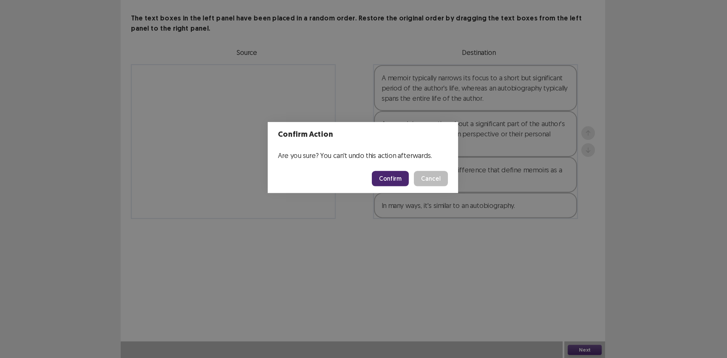
click at [390, 195] on button "Confirm" at bounding box center [388, 198] width 33 height 14
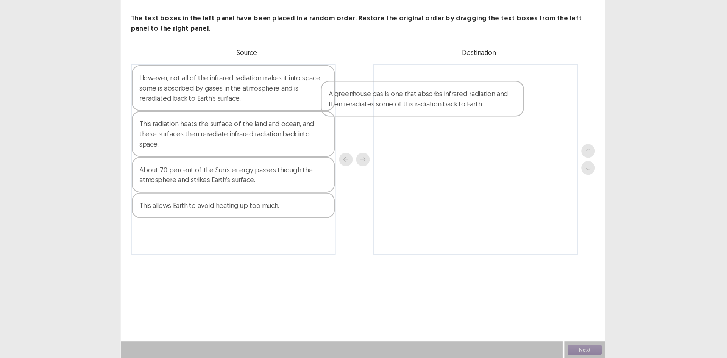
drag, startPoint x: 285, startPoint y: 106, endPoint x: 484, endPoint y: 111, distance: 198.6
click at [484, 111] on div "A greenhouse gas is one that absorbs infrared radiation and then reradiates som…" at bounding box center [364, 181] width 414 height 170
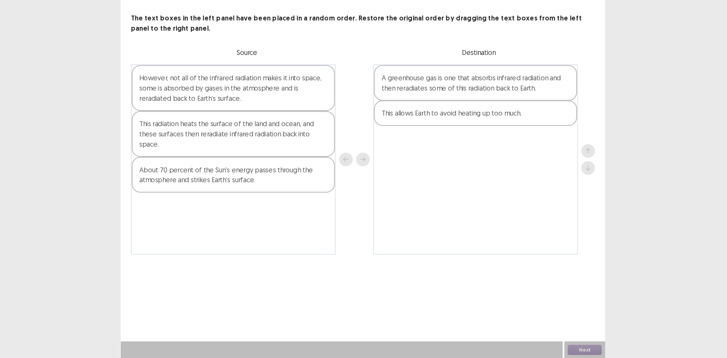
drag, startPoint x: 267, startPoint y: 220, endPoint x: 486, endPoint y: 143, distance: 232.2
click at [486, 143] on div "However, not all of the infrared radiation makes it into space, some is absorbe…" at bounding box center [364, 181] width 414 height 170
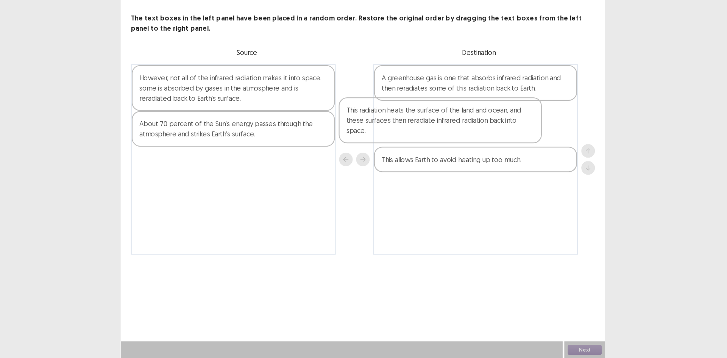
drag, startPoint x: 283, startPoint y: 163, endPoint x: 470, endPoint y: 154, distance: 187.7
click at [470, 154] on div "However, not all of the infrared radiation makes it into space, some is absorbe…" at bounding box center [364, 181] width 414 height 170
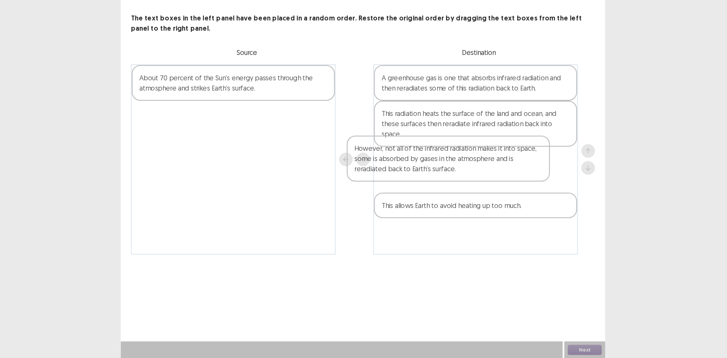
drag, startPoint x: 272, startPoint y: 115, endPoint x: 468, endPoint y: 184, distance: 208.2
click at [468, 184] on div "However, not all of the infrared radiation makes it into space, some is absorbe…" at bounding box center [364, 181] width 414 height 170
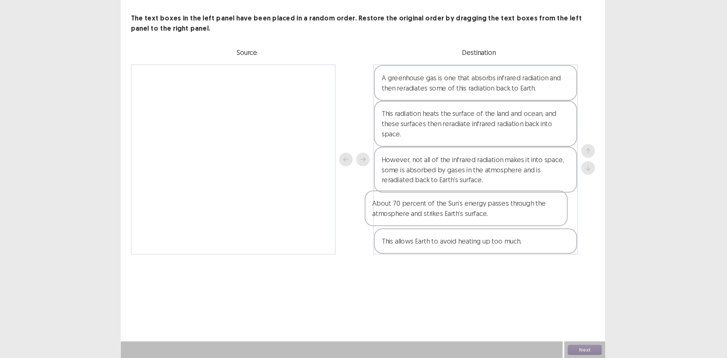
drag, startPoint x: 309, startPoint y: 115, endPoint x: 522, endPoint y: 232, distance: 243.0
click at [522, 232] on div "About 70 percent of the Sun’s energy passes through the atmosphere and strikes …" at bounding box center [364, 181] width 414 height 170
click at [567, 347] on button "Next" at bounding box center [561, 350] width 30 height 9
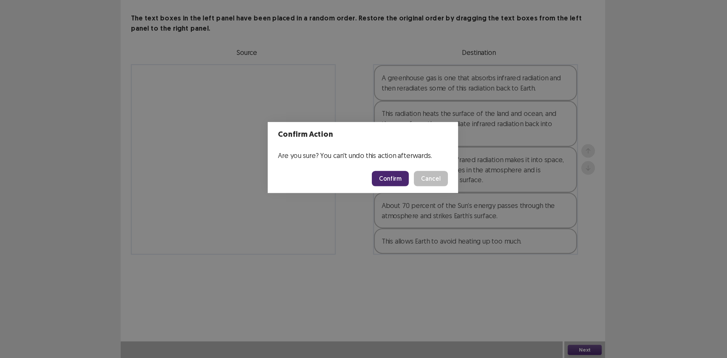
click at [394, 207] on footer "Confirm Cancel" at bounding box center [364, 198] width 170 height 26
click at [393, 200] on button "Confirm" at bounding box center [388, 198] width 33 height 14
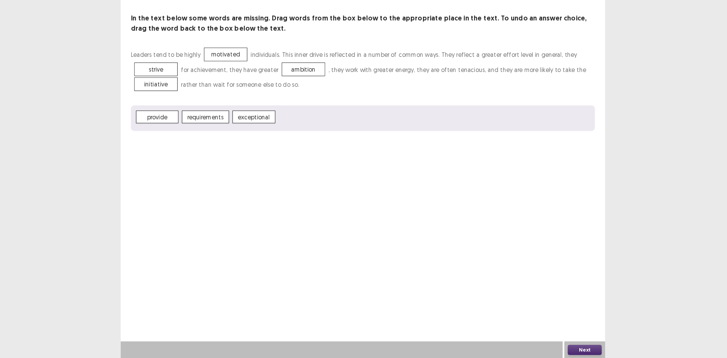
click at [558, 349] on button "Next" at bounding box center [561, 350] width 30 height 9
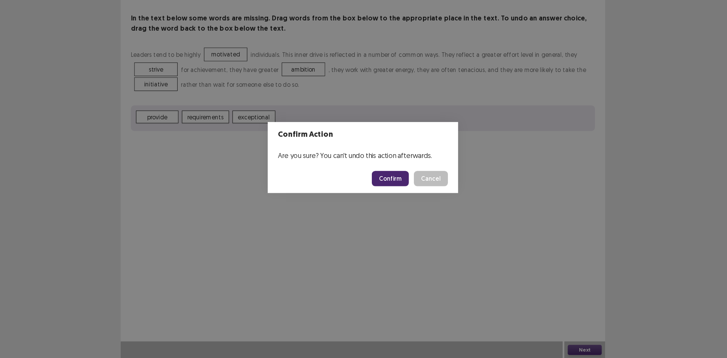
click at [381, 197] on button "Confirm" at bounding box center [388, 198] width 33 height 14
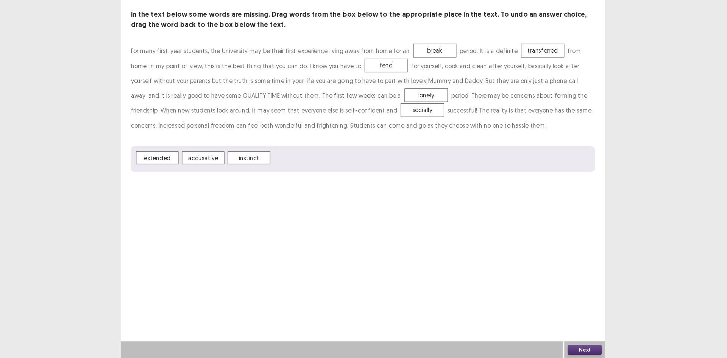
click at [555, 349] on button "Next" at bounding box center [561, 350] width 30 height 9
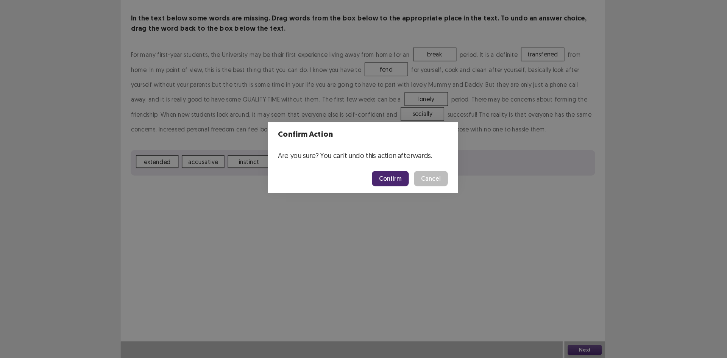
click at [397, 200] on button "Confirm" at bounding box center [388, 198] width 33 height 14
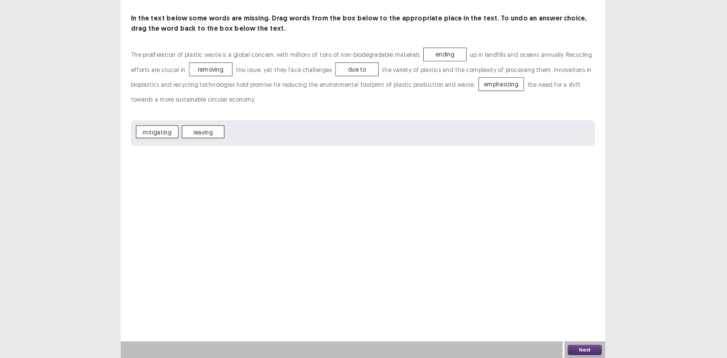
click at [563, 346] on button "Next" at bounding box center [561, 350] width 30 height 9
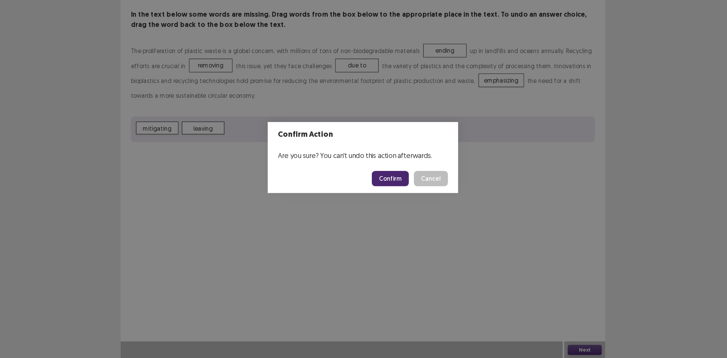
click at [399, 202] on button "Confirm" at bounding box center [388, 198] width 33 height 14
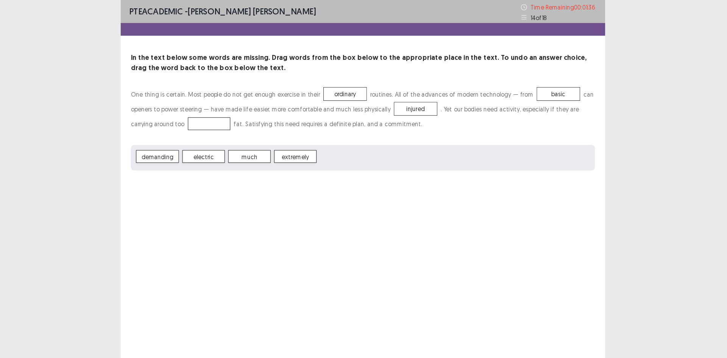
drag, startPoint x: 227, startPoint y: 120, endPoint x: 249, endPoint y: 132, distance: 25.3
click at [222, 117] on div "One thing is certain. Most people do not get enough exercise in their ordinary …" at bounding box center [364, 114] width 414 height 75
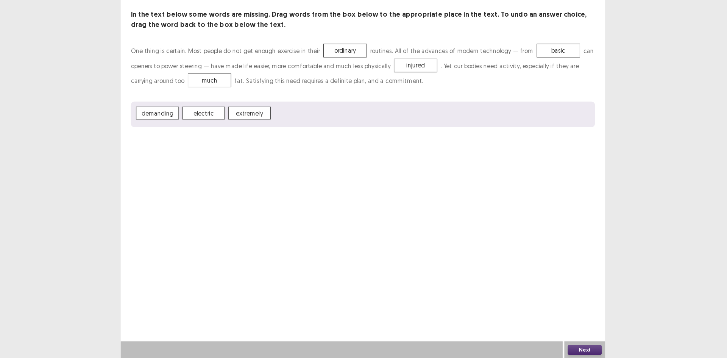
click at [557, 347] on button "Next" at bounding box center [561, 350] width 30 height 9
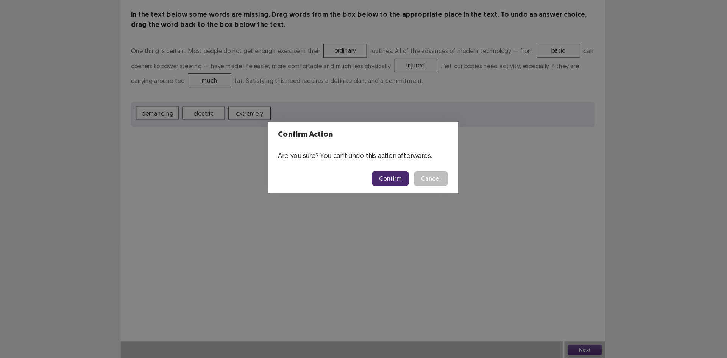
click at [391, 202] on button "Confirm" at bounding box center [388, 198] width 33 height 14
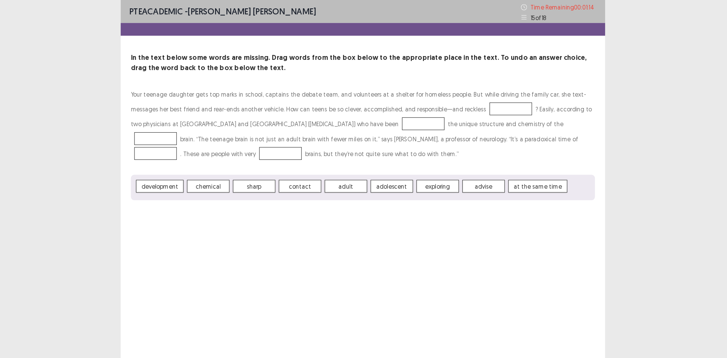
click at [499, 166] on time "at the same time" at bounding box center [519, 165] width 53 height 11
drag, startPoint x: 483, startPoint y: 136, endPoint x: 505, endPoint y: 158, distance: 30.5
click at [504, 156] on div "Your teenage daughter gets top marks in school, captains the debate team, and v…" at bounding box center [364, 127] width 414 height 101
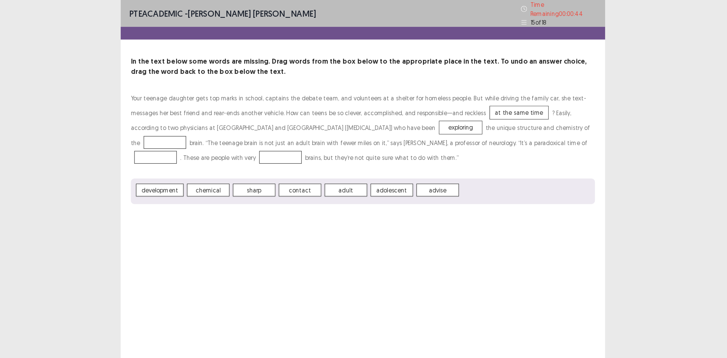
drag, startPoint x: 350, startPoint y: 153, endPoint x: 392, endPoint y: 147, distance: 42.9
click at [392, 147] on div "Your teenage daughter gets top marks in school, captains the debate team, and v…" at bounding box center [364, 131] width 414 height 101
drag, startPoint x: 439, startPoint y: 149, endPoint x: 483, endPoint y: 138, distance: 45.5
click at [523, 123] on div "Your teenage daughter gets top marks in school, captains the debate team, and v…" at bounding box center [364, 131] width 414 height 101
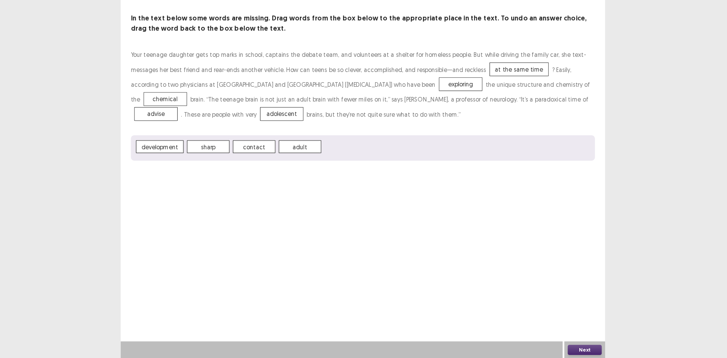
click at [556, 351] on button "Next" at bounding box center [561, 350] width 30 height 9
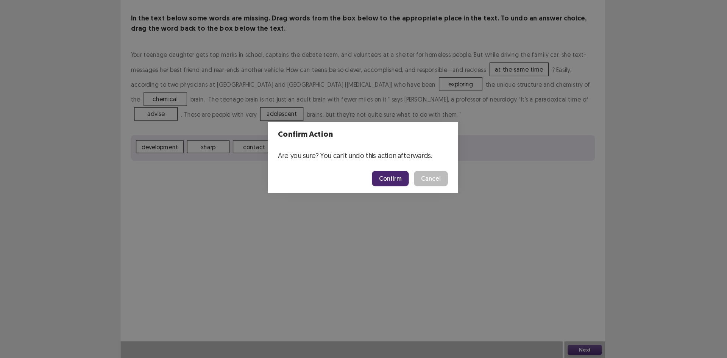
click at [400, 196] on button "Confirm" at bounding box center [388, 198] width 33 height 14
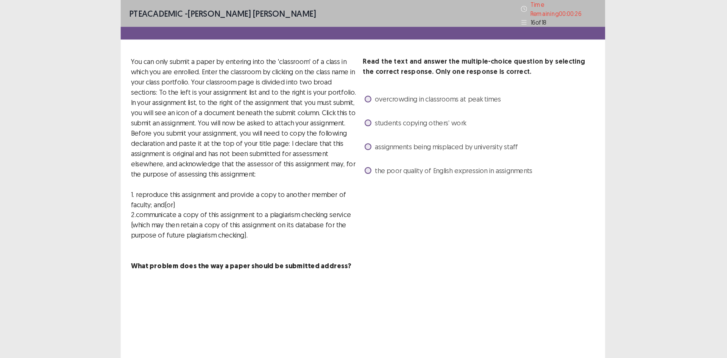
click at [369, 106] on span at bounding box center [368, 109] width 6 height 6
click at [369, 85] on span at bounding box center [368, 88] width 6 height 6
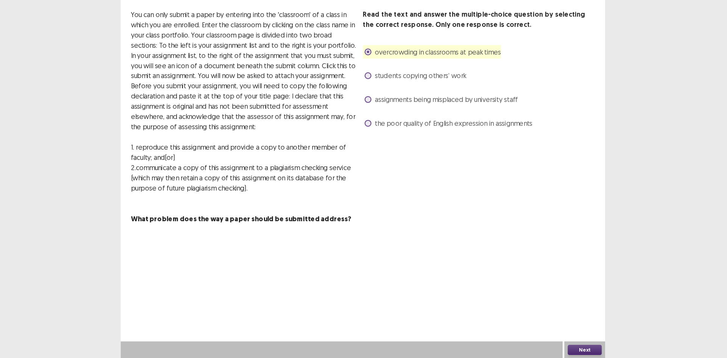
click at [563, 348] on button "Next" at bounding box center [561, 350] width 30 height 9
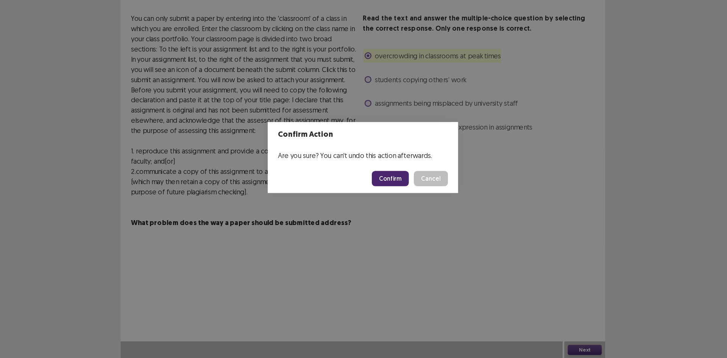
click at [390, 196] on button "Confirm" at bounding box center [388, 198] width 33 height 14
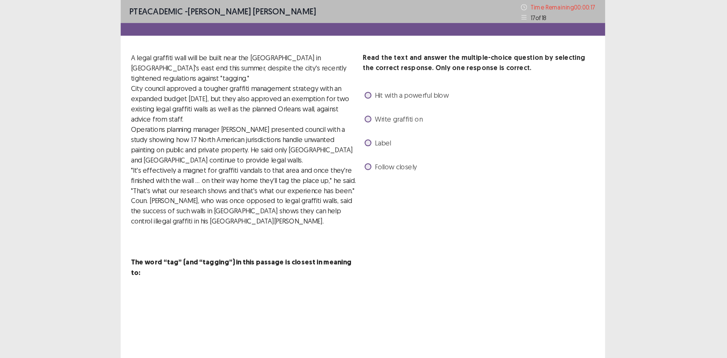
click at [370, 83] on span at bounding box center [368, 85] width 6 height 6
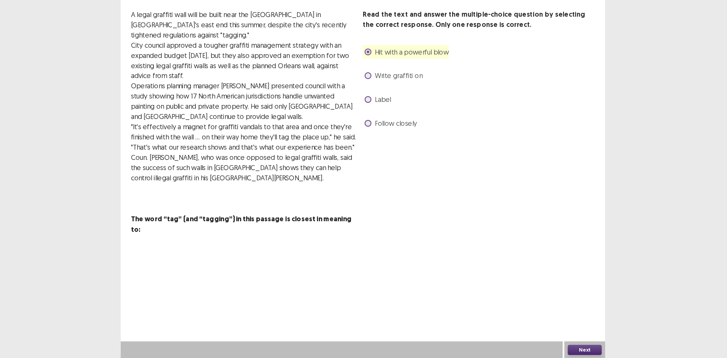
click at [563, 350] on button "Next" at bounding box center [561, 350] width 30 height 9
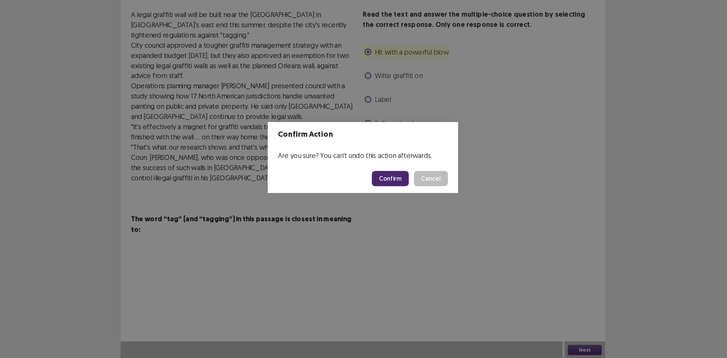
click at [399, 198] on button "Confirm" at bounding box center [388, 198] width 33 height 14
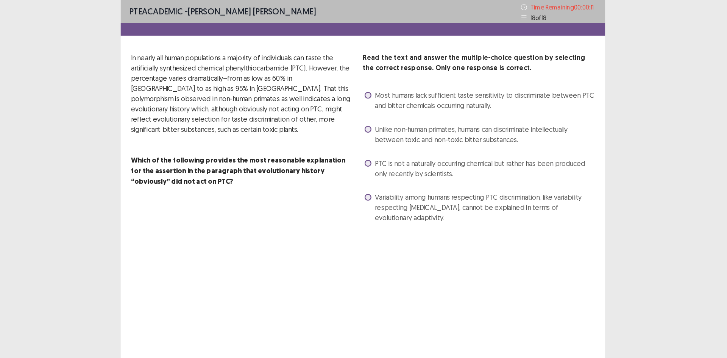
click at [367, 84] on span at bounding box center [368, 85] width 6 height 6
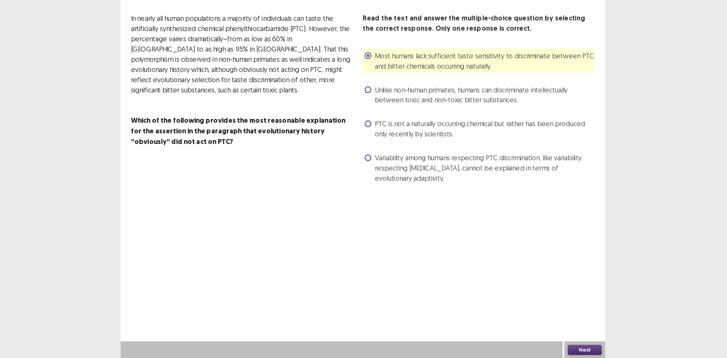
click at [559, 347] on button "Next" at bounding box center [561, 350] width 30 height 9
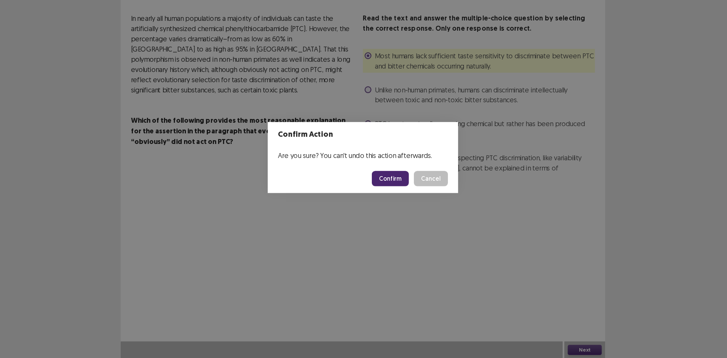
click at [395, 195] on button "Confirm" at bounding box center [388, 198] width 33 height 14
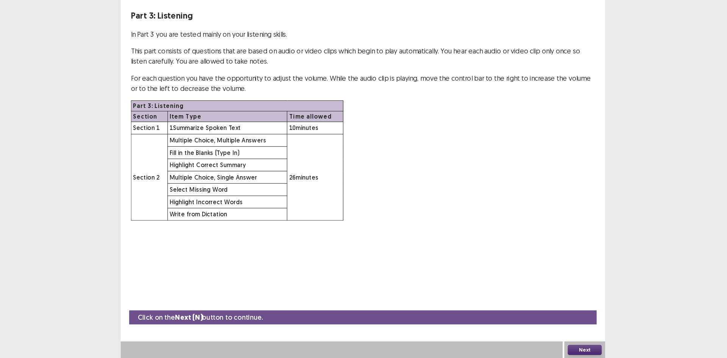
click at [560, 349] on button "Next" at bounding box center [561, 350] width 30 height 9
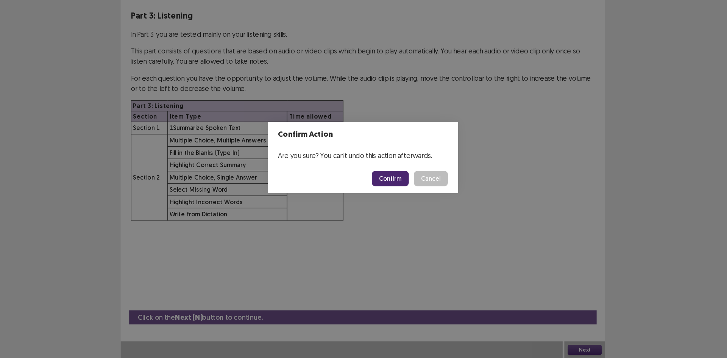
click at [393, 197] on button "Confirm" at bounding box center [388, 198] width 33 height 14
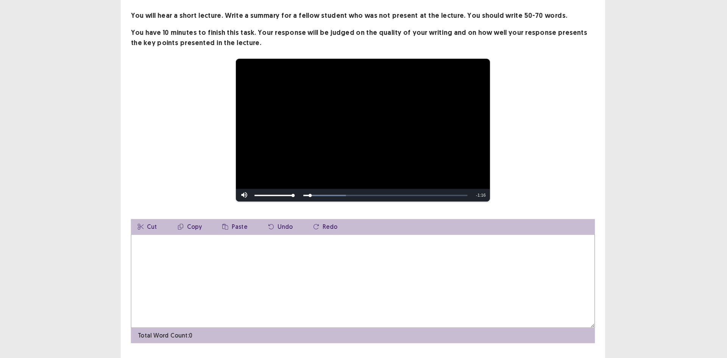
scroll to position [3, 0]
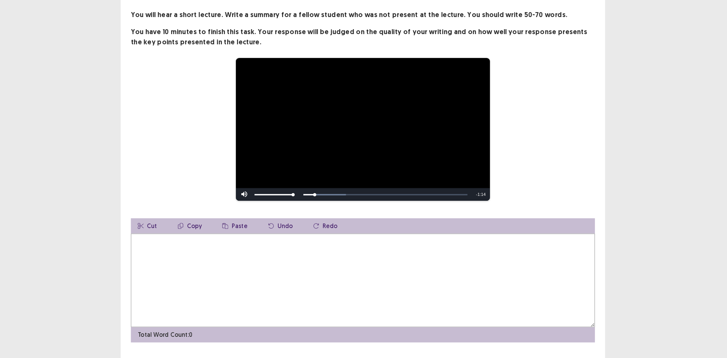
click at [311, 274] on textarea at bounding box center [364, 288] width 414 height 83
click at [276, 271] on textarea at bounding box center [364, 288] width 414 height 83
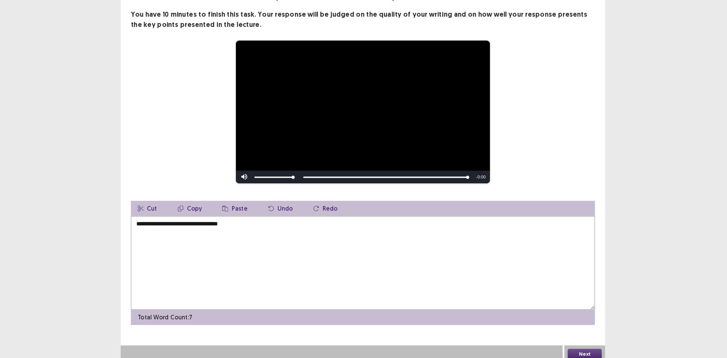
type textarea "**********"
click at [560, 355] on button "Next" at bounding box center [561, 353] width 30 height 9
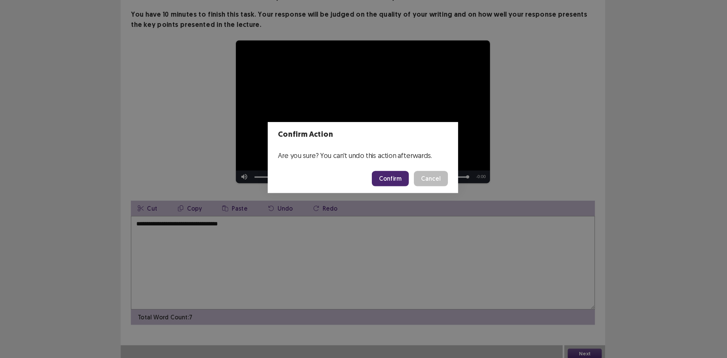
drag, startPoint x: 386, startPoint y: 189, endPoint x: 396, endPoint y: 197, distance: 13.0
click at [396, 197] on footer "Confirm Cancel" at bounding box center [364, 198] width 170 height 26
click at [396, 197] on button "Confirm" at bounding box center [388, 198] width 33 height 14
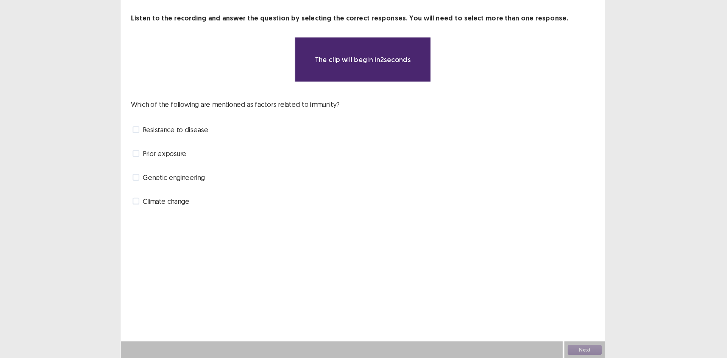
scroll to position [0, 0]
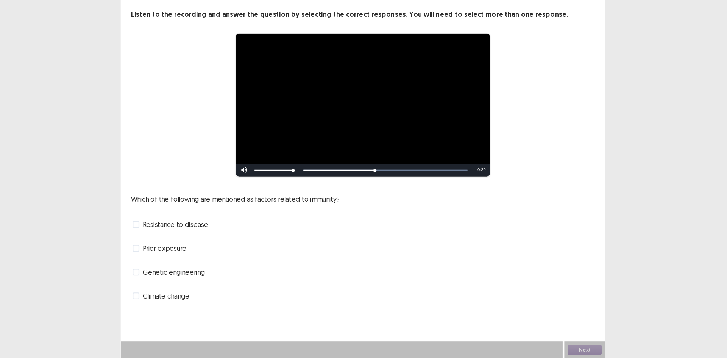
click at [158, 281] on span at bounding box center [161, 281] width 6 height 6
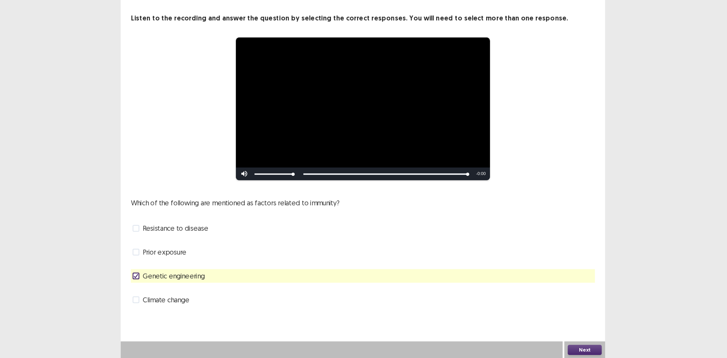
click at [566, 349] on button "Next" at bounding box center [561, 350] width 30 height 9
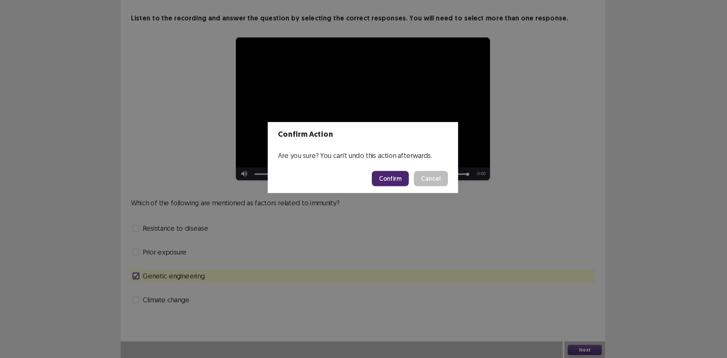
click at [396, 195] on button "Confirm" at bounding box center [388, 198] width 33 height 14
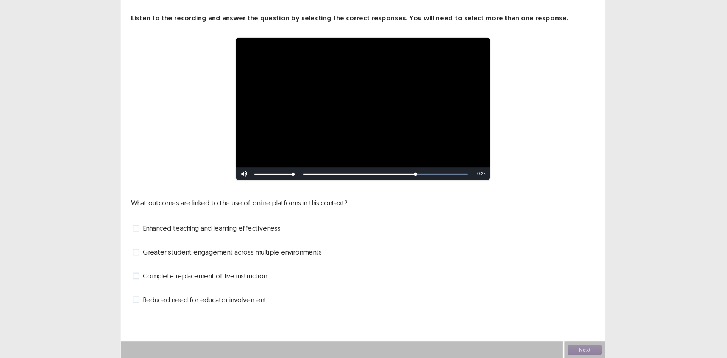
click at [163, 260] on span at bounding box center [161, 263] width 6 height 6
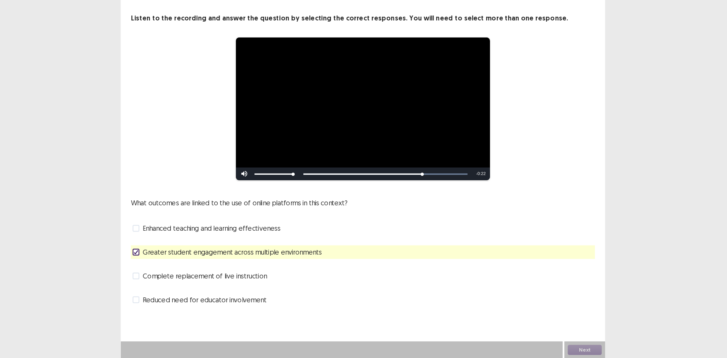
click at [162, 240] on span at bounding box center [161, 242] width 6 height 6
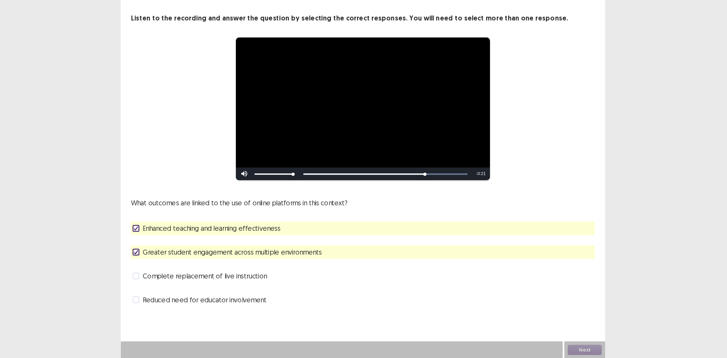
click at [161, 261] on icon at bounding box center [161, 263] width 5 height 4
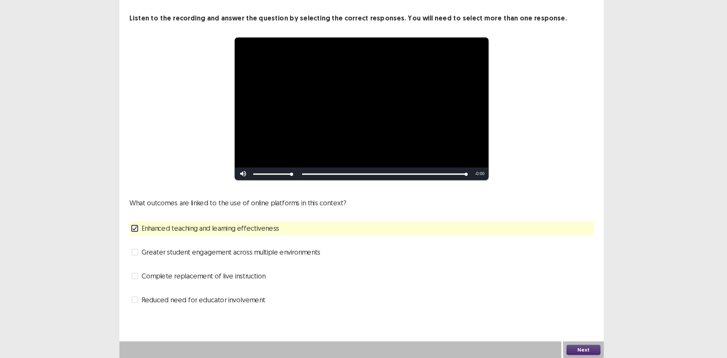
click at [567, 349] on button "Next" at bounding box center [561, 350] width 30 height 9
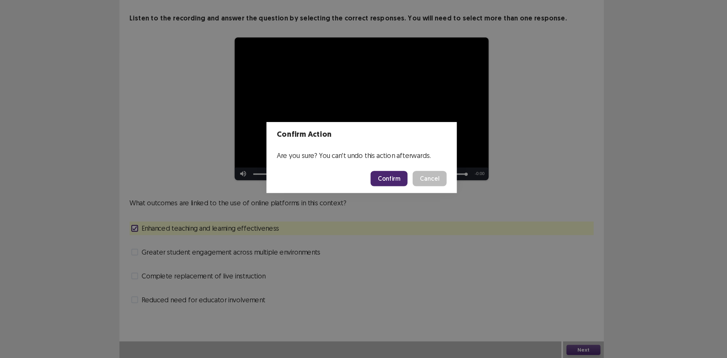
click at [394, 192] on button "Confirm" at bounding box center [388, 198] width 33 height 14
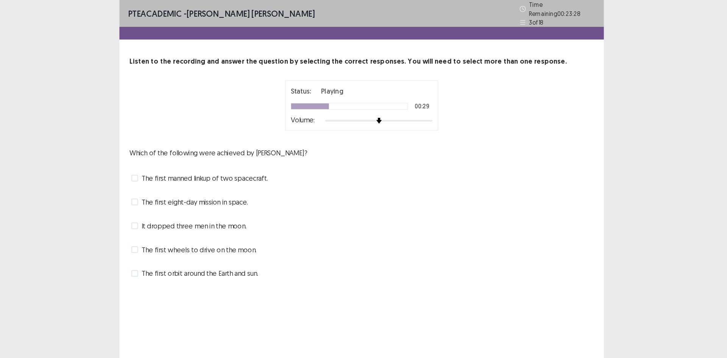
click at [164, 239] on label "The first orbit around the Earth and sun." at bounding box center [214, 243] width 113 height 9
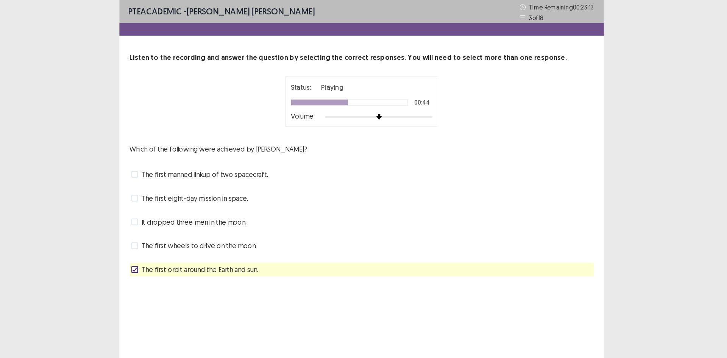
click at [160, 155] on span at bounding box center [161, 155] width 6 height 6
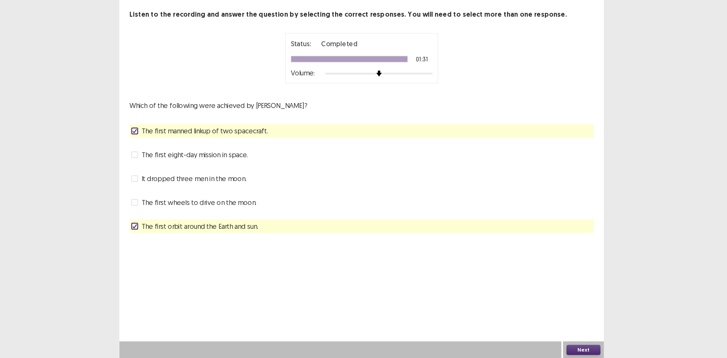
click at [561, 350] on button "Next" at bounding box center [561, 350] width 30 height 9
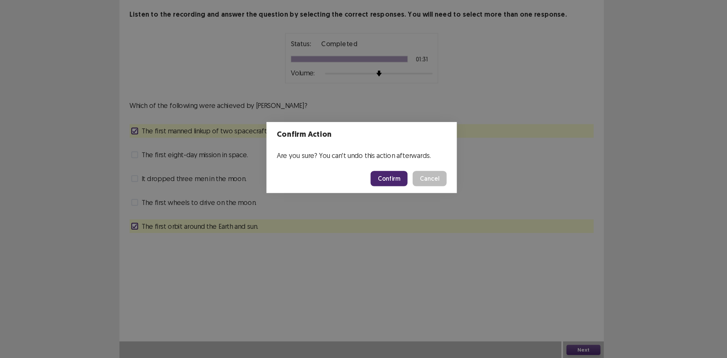
click at [394, 193] on button "Confirm" at bounding box center [388, 198] width 33 height 14
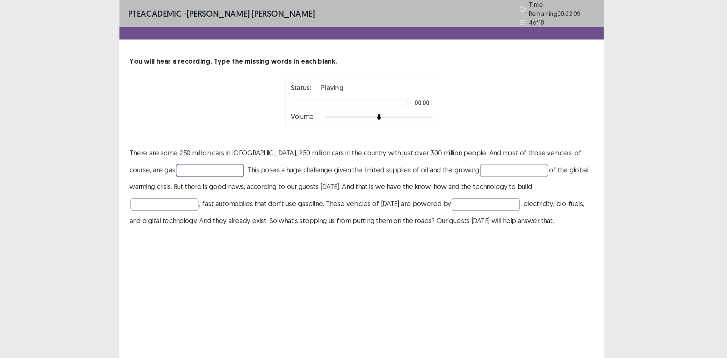
click at [201, 147] on input "text" at bounding box center [228, 151] width 61 height 11
click at [198, 152] on input "text" at bounding box center [228, 151] width 61 height 11
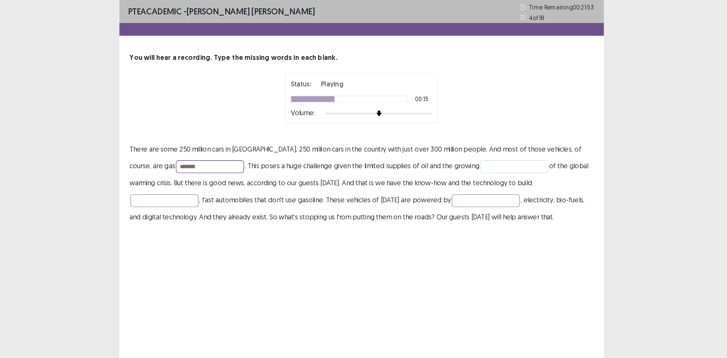
type input "*******"
click at [469, 149] on input "text" at bounding box center [499, 148] width 61 height 11
type input "*******"
click at [218, 173] on input "text" at bounding box center [188, 178] width 61 height 11
type input "*****"
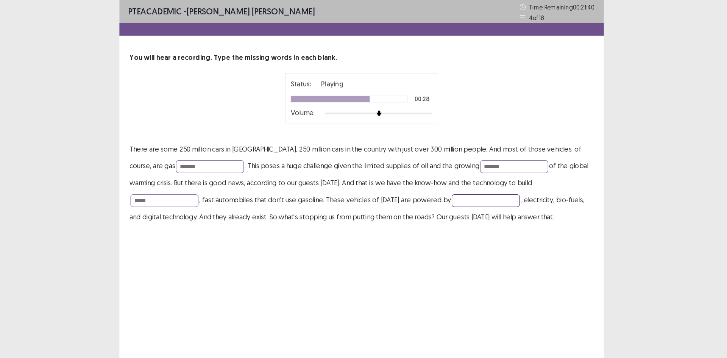
click at [444, 174] on input "text" at bounding box center [474, 178] width 61 height 11
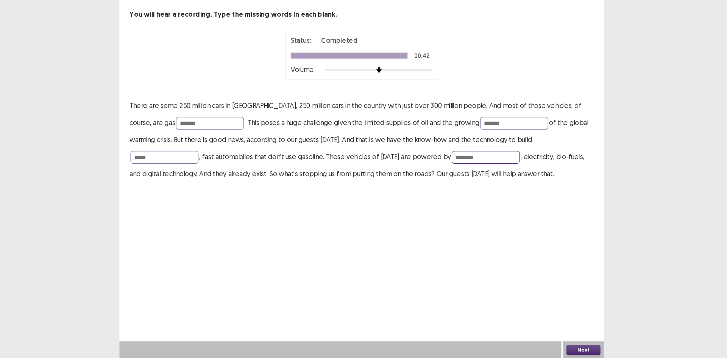
type input "********"
click at [558, 349] on button "Next" at bounding box center [561, 350] width 30 height 9
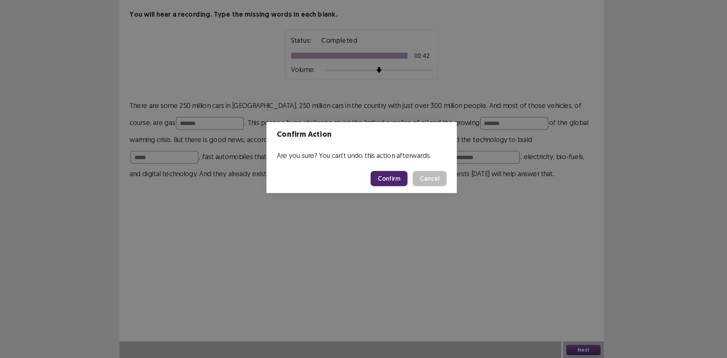
click at [400, 197] on button "Confirm" at bounding box center [388, 198] width 33 height 14
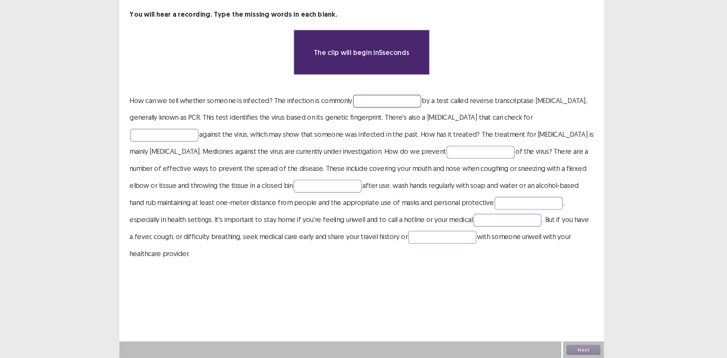
click at [381, 127] on input "text" at bounding box center [386, 128] width 61 height 11
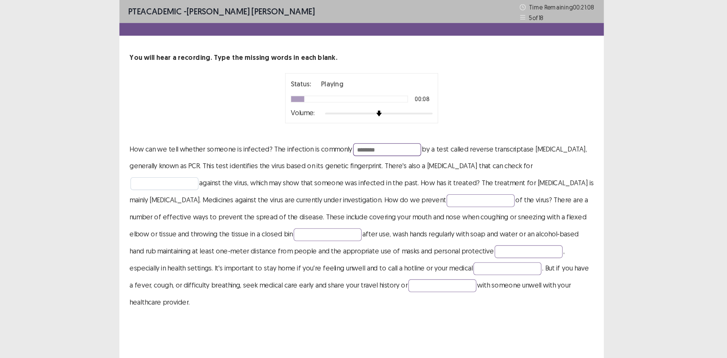
type input "********"
click at [186, 167] on input "text" at bounding box center [188, 163] width 61 height 11
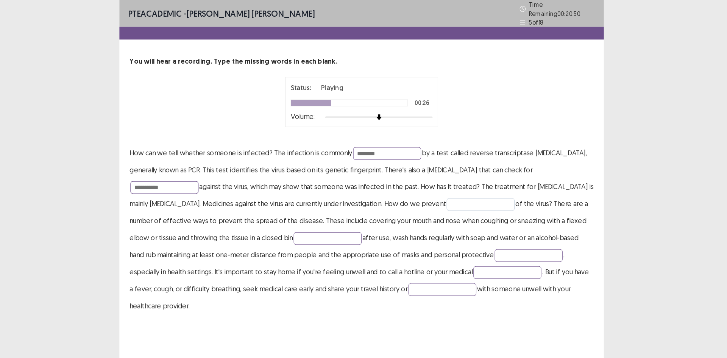
type input "**********"
click at [451, 179] on input "text" at bounding box center [469, 182] width 61 height 11
type input "**********"
click at [313, 208] on input "text" at bounding box center [333, 212] width 61 height 11
type input "**********"
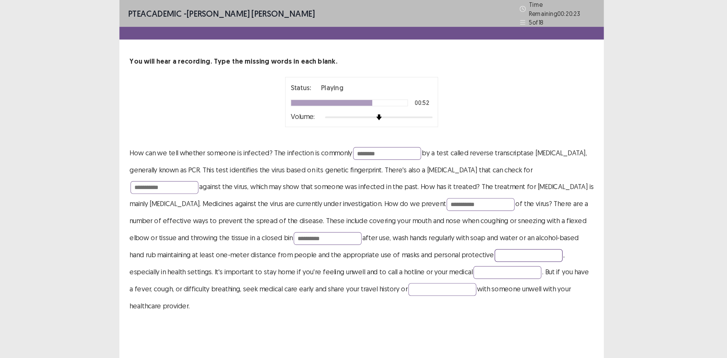
click at [482, 223] on input "text" at bounding box center [512, 227] width 61 height 11
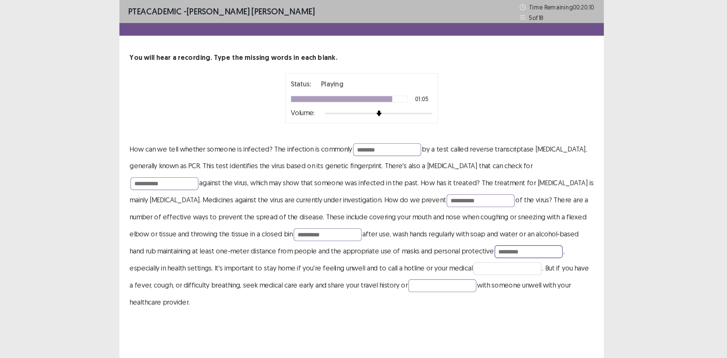
type input "*********"
click at [463, 239] on input "text" at bounding box center [493, 239] width 61 height 11
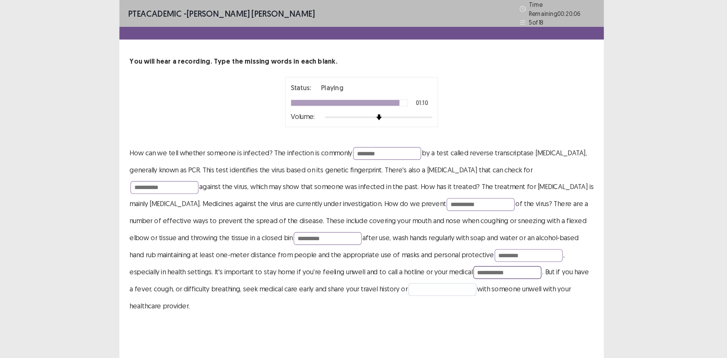
type input "**********"
click at [405, 252] on input "text" at bounding box center [435, 257] width 61 height 11
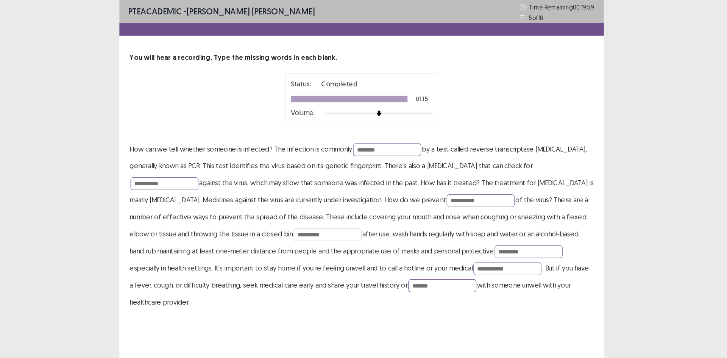
type input "*******"
click at [303, 208] on input "**********" at bounding box center [333, 208] width 61 height 11
type input "**********"
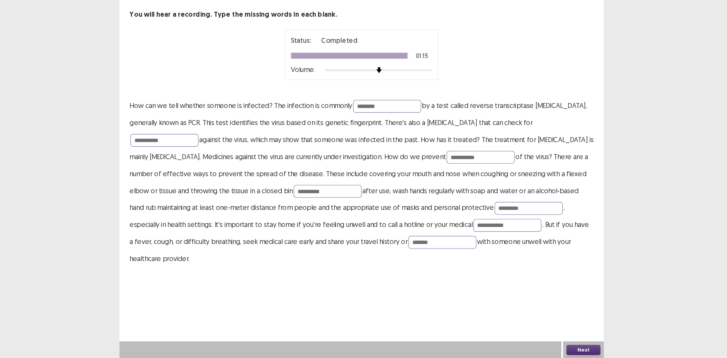
click at [559, 348] on button "Next" at bounding box center [561, 350] width 30 height 9
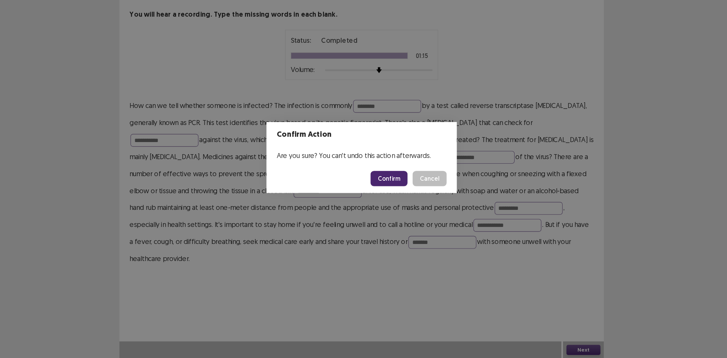
click at [394, 197] on button "Confirm" at bounding box center [388, 198] width 33 height 14
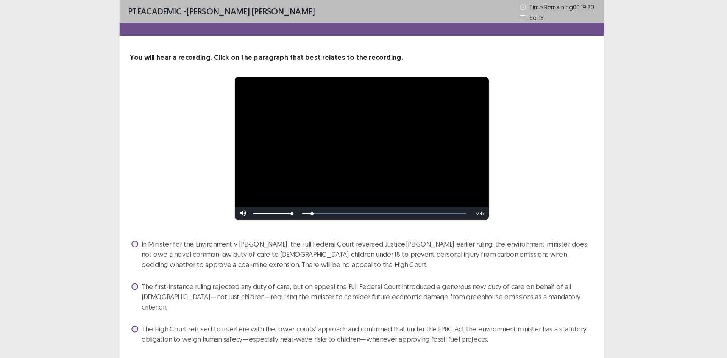
scroll to position [3, 0]
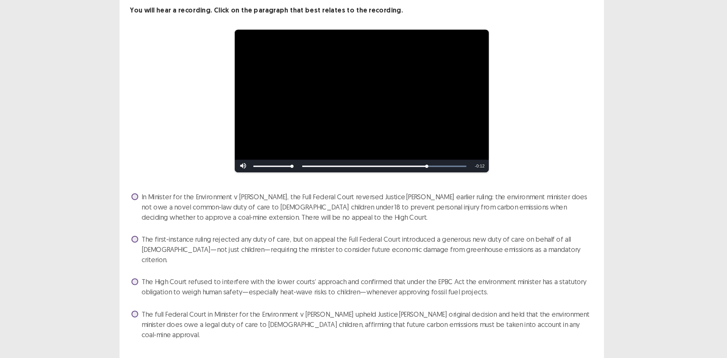
click at [162, 212] on span at bounding box center [161, 214] width 6 height 6
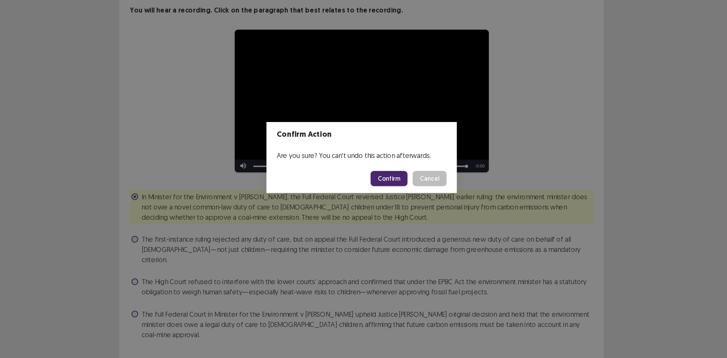
click at [402, 199] on button "Confirm" at bounding box center [388, 198] width 33 height 14
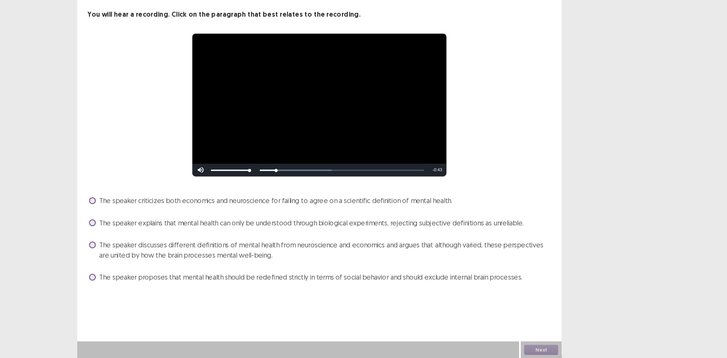
scroll to position [0, 0]
click at [160, 256] on span at bounding box center [161, 257] width 6 height 6
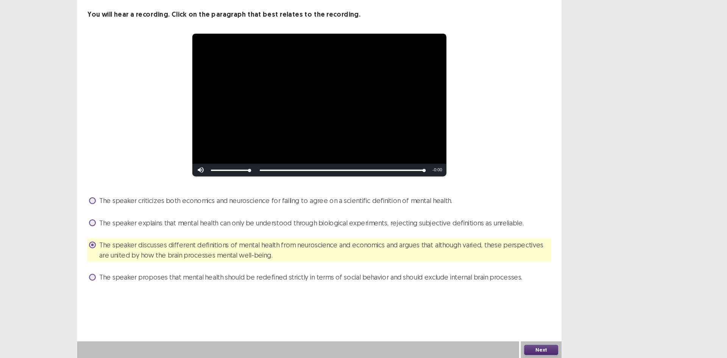
click at [568, 354] on button "Next" at bounding box center [561, 350] width 30 height 9
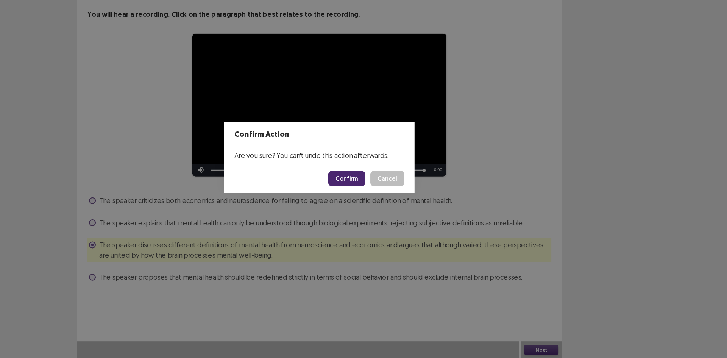
click at [401, 197] on button "Confirm" at bounding box center [388, 198] width 33 height 14
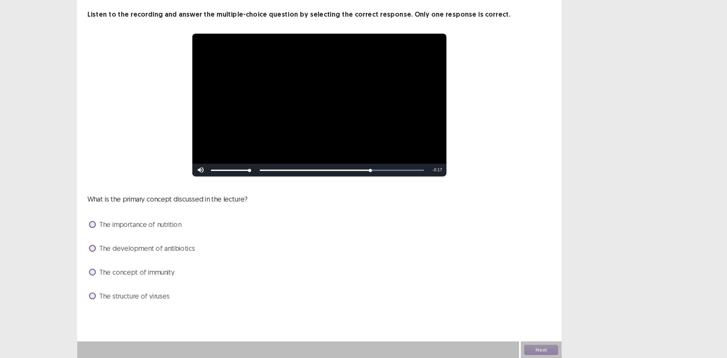
click at [161, 259] on span at bounding box center [161, 260] width 6 height 6
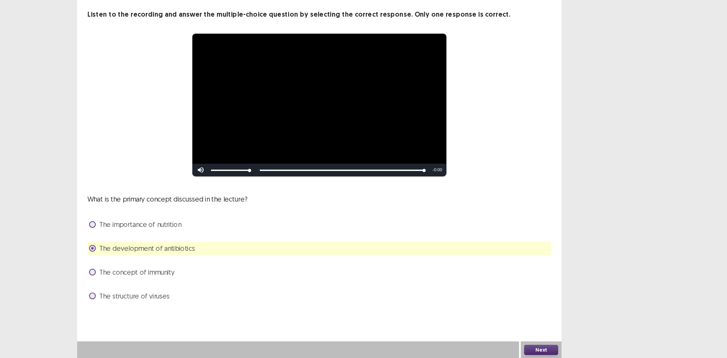
click at [197, 280] on span "The concept of immunity" at bounding box center [200, 281] width 67 height 9
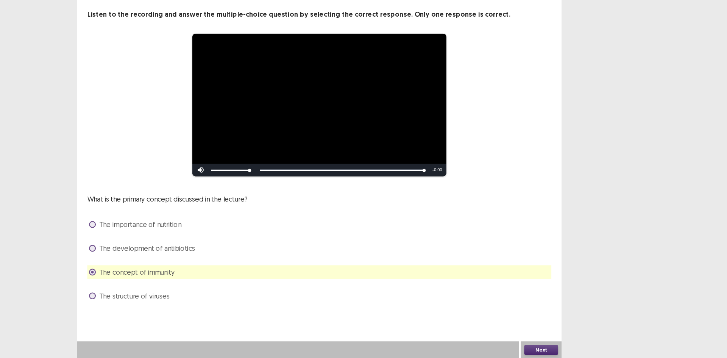
click at [562, 352] on button "Next" at bounding box center [561, 350] width 30 height 9
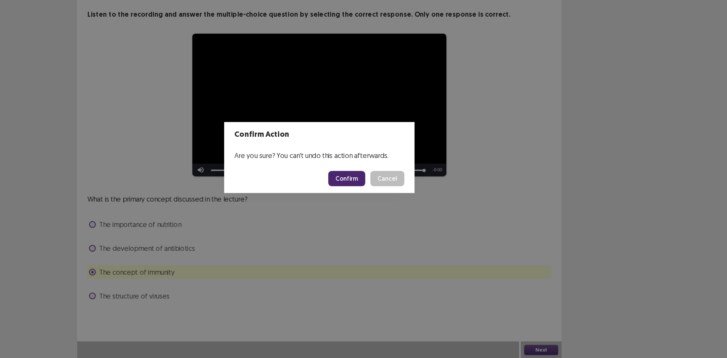
click at [394, 197] on button "Confirm" at bounding box center [388, 198] width 33 height 14
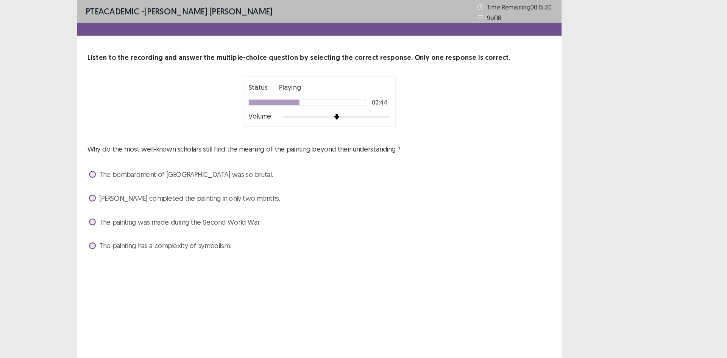
click at [166, 176] on label "[PERSON_NAME] completed the painting in only two months." at bounding box center [243, 176] width 170 height 9
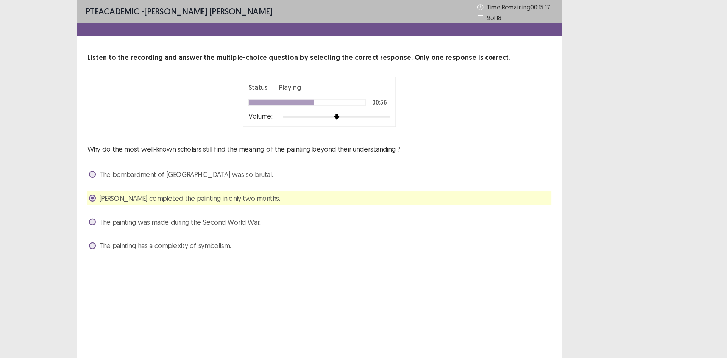
click at [159, 197] on span at bounding box center [161, 198] width 6 height 6
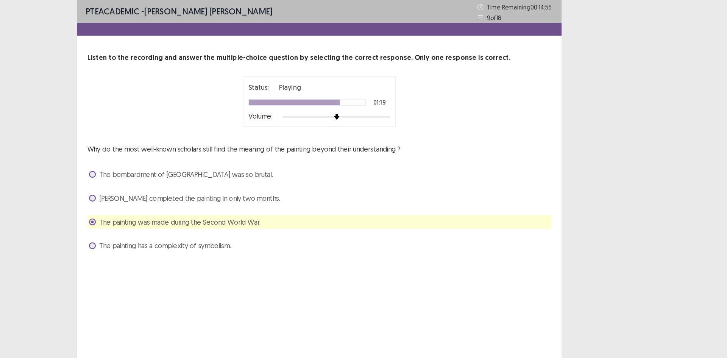
click at [160, 156] on span at bounding box center [161, 155] width 6 height 6
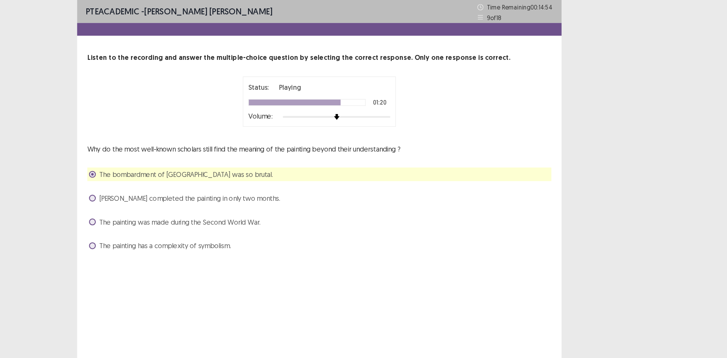
click at [162, 199] on span at bounding box center [161, 198] width 6 height 6
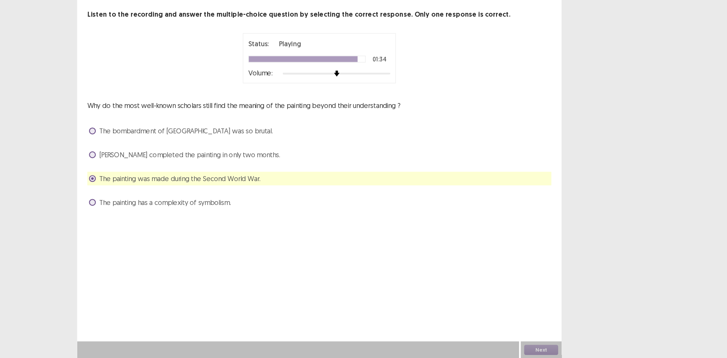
click at [631, 212] on div "PTE academic - [PERSON_NAME] [PERSON_NAME] Time Remaining 00 : 14 : 39 9 of 18 …" at bounding box center [363, 179] width 727 height 358
click at [565, 351] on button "Next" at bounding box center [561, 350] width 30 height 9
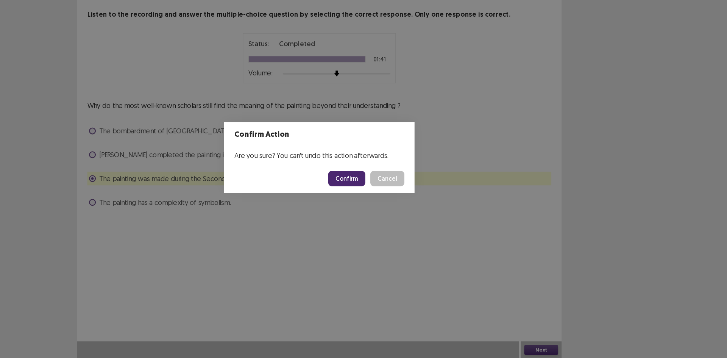
click at [391, 195] on button "Confirm" at bounding box center [388, 198] width 33 height 14
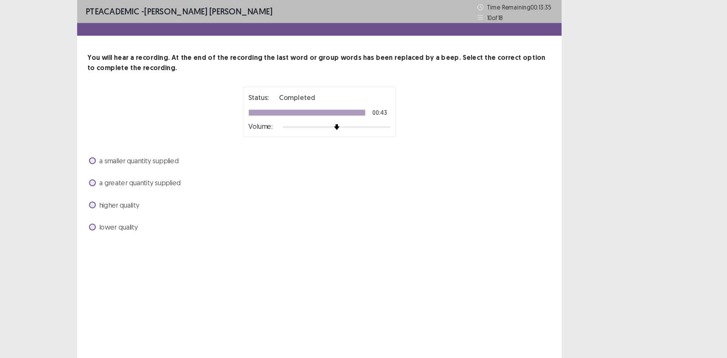
click at [161, 182] on span at bounding box center [161, 183] width 6 height 6
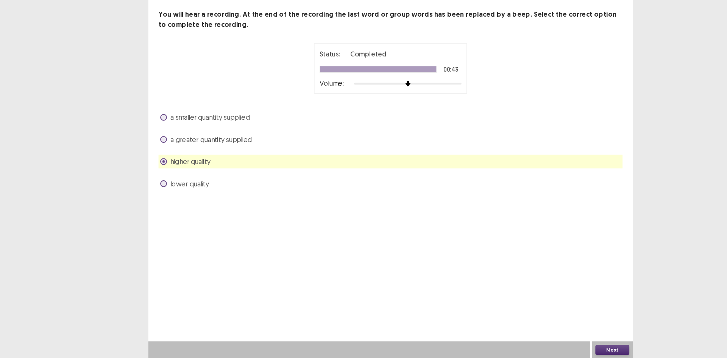
click at [566, 351] on button "Next" at bounding box center [561, 350] width 30 height 9
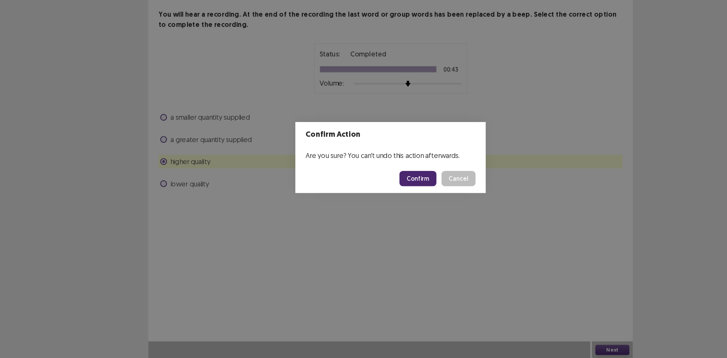
click at [375, 191] on button "Confirm" at bounding box center [388, 198] width 33 height 14
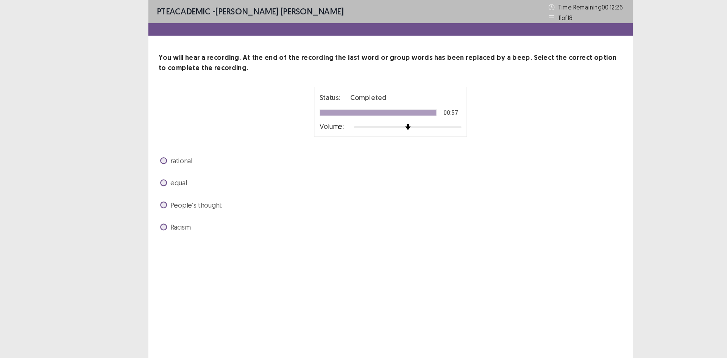
click at [161, 205] on span at bounding box center [161, 202] width 6 height 6
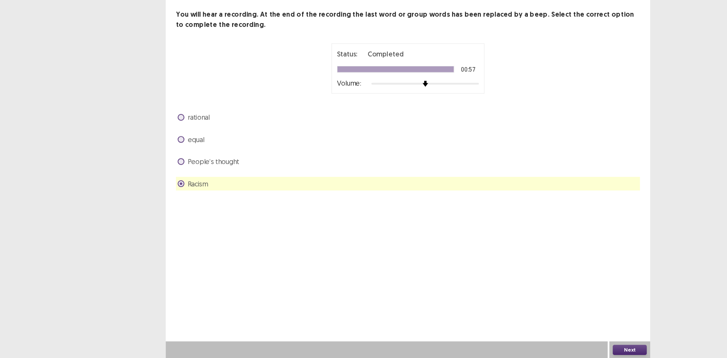
click at [570, 351] on button "Next" at bounding box center [561, 350] width 30 height 9
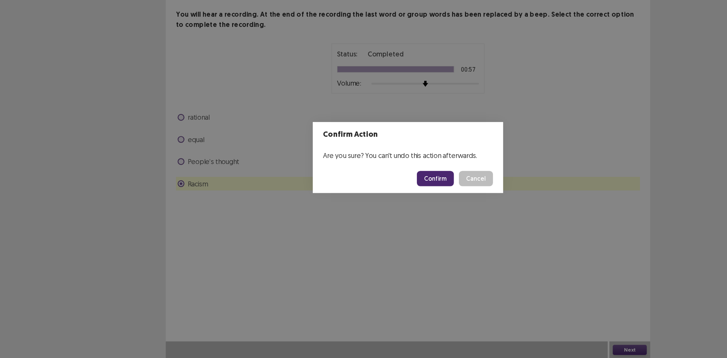
click at [383, 201] on button "Confirm" at bounding box center [388, 198] width 33 height 14
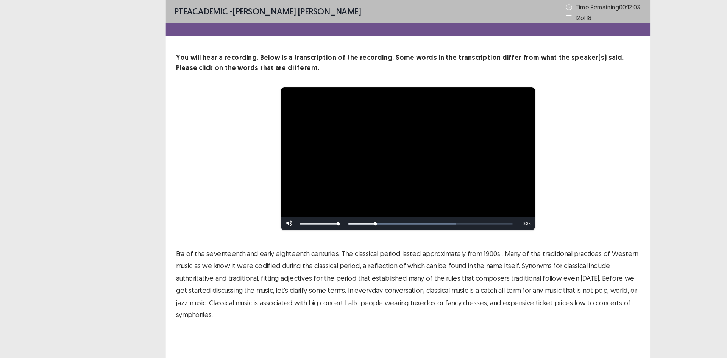
click at [431, 225] on span "1900s" at bounding box center [438, 225] width 15 height 9
click at [163, 222] on span "Era" at bounding box center [161, 225] width 8 height 9
click at [470, 247] on span "traditional" at bounding box center [469, 247] width 27 height 9
click at [512, 272] on span "low" at bounding box center [517, 269] width 10 height 9
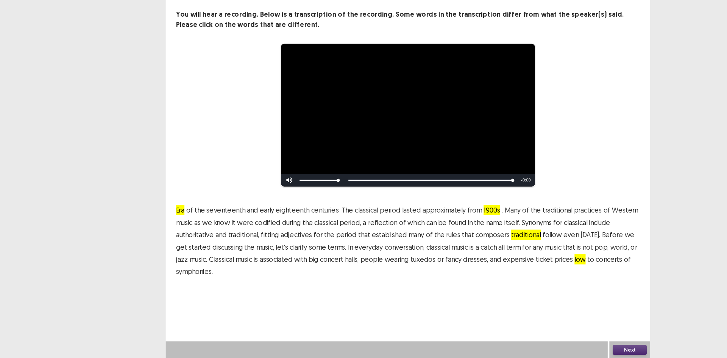
click at [558, 348] on button "Next" at bounding box center [561, 350] width 30 height 9
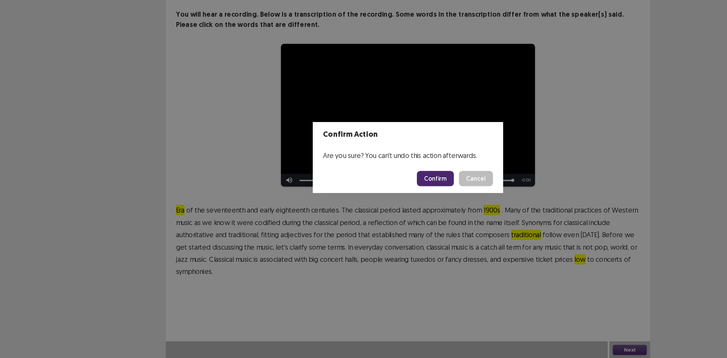
click at [391, 200] on button "Confirm" at bounding box center [388, 198] width 33 height 14
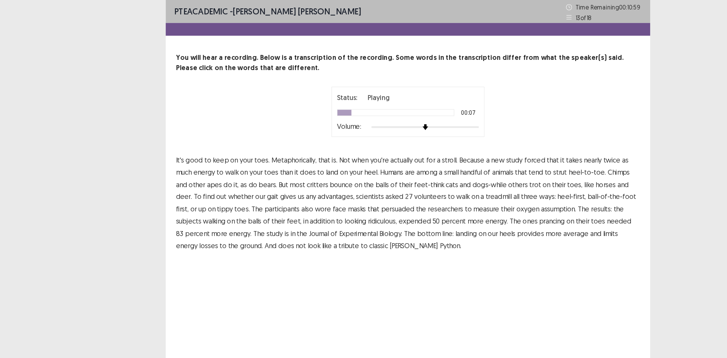
click at [475, 145] on span "forced" at bounding box center [476, 142] width 19 height 9
click at [340, 189] on span "persuaded" at bounding box center [355, 185] width 30 height 9
click at [502, 209] on span "average" at bounding box center [513, 207] width 22 height 9
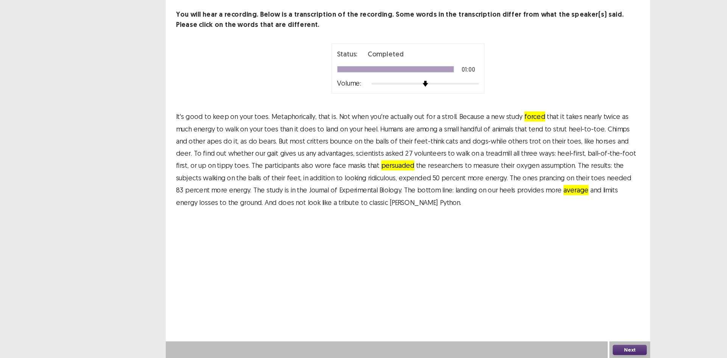
click at [564, 352] on button "Next" at bounding box center [561, 350] width 30 height 9
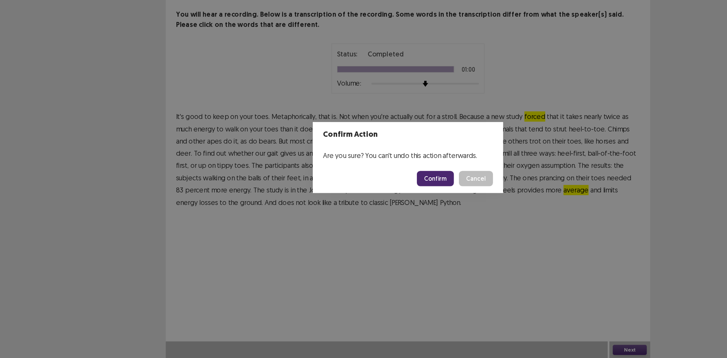
click at [385, 192] on button "Confirm" at bounding box center [388, 198] width 33 height 14
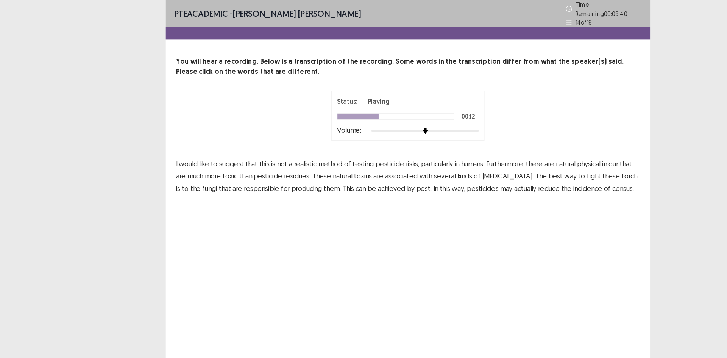
click at [529, 142] on span "physical" at bounding box center [524, 145] width 21 height 9
click at [555, 141] on span "that" at bounding box center [558, 145] width 11 height 9
click at [554, 152] on span "torch" at bounding box center [561, 156] width 14 height 9
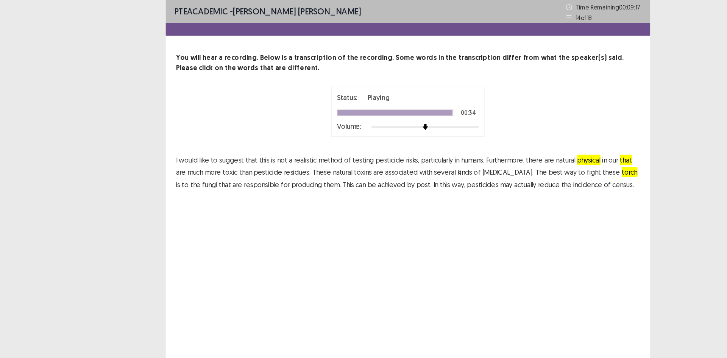
click at [371, 167] on span "post." at bounding box center [378, 164] width 14 height 9
click at [546, 166] on span "census." at bounding box center [555, 164] width 19 height 9
click at [179, 160] on span "the" at bounding box center [174, 164] width 9 height 9
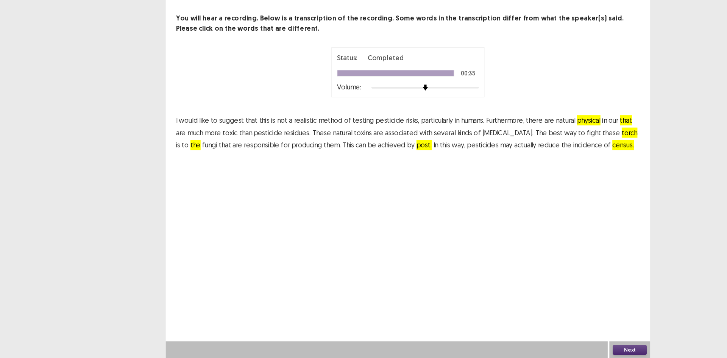
click at [555, 350] on button "Next" at bounding box center [561, 350] width 30 height 9
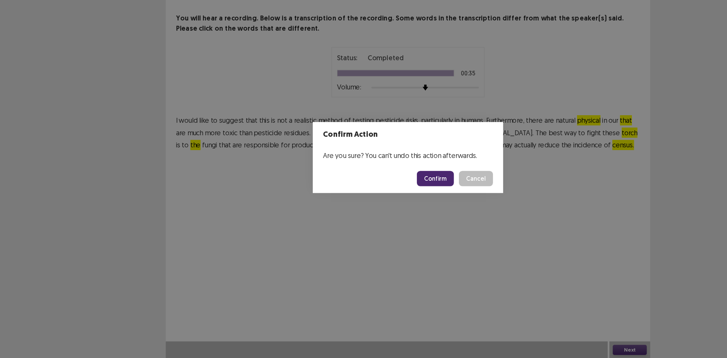
click at [389, 200] on button "Confirm" at bounding box center [388, 198] width 33 height 14
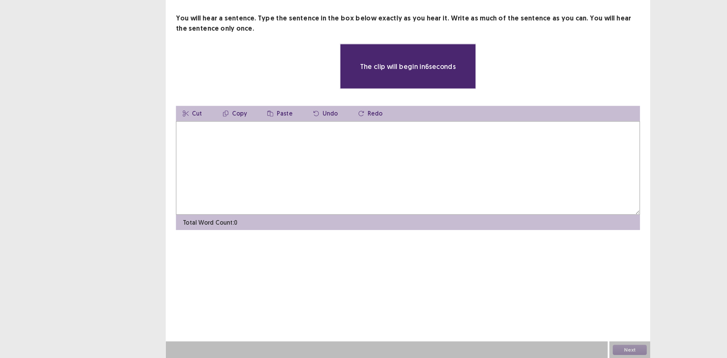
click at [350, 189] on textarea at bounding box center [364, 188] width 414 height 83
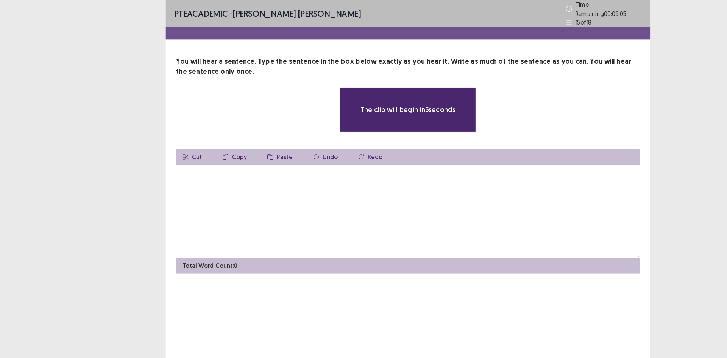
click at [333, 177] on textarea at bounding box center [364, 188] width 414 height 83
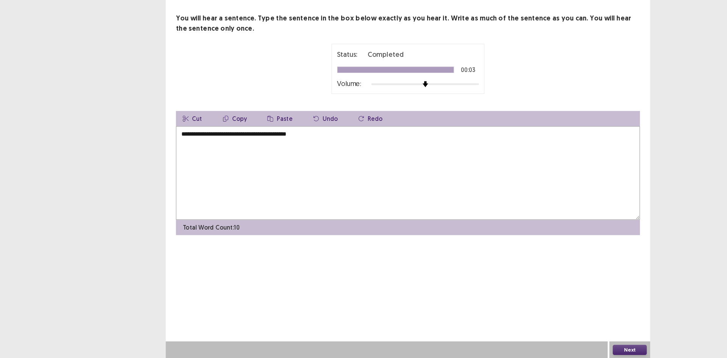
type textarea "**********"
click at [559, 351] on button "Next" at bounding box center [561, 350] width 30 height 9
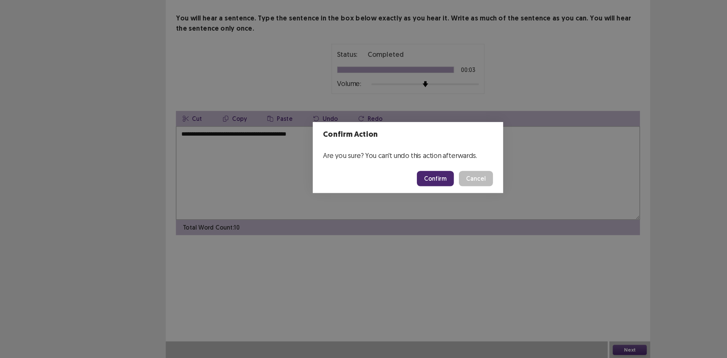
click at [385, 199] on button "Confirm" at bounding box center [388, 198] width 33 height 14
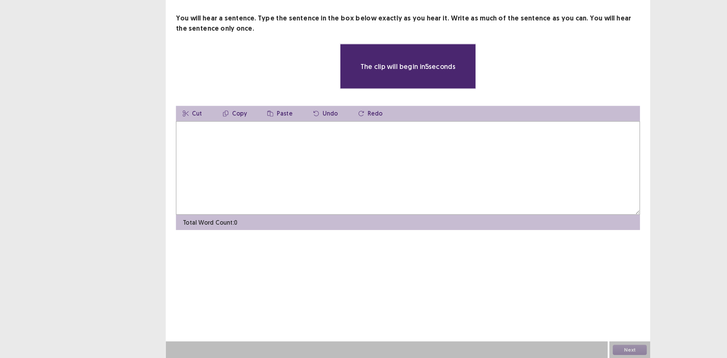
click at [340, 190] on textarea at bounding box center [364, 188] width 414 height 83
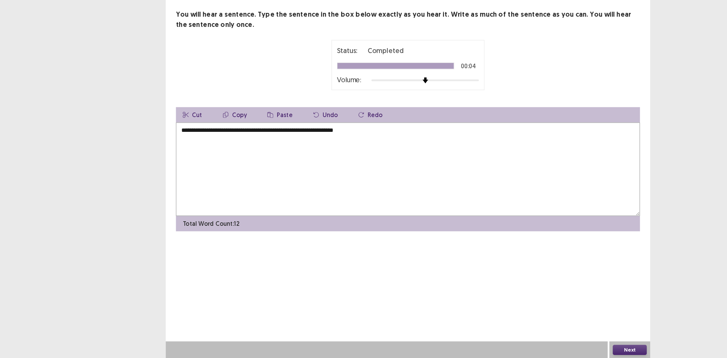
type textarea "**********"
click at [562, 352] on button "Next" at bounding box center [561, 350] width 30 height 9
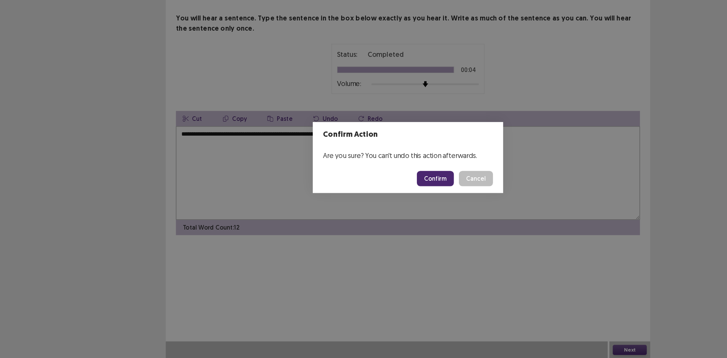
click at [396, 198] on button "Confirm" at bounding box center [388, 198] width 33 height 14
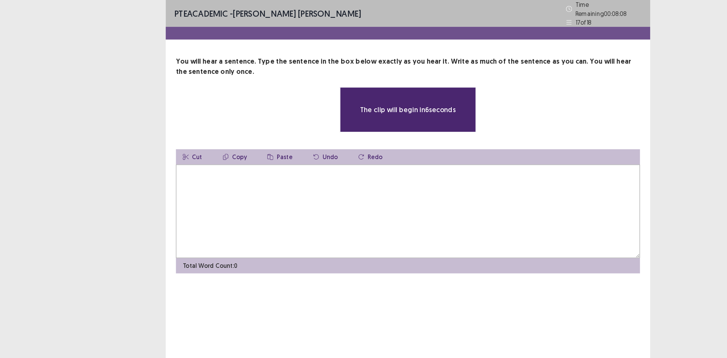
click at [335, 174] on textarea at bounding box center [364, 188] width 414 height 83
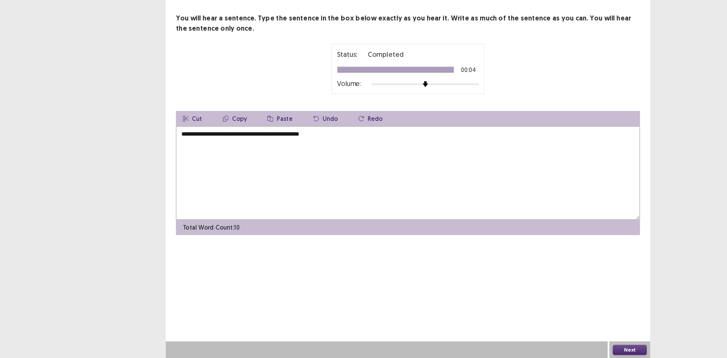
type textarea "**********"
click at [563, 349] on button "Next" at bounding box center [561, 350] width 30 height 9
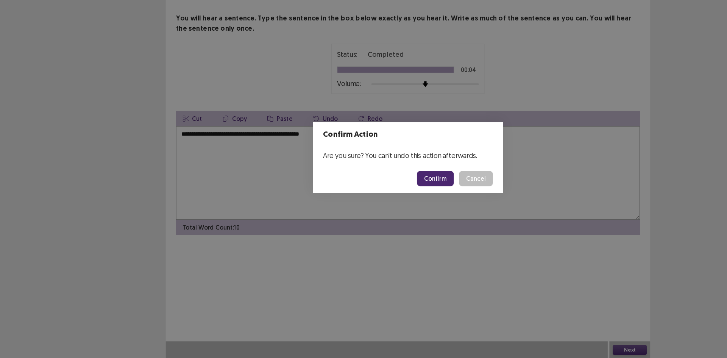
click at [389, 197] on button "Confirm" at bounding box center [388, 198] width 33 height 14
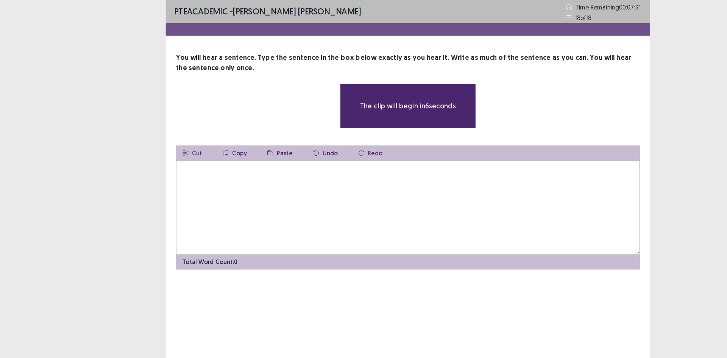
click at [356, 170] on textarea at bounding box center [364, 184] width 414 height 83
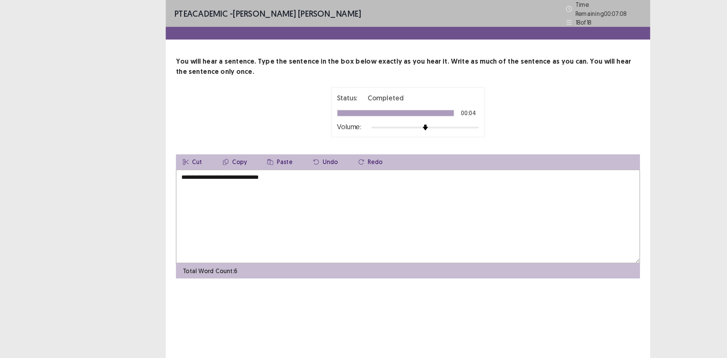
click at [220, 155] on textarea "**********" at bounding box center [364, 192] width 414 height 83
click at [275, 156] on textarea "**********" at bounding box center [364, 192] width 414 height 83
click at [350, 163] on textarea "**********" at bounding box center [364, 192] width 414 height 83
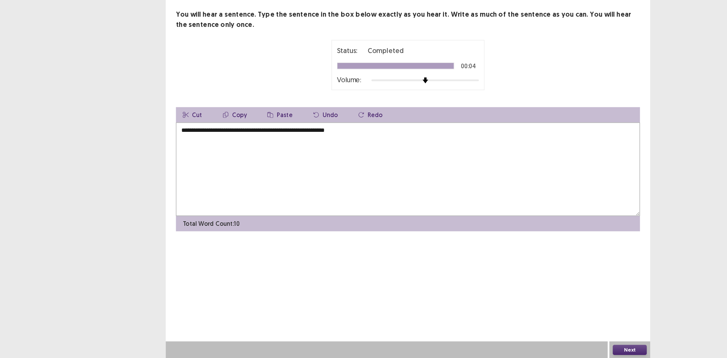
type textarea "**********"
click at [558, 346] on button "Next" at bounding box center [561, 350] width 30 height 9
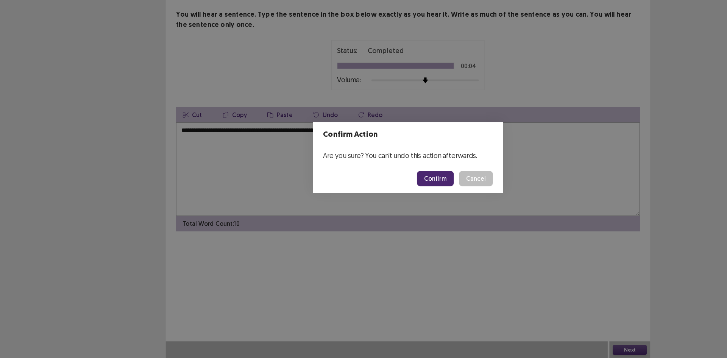
click at [394, 200] on button "Confirm" at bounding box center [388, 198] width 33 height 14
